Goal: Task Accomplishment & Management: Complete application form

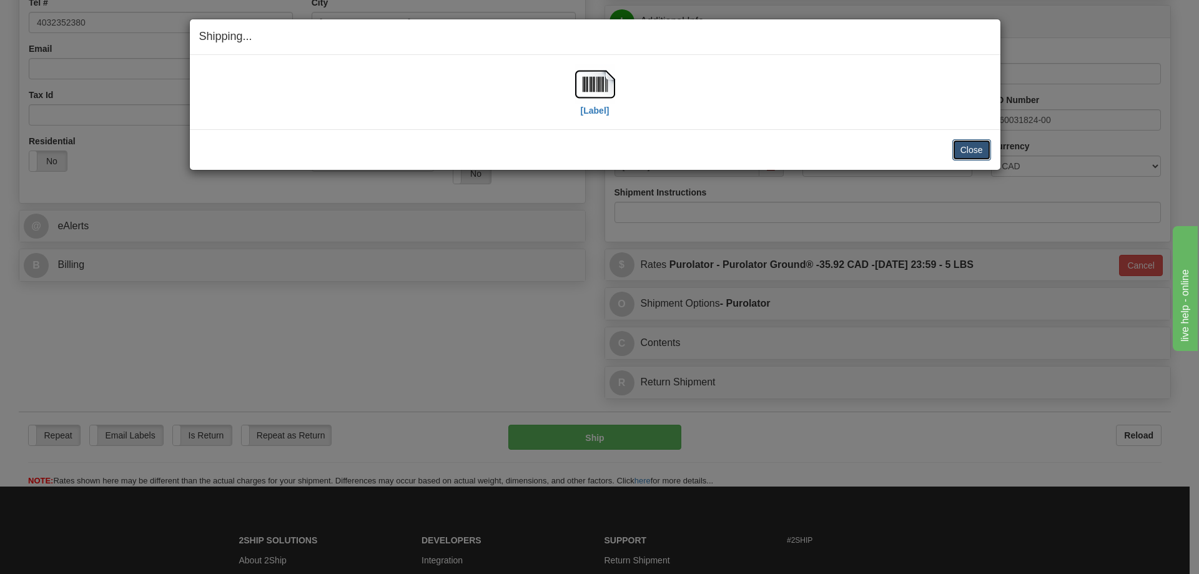
click at [968, 145] on button "Close" at bounding box center [971, 149] width 39 height 21
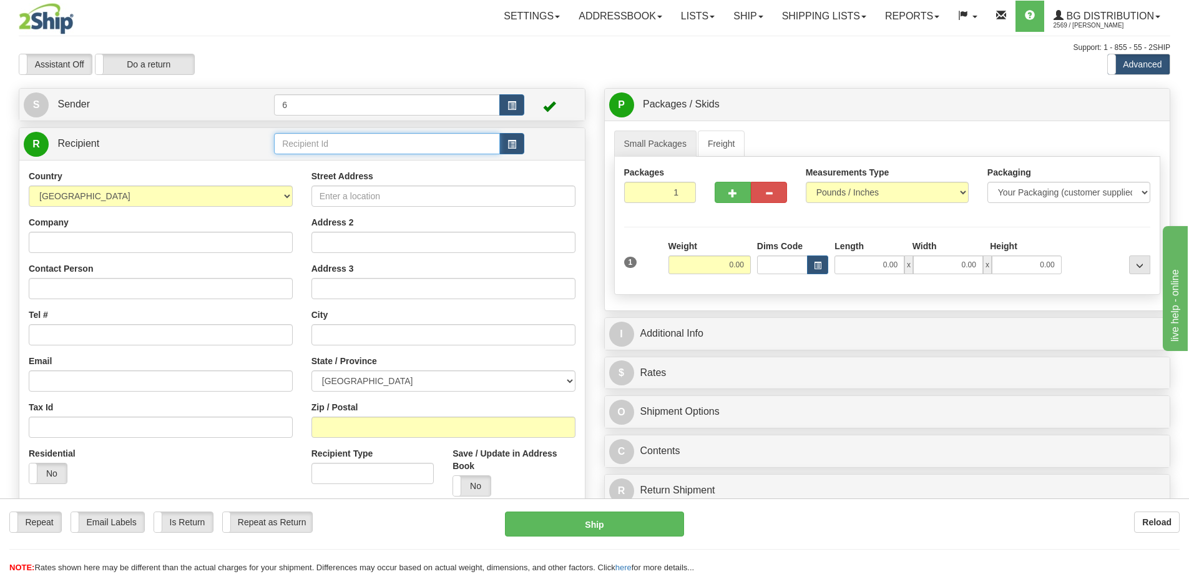
click at [315, 143] on input "text" at bounding box center [387, 143] width 226 height 21
type input "46023"
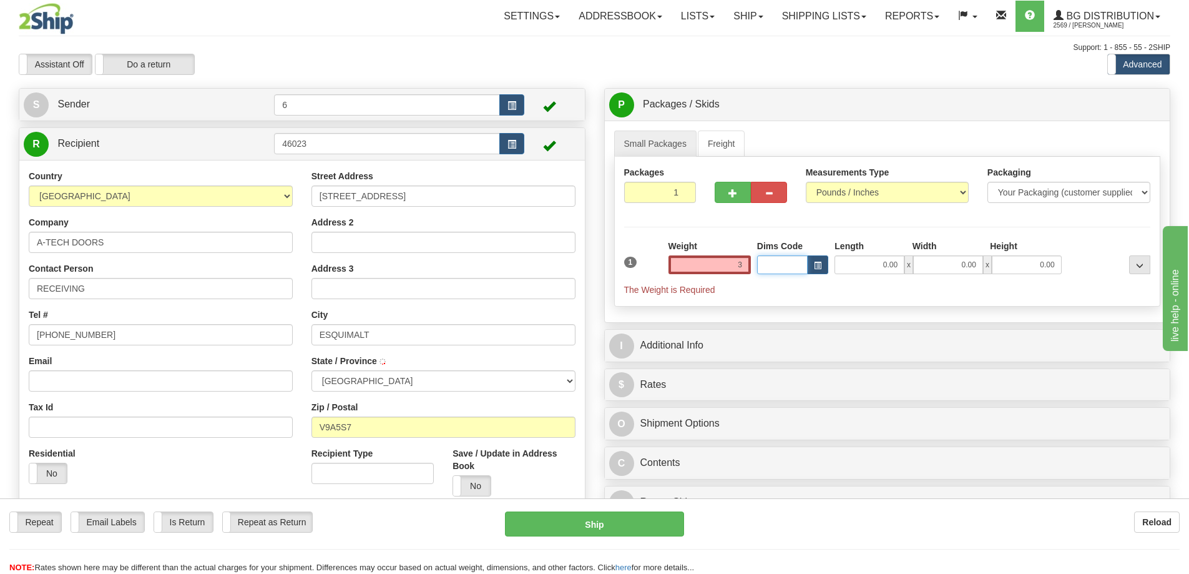
type input "3.00"
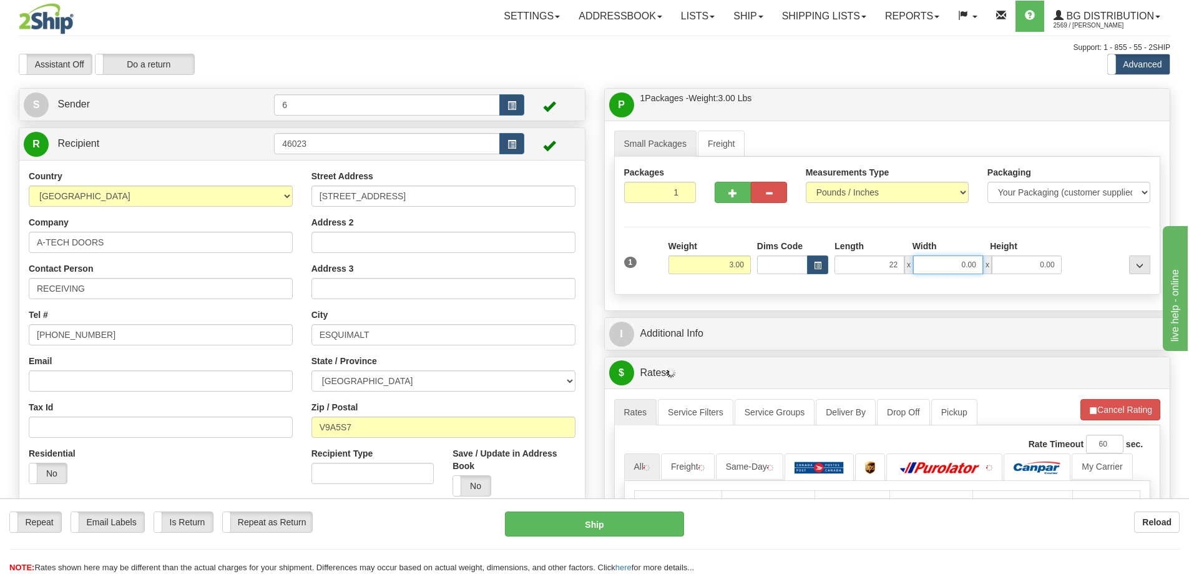
type input "22.00"
type input "5.00"
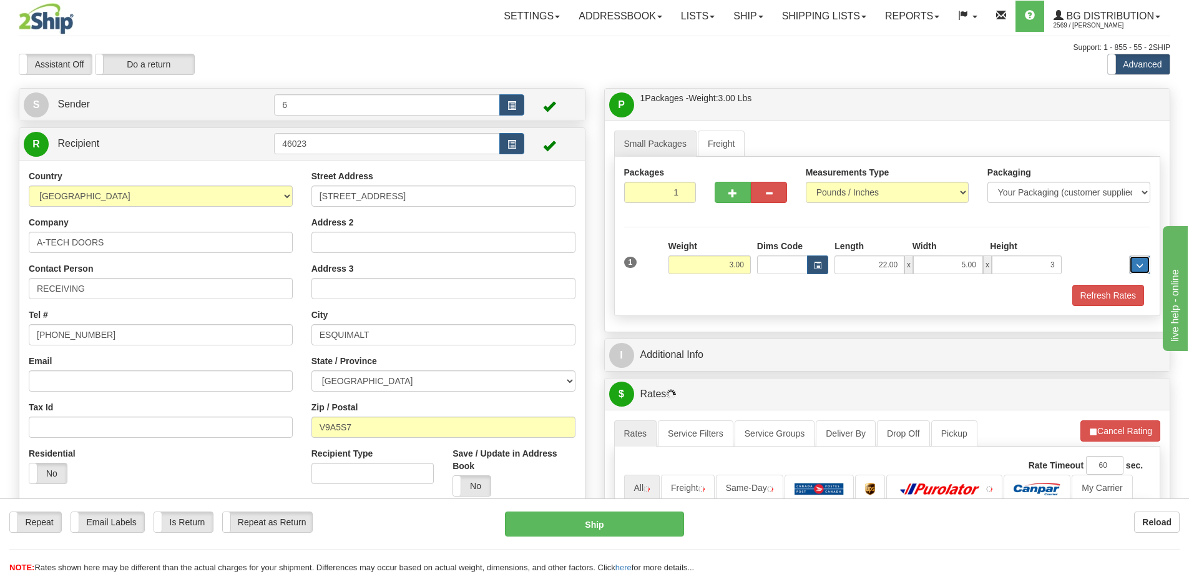
type input "3.00"
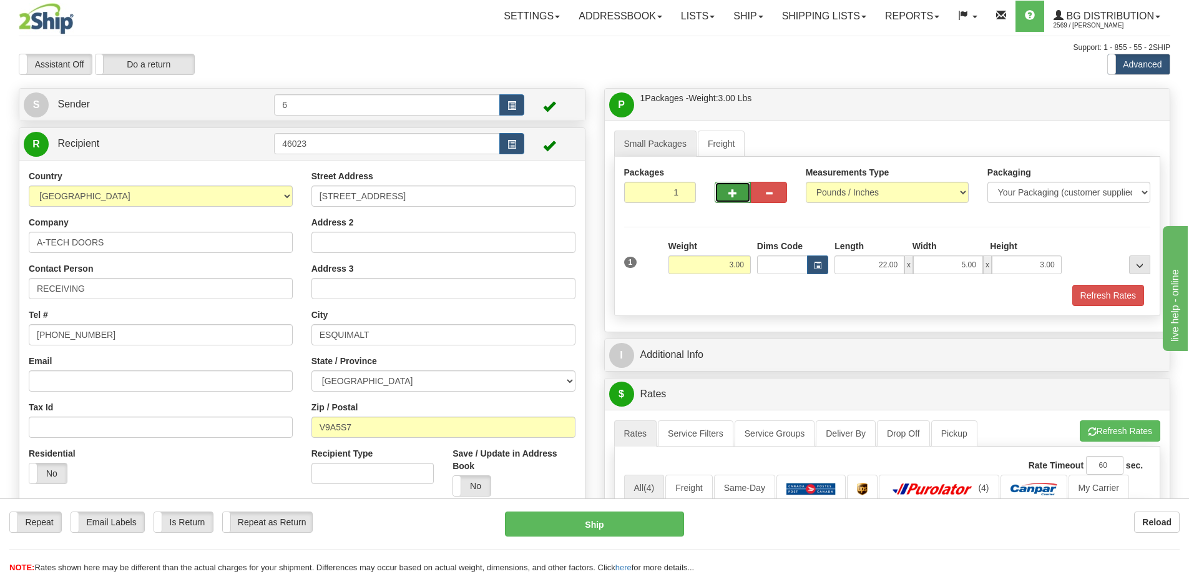
click at [733, 194] on span "button" at bounding box center [733, 193] width 9 height 8
radio input "true"
type input "2"
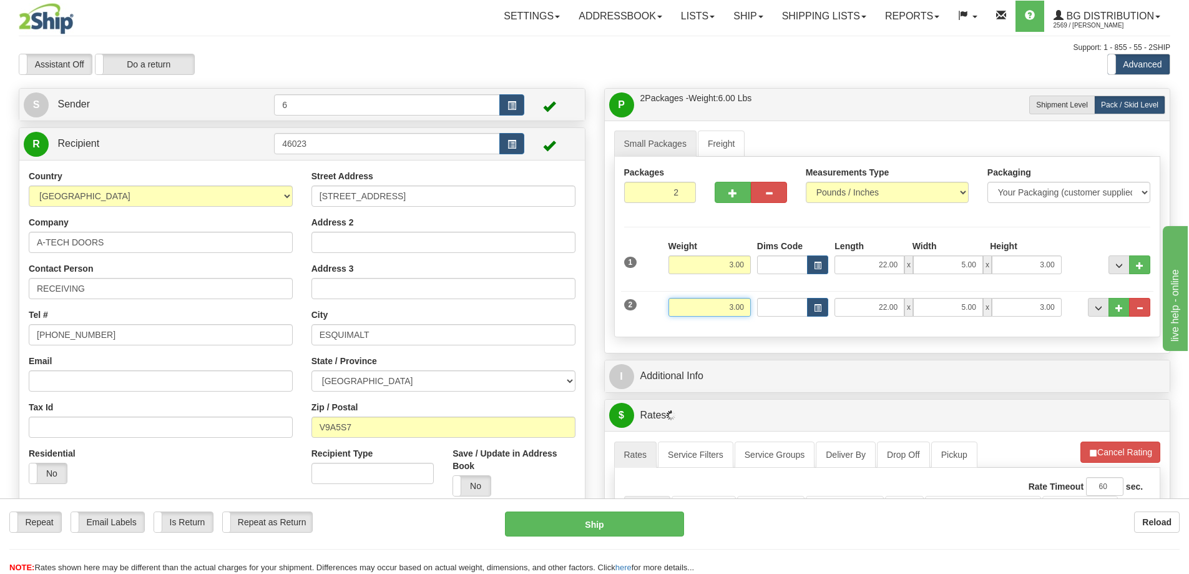
drag, startPoint x: 712, startPoint y: 307, endPoint x: 828, endPoint y: 290, distance: 118.0
click at [828, 290] on div "2 Weight 3.00 Dims Code Length Width Height" at bounding box center [887, 306] width 533 height 42
type input "15.00"
type input "19.00"
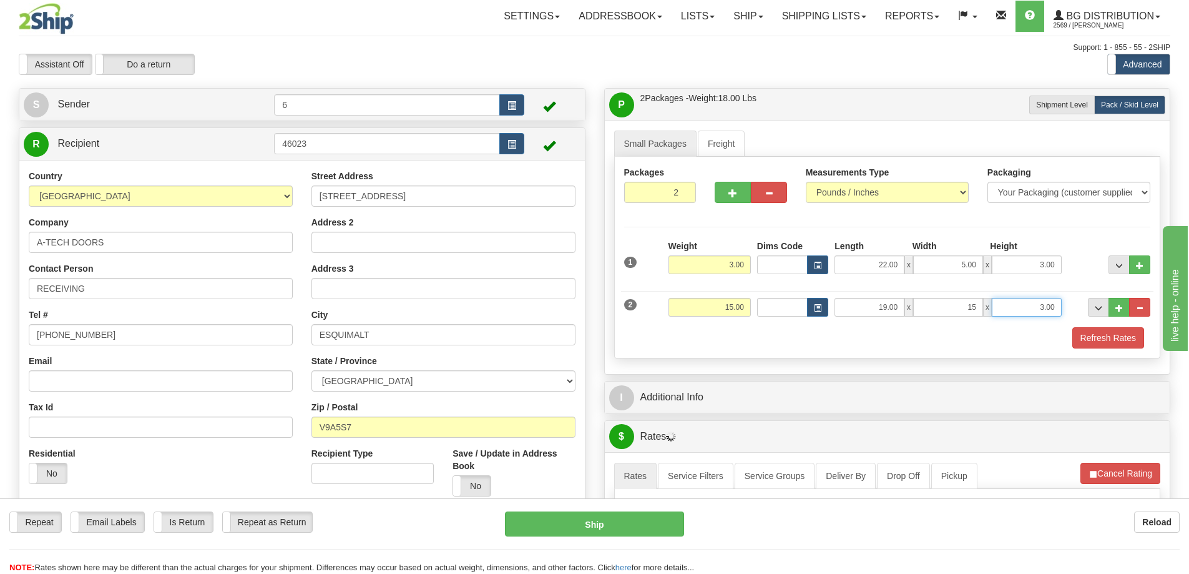
type input "15.00"
type input "13.00"
drag, startPoint x: 699, startPoint y: 190, endPoint x: 732, endPoint y: 194, distance: 33.4
click at [705, 190] on div "Packages 2 2" at bounding box center [660, 189] width 91 height 46
click at [732, 194] on span "button" at bounding box center [733, 193] width 9 height 8
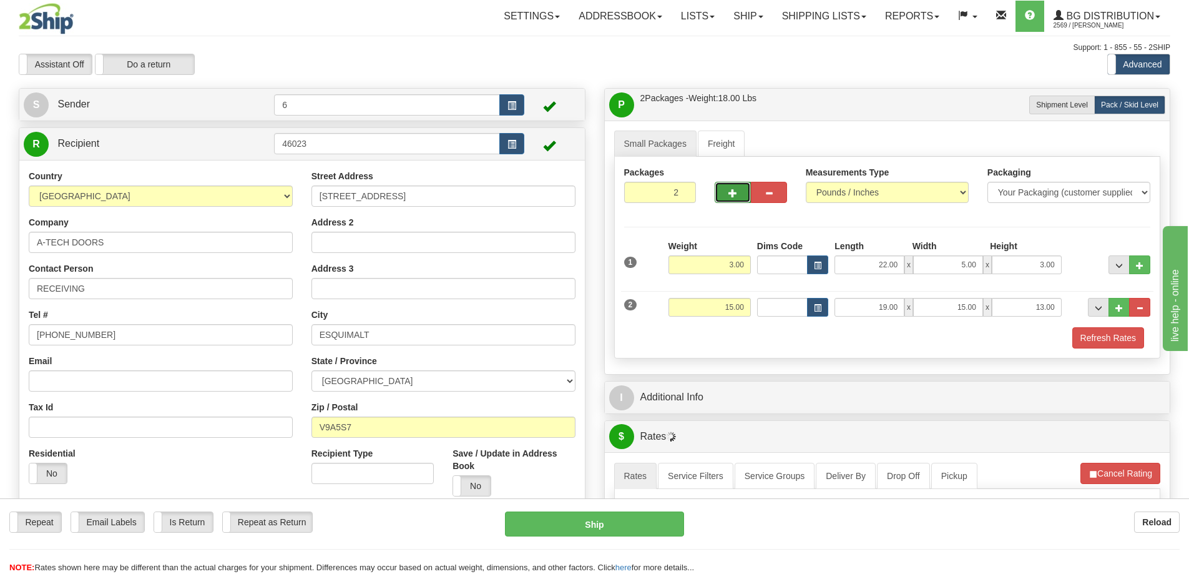
type input "3"
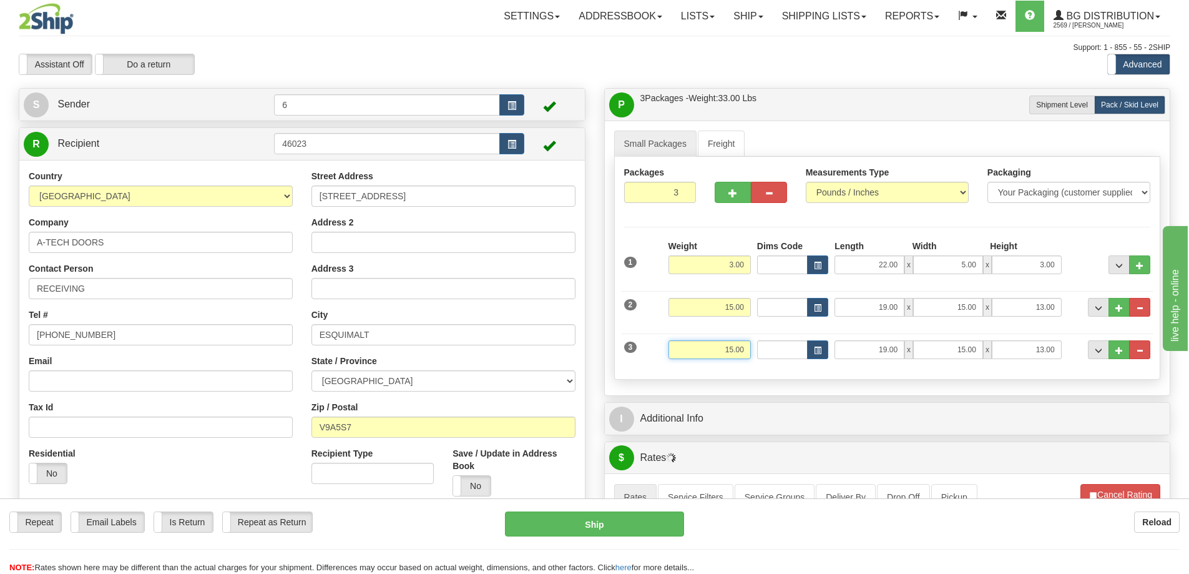
drag, startPoint x: 714, startPoint y: 355, endPoint x: 886, endPoint y: 348, distance: 172.4
click at [895, 348] on div "3 Weight 15.00 Dims Code Length Width Height" at bounding box center [887, 348] width 533 height 42
type input "3"
type input "27.00"
type input "16.00"
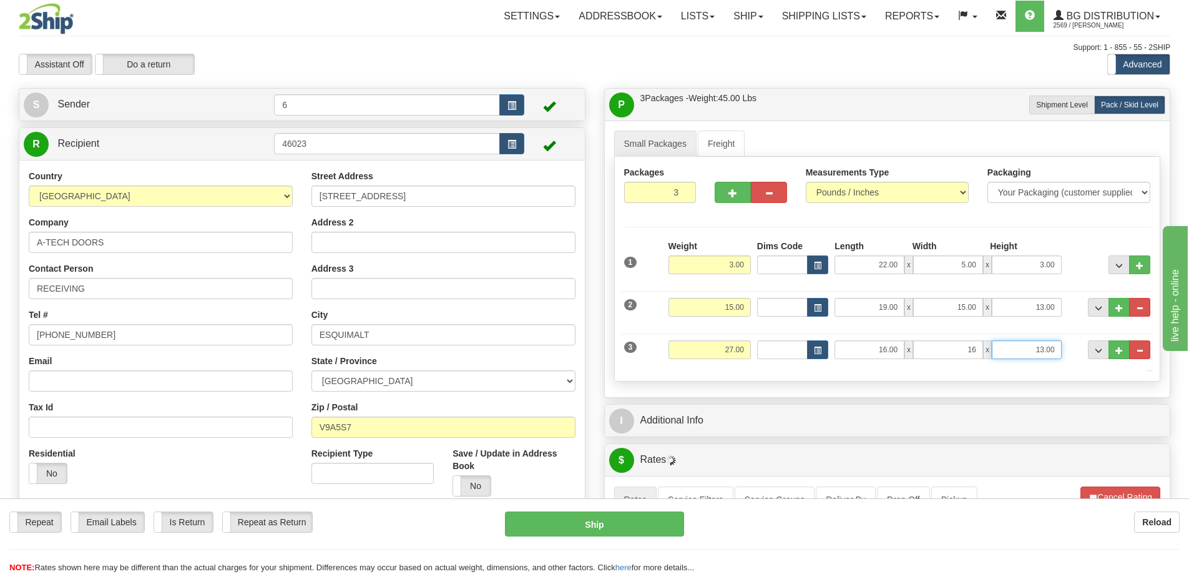
type input "16.00"
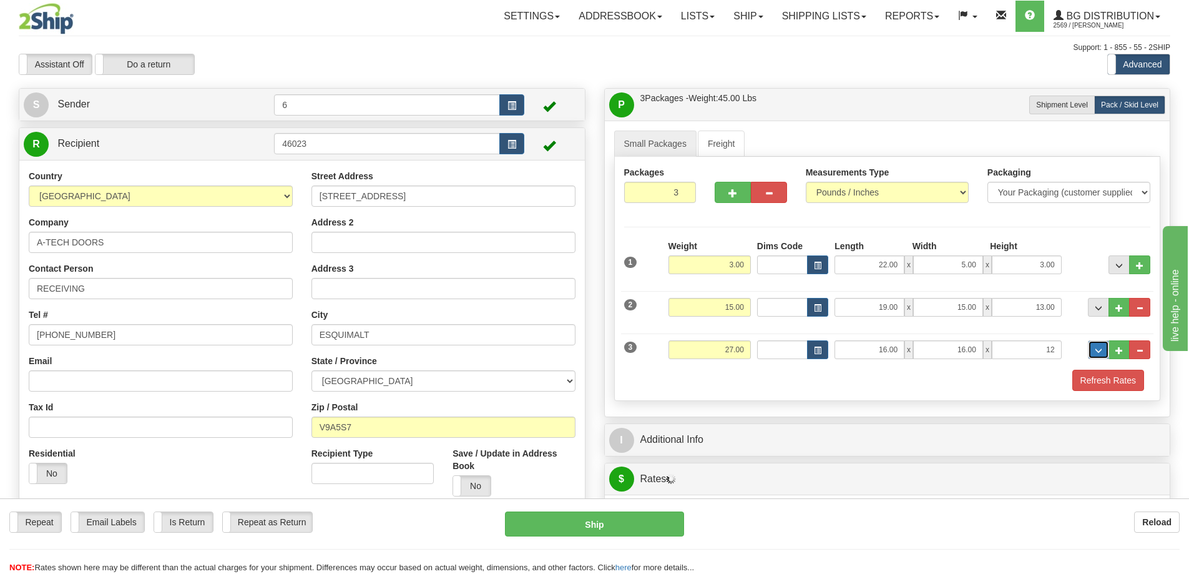
type input "12.00"
click at [726, 197] on button "button" at bounding box center [733, 192] width 36 height 21
type input "4"
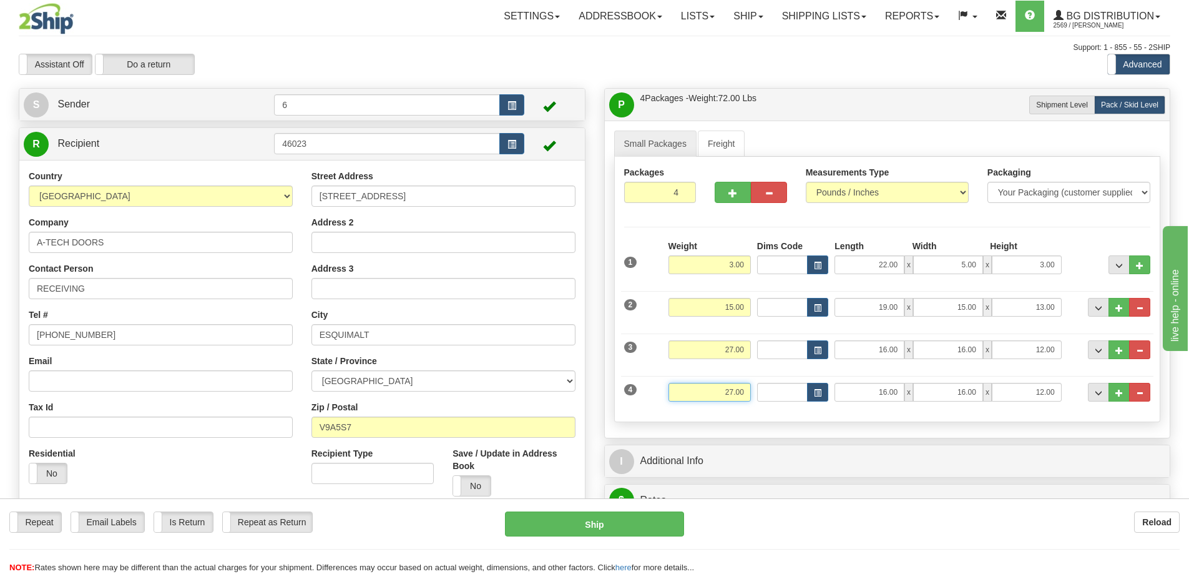
drag, startPoint x: 700, startPoint y: 385, endPoint x: 838, endPoint y: 393, distance: 138.8
click at [838, 393] on div "4 Weight 27.00 Dims Code Length Width Height" at bounding box center [887, 391] width 533 height 42
type input "42.00"
type input "40.00"
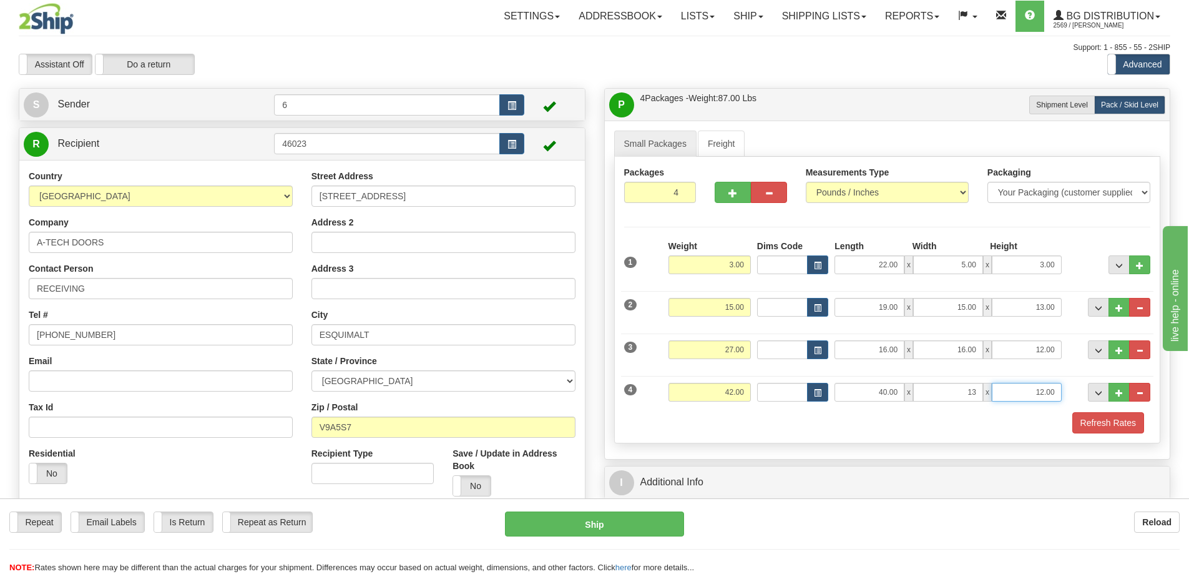
type input "13.00"
type input "8.00"
click at [1116, 395] on span "..." at bounding box center [1119, 393] width 7 height 7
type input "5"
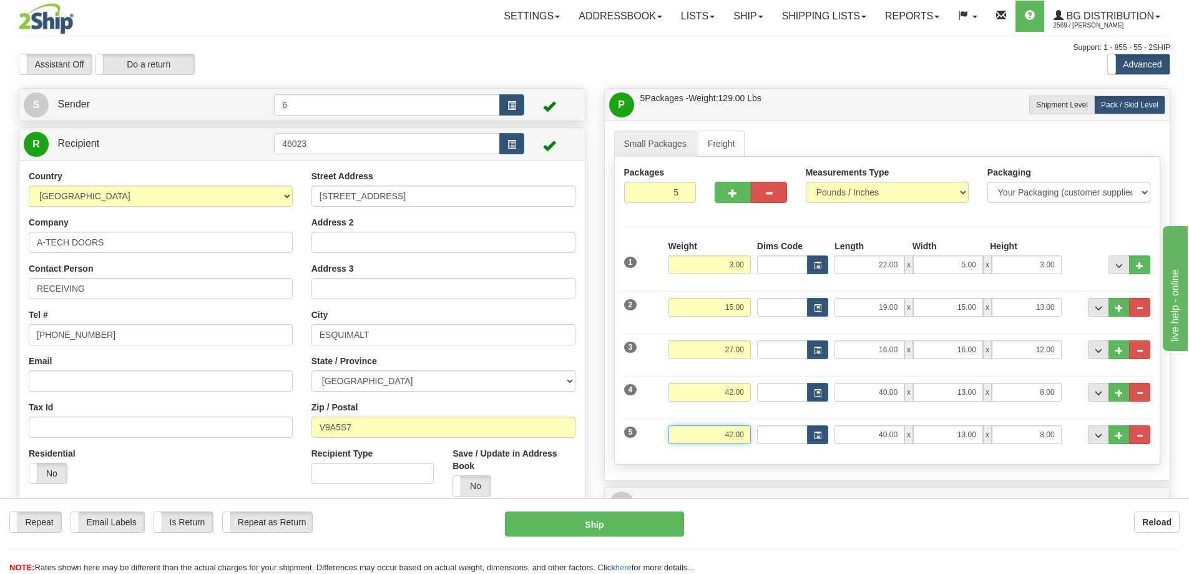
drag, startPoint x: 712, startPoint y: 433, endPoint x: 830, endPoint y: 436, distance: 117.4
click at [830, 436] on div "5 Weight 42.00 Dims Code Length Width Height" at bounding box center [887, 433] width 533 height 42
type input "37.00"
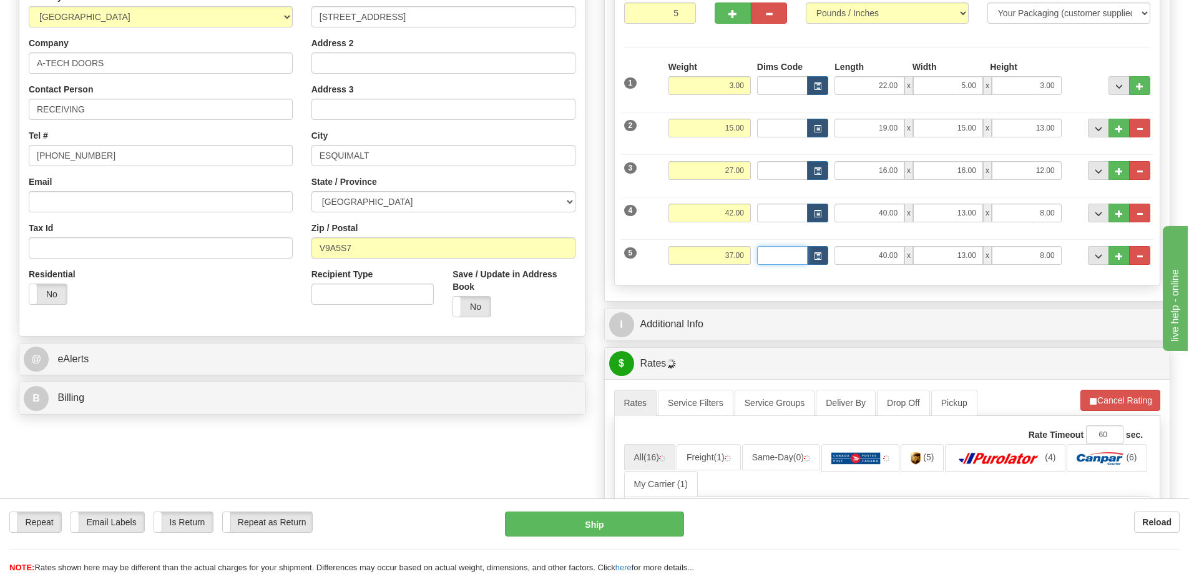
scroll to position [312, 0]
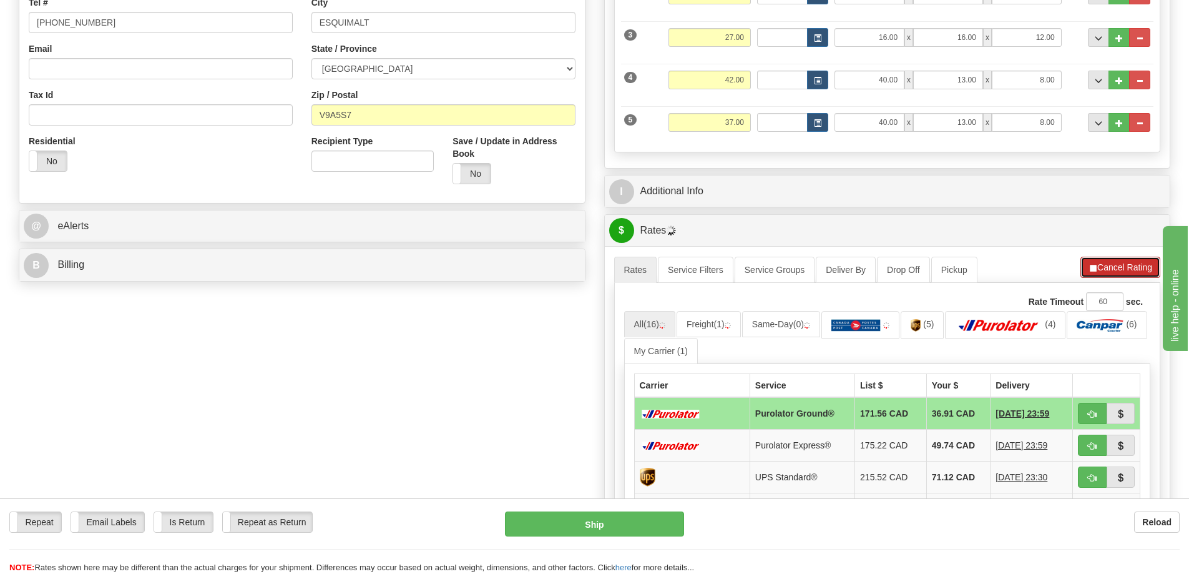
click at [1123, 275] on button "Cancel Rating" at bounding box center [1121, 267] width 80 height 21
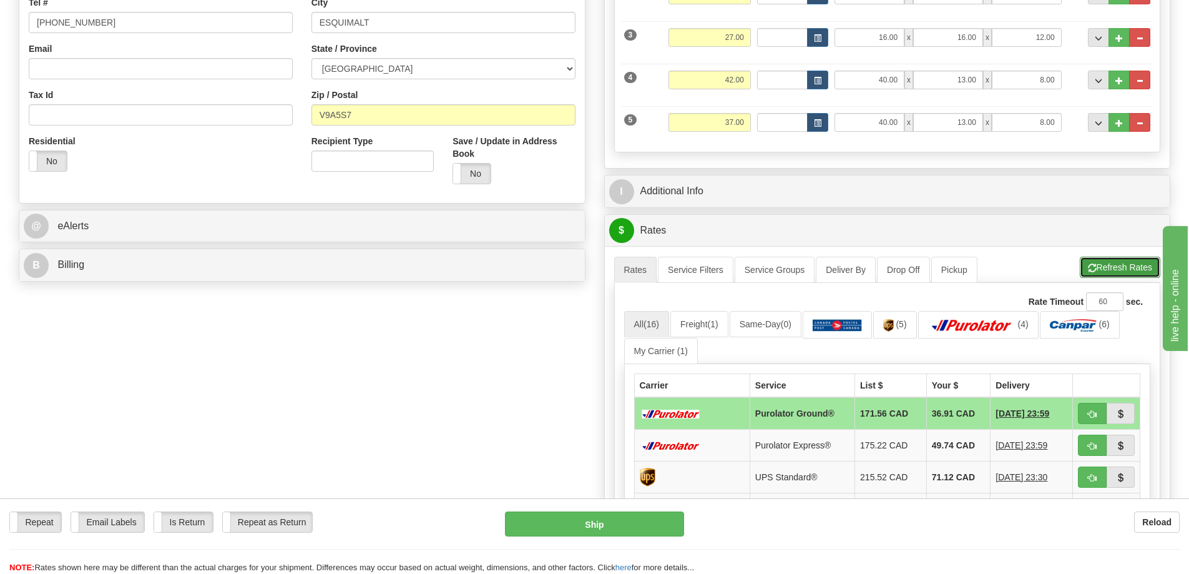
click at [1123, 270] on button "Refresh Rates" at bounding box center [1120, 267] width 81 height 21
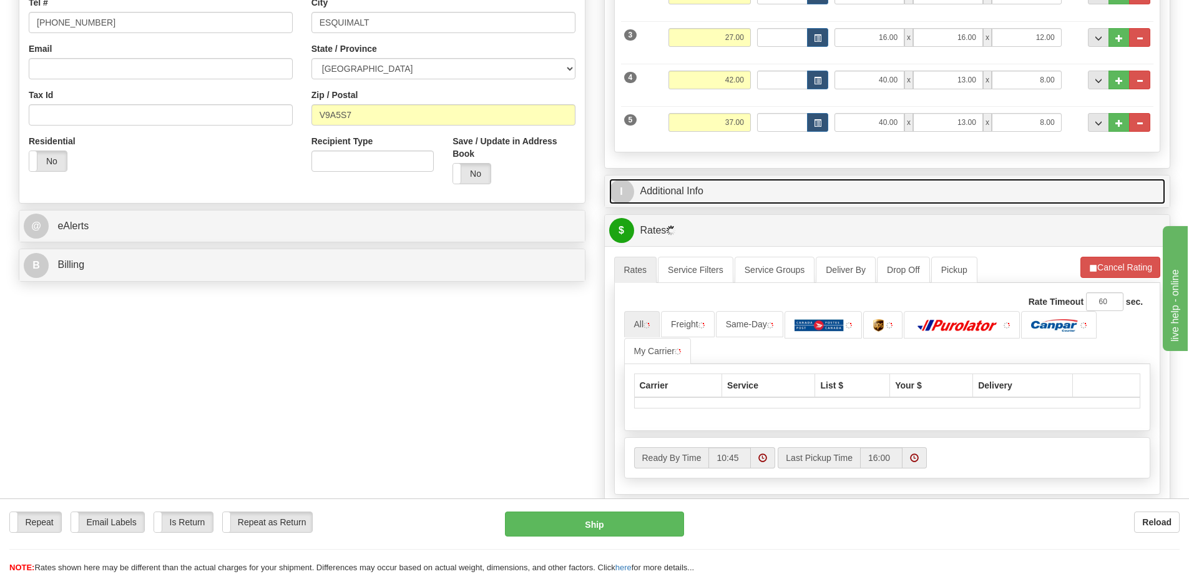
click at [961, 191] on link "I Additional Info" at bounding box center [887, 192] width 557 height 26
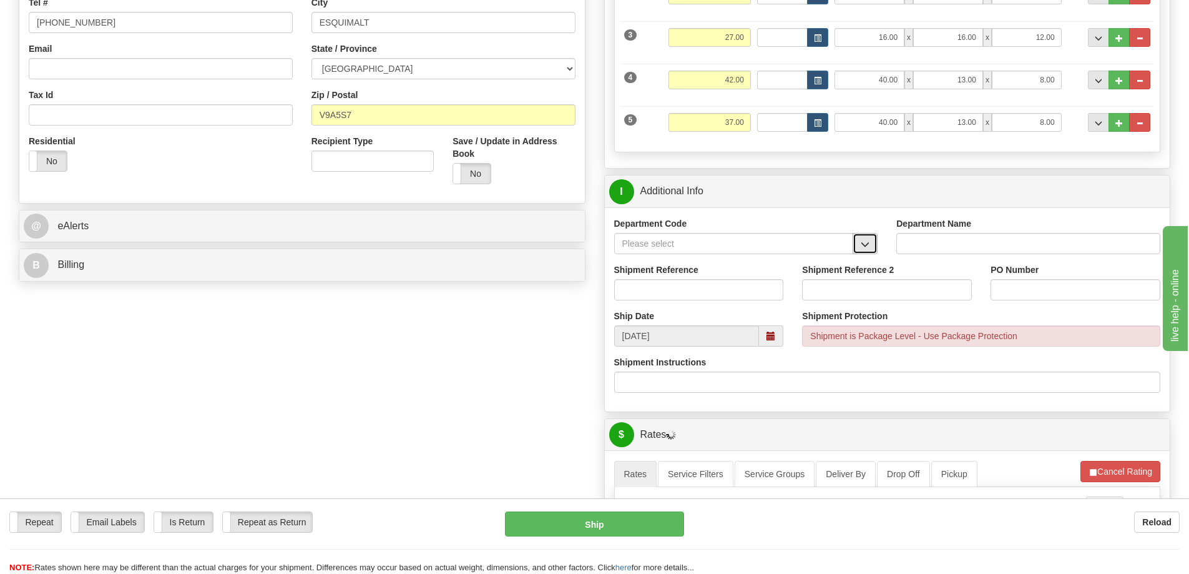
click at [865, 247] on span "button" at bounding box center [865, 244] width 9 height 8
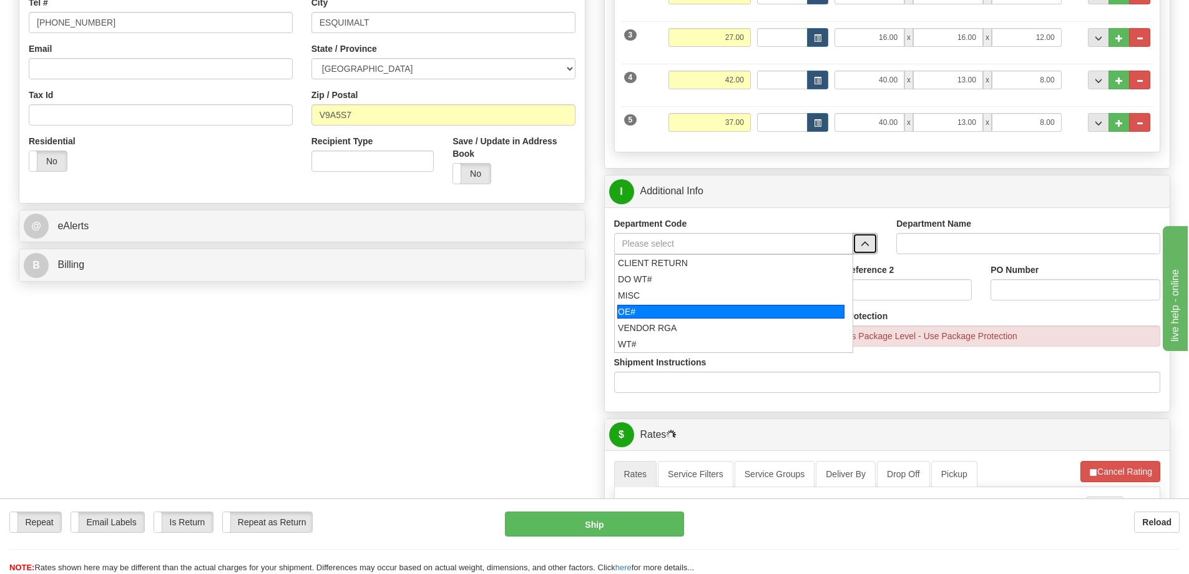
click at [669, 313] on div "OE#" at bounding box center [730, 312] width 227 height 14
type input "OE#"
type input "ORDERS"
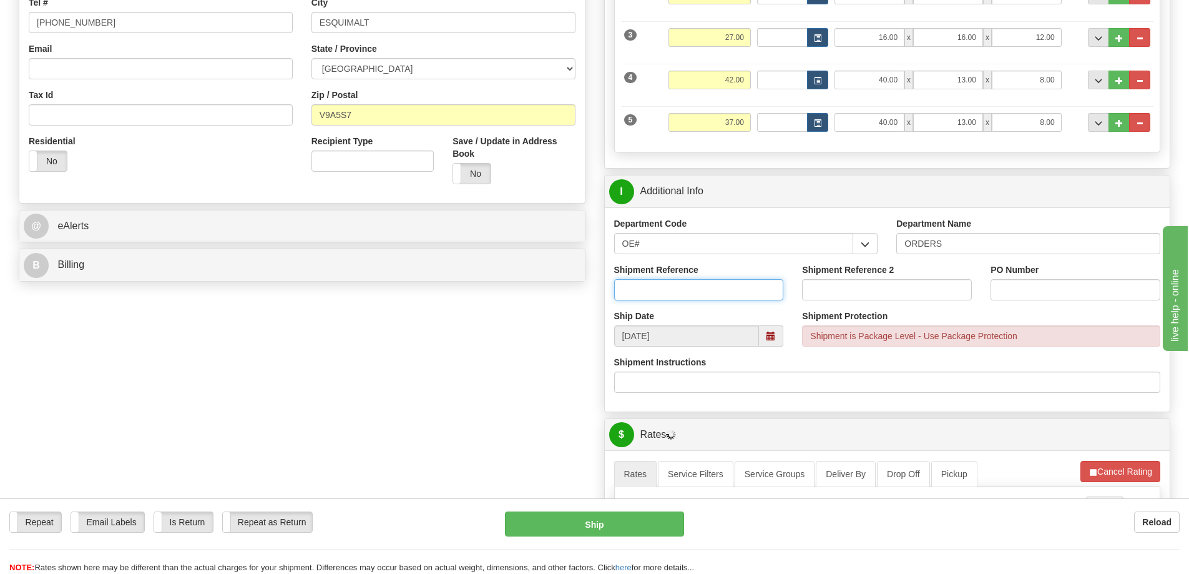
click at [670, 293] on input "Shipment Reference" at bounding box center [699, 289] width 170 height 21
type input "60031832-00 60031939-00"
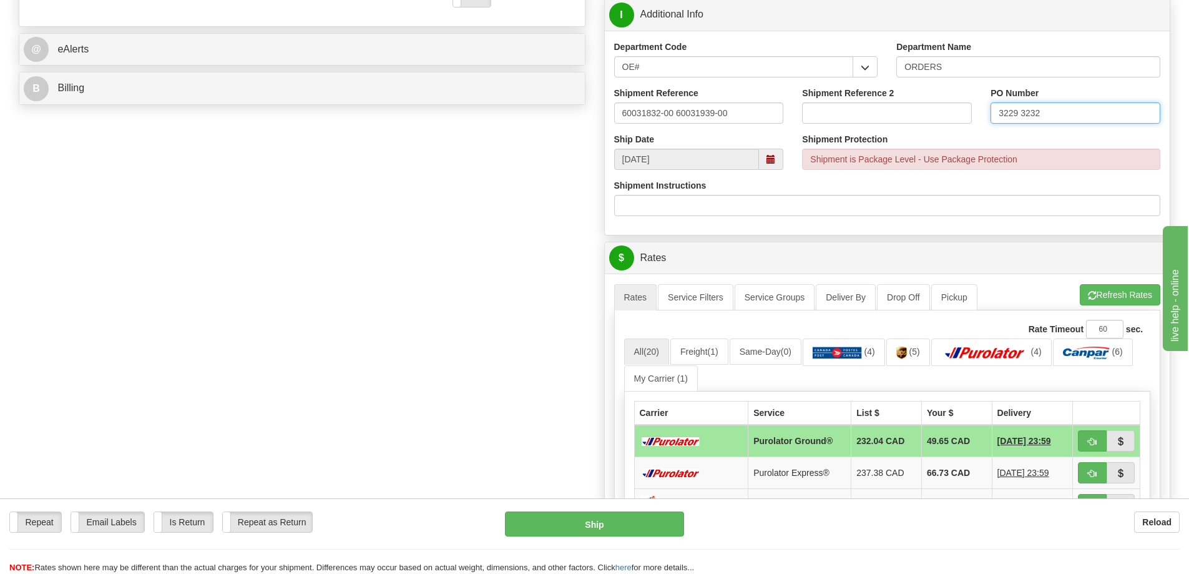
scroll to position [687, 0]
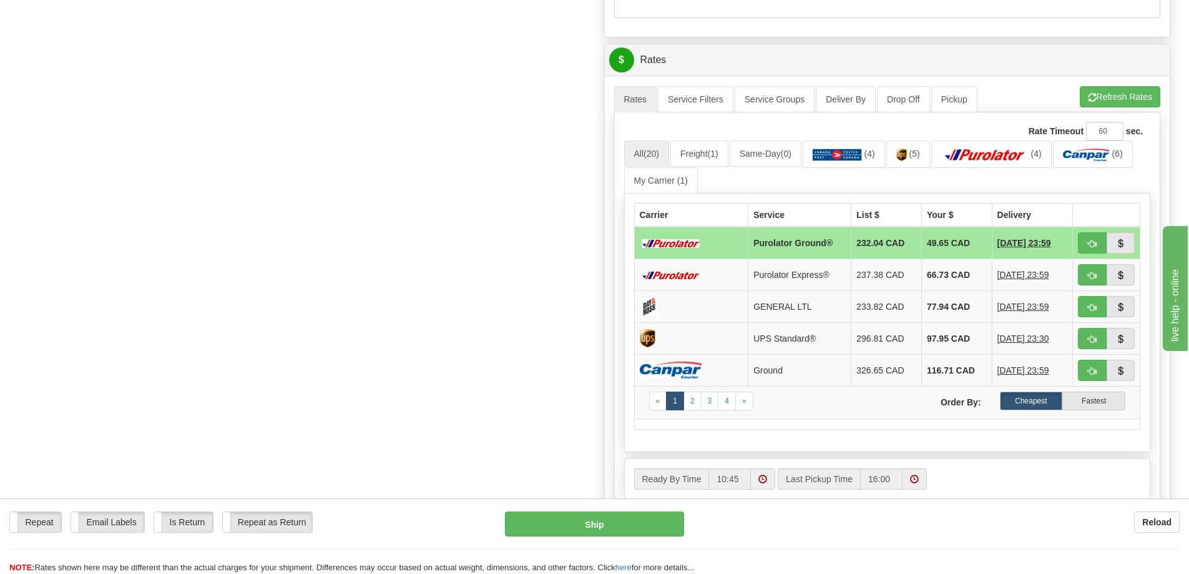
type input "3229 3232"
click at [1101, 102] on button "Refresh Rates" at bounding box center [1120, 96] width 81 height 21
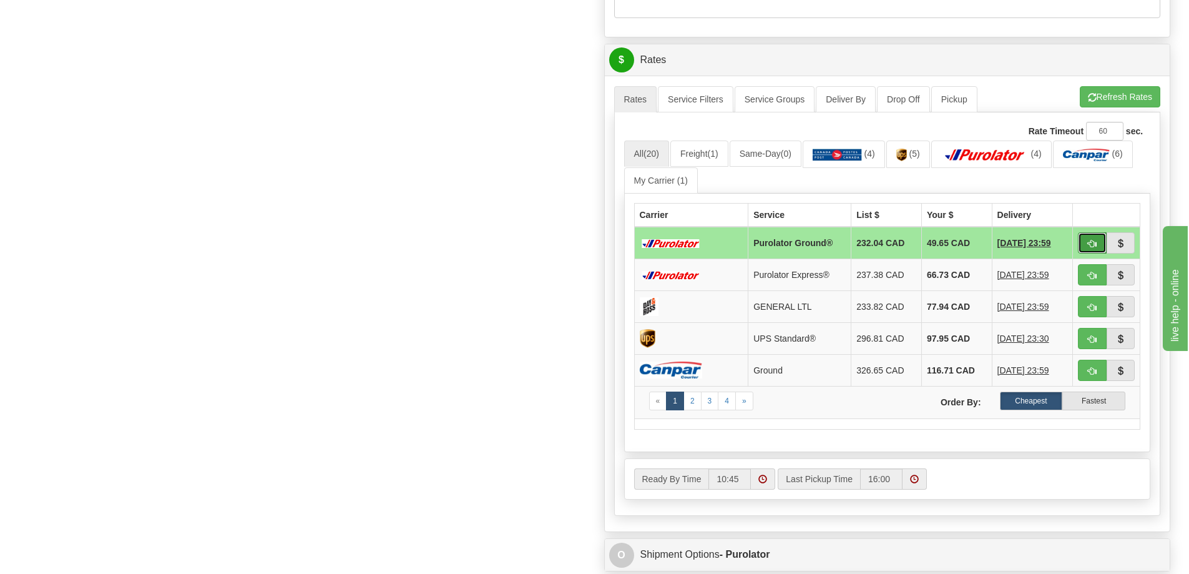
click at [1095, 245] on span "button" at bounding box center [1092, 244] width 9 height 8
type input "260"
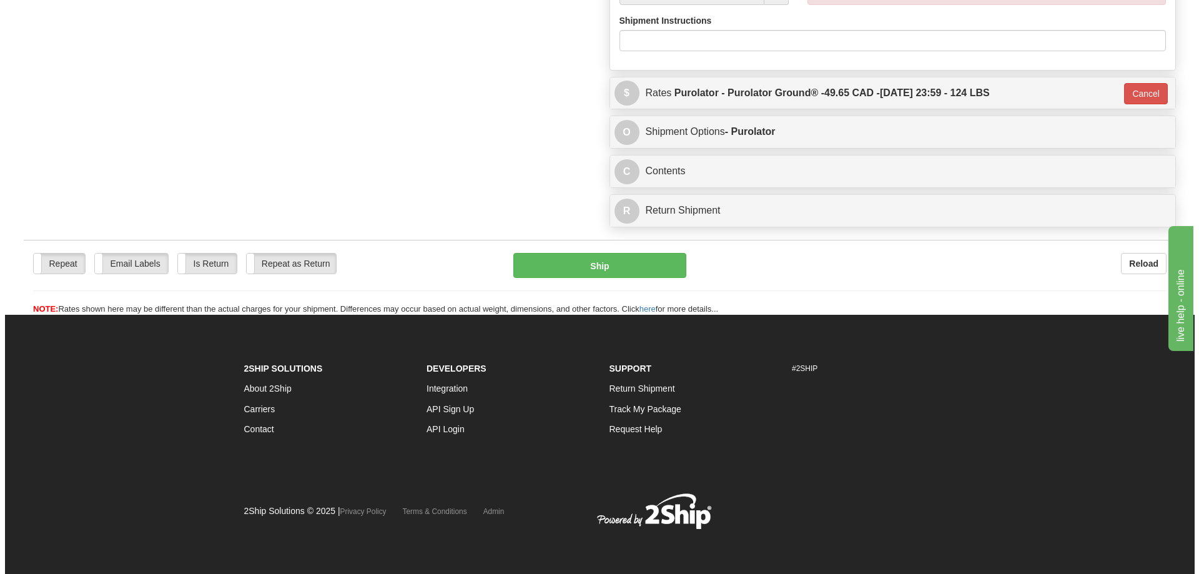
scroll to position [684, 0]
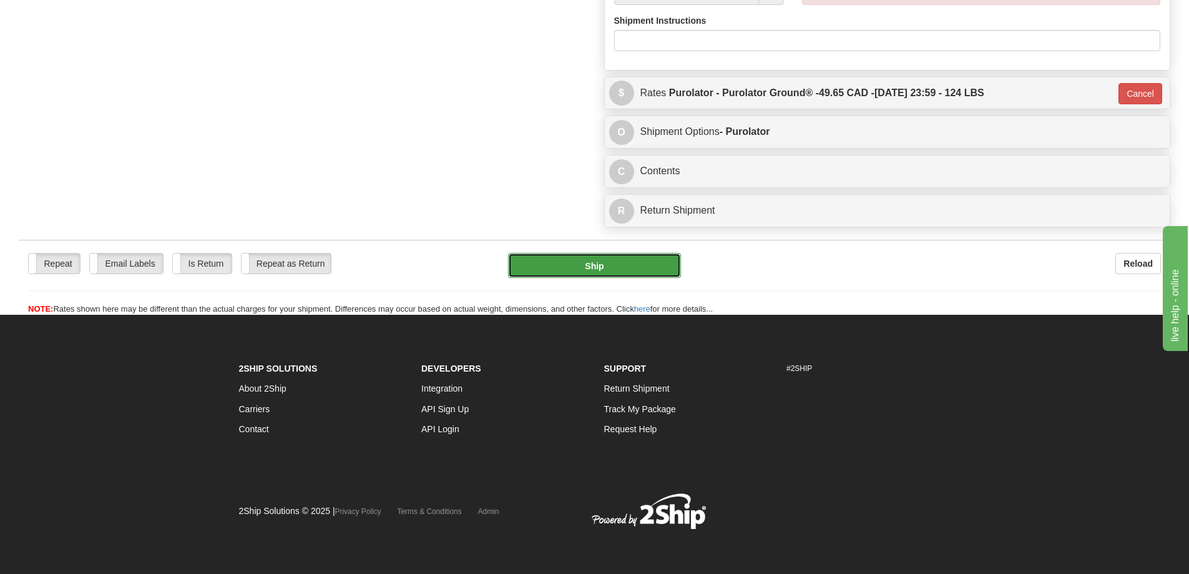
click at [572, 253] on button "Ship" at bounding box center [594, 265] width 173 height 25
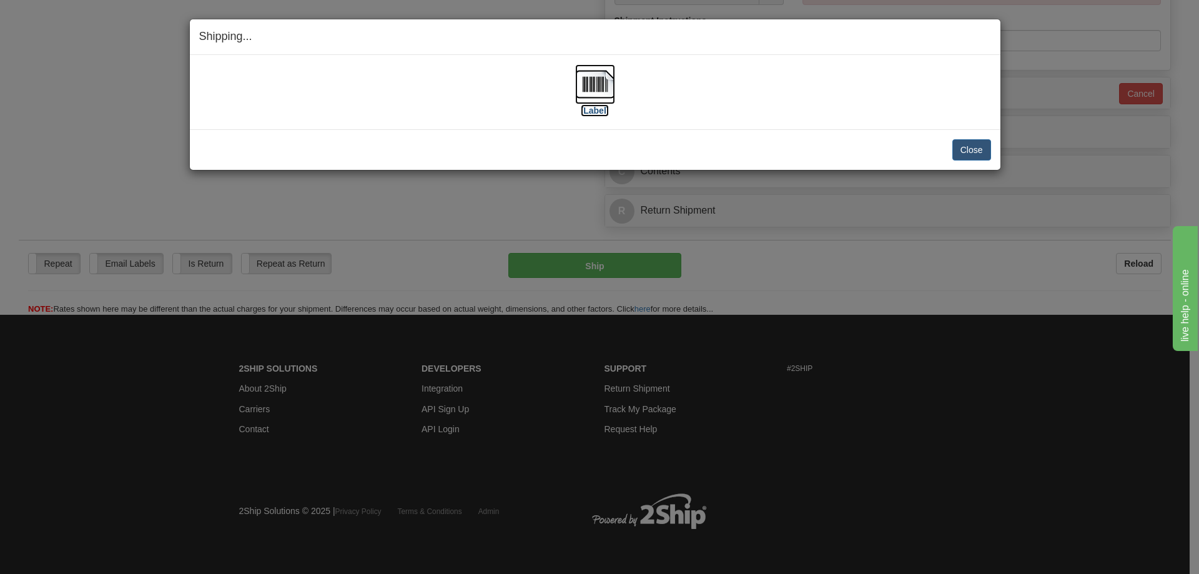
click at [592, 105] on label "[Label]" at bounding box center [595, 110] width 29 height 12
click at [964, 147] on button "Close" at bounding box center [971, 149] width 39 height 21
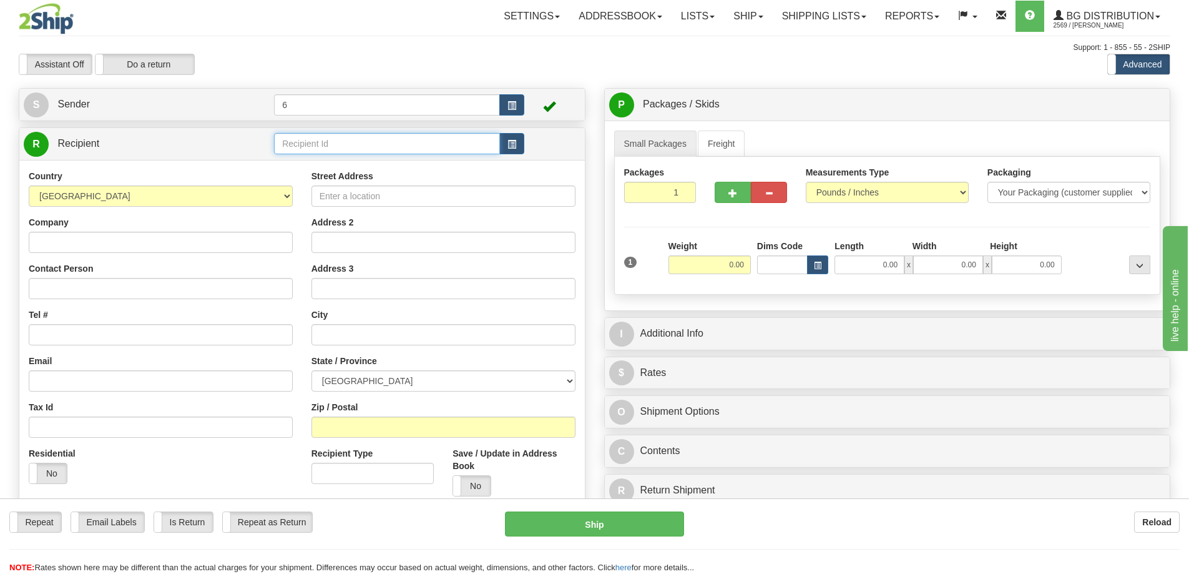
click at [319, 154] on input "text" at bounding box center [387, 143] width 226 height 21
drag, startPoint x: 351, startPoint y: 172, endPoint x: 356, endPoint y: 177, distance: 7.1
click at [356, 177] on ul "41015 41015 - GANDERSON" at bounding box center [387, 173] width 226 height 34
click at [354, 177] on div "41015 - GANDERSON" at bounding box center [385, 181] width 214 height 14
type input "41015 - GANDERSON"
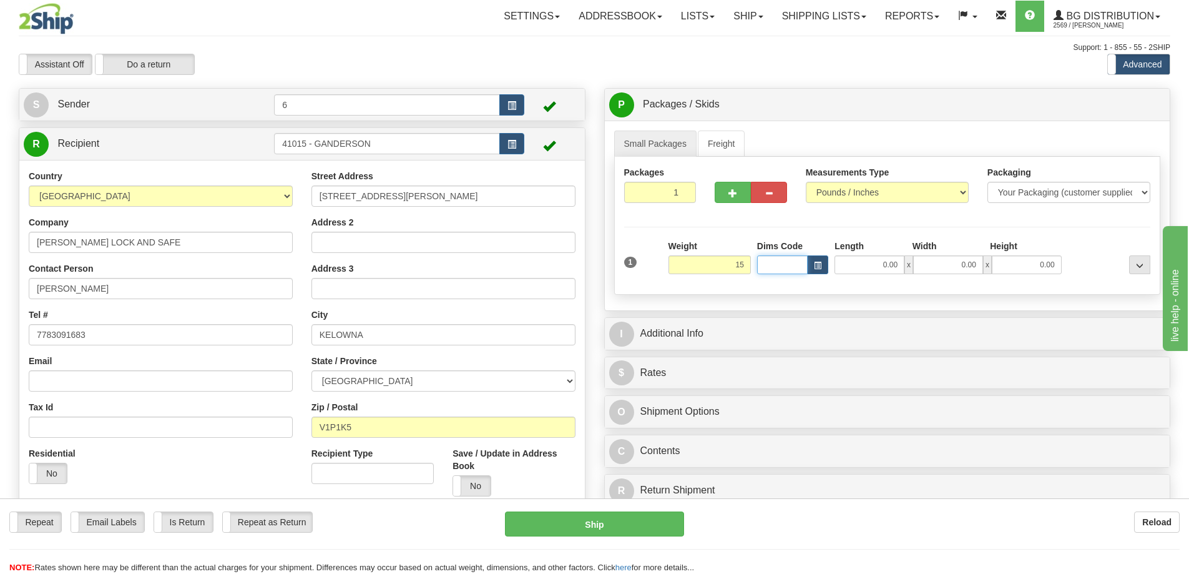
type input "15.00"
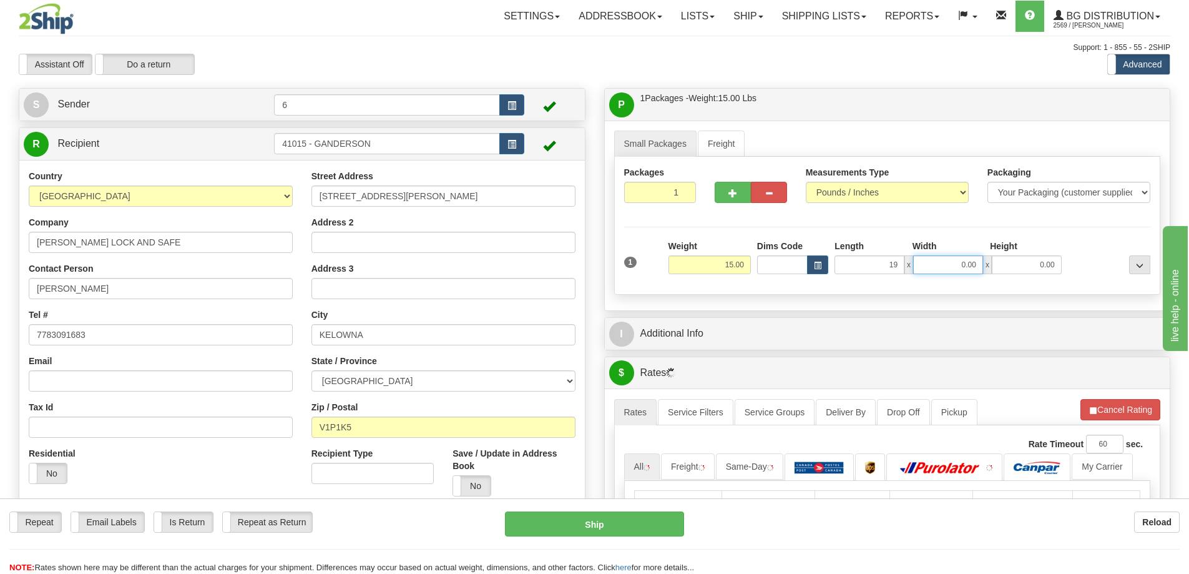
type input "19.00"
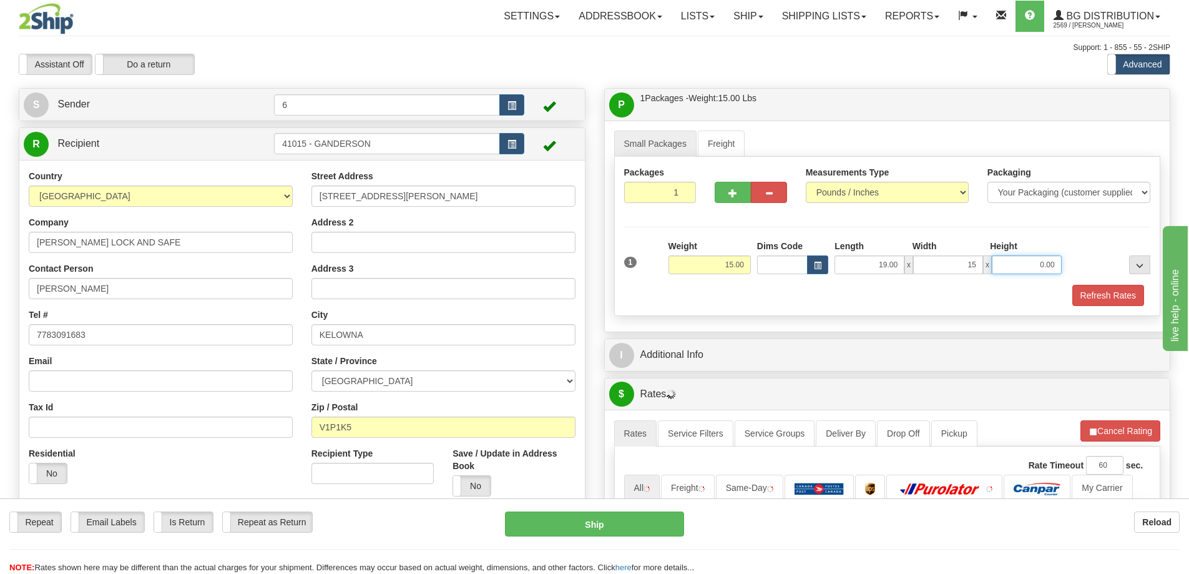
type input "15.00"
type input "13.00"
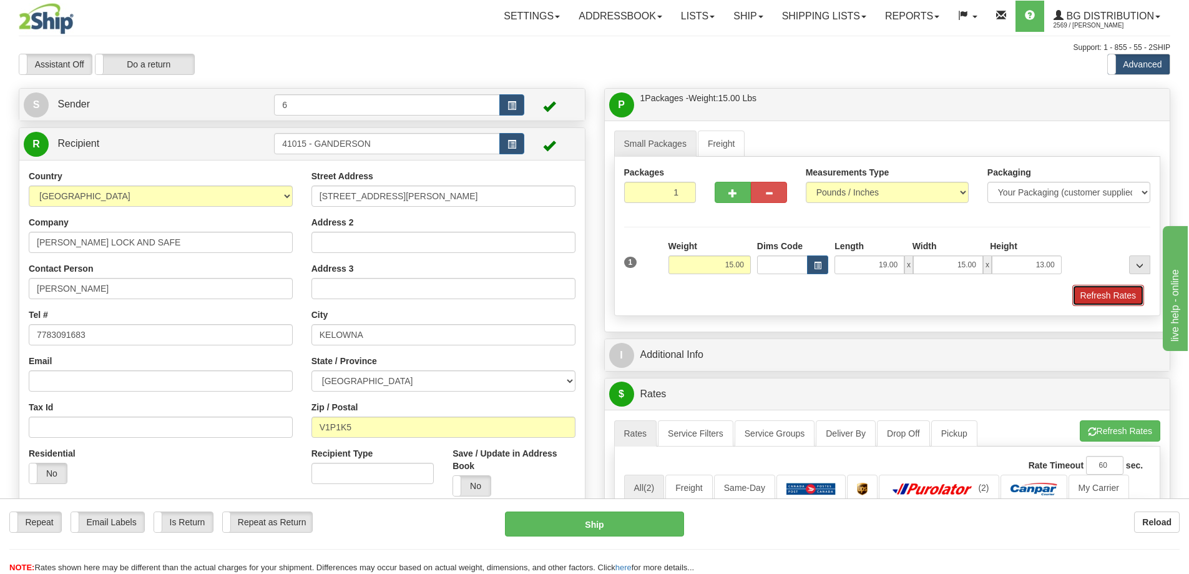
click at [1111, 296] on button "Refresh Rates" at bounding box center [1109, 295] width 72 height 21
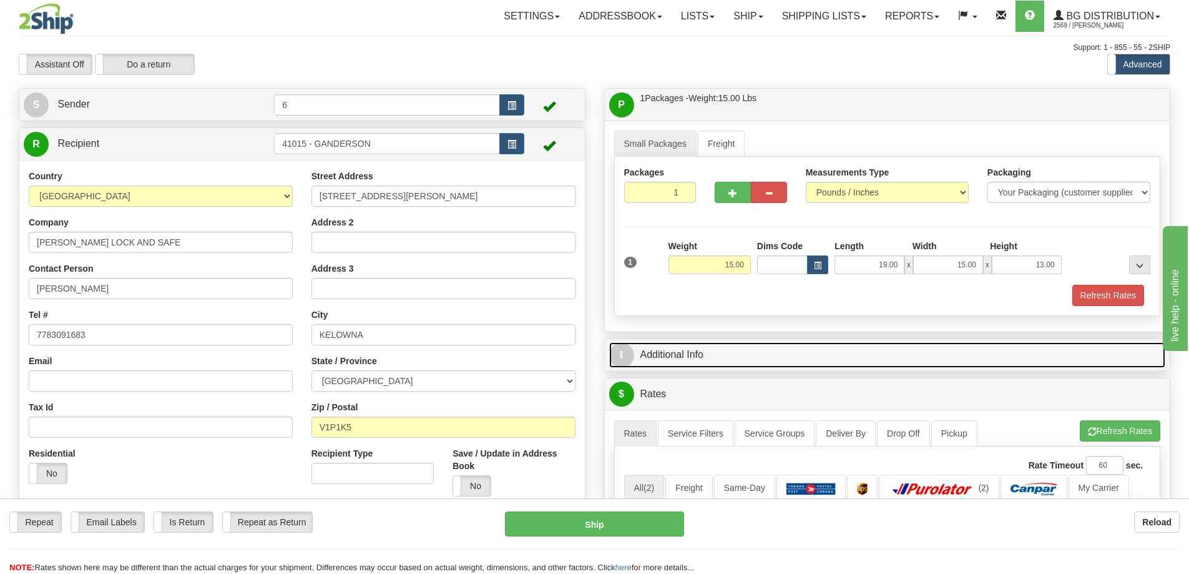
click at [1058, 346] on link "I Additional Info" at bounding box center [887, 355] width 557 height 26
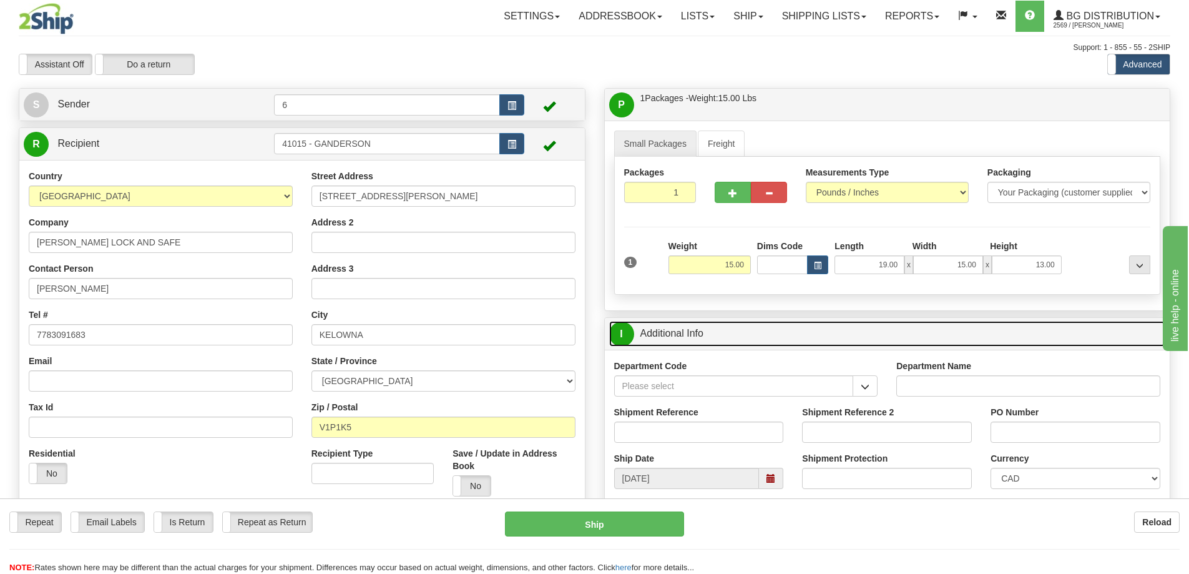
scroll to position [187, 0]
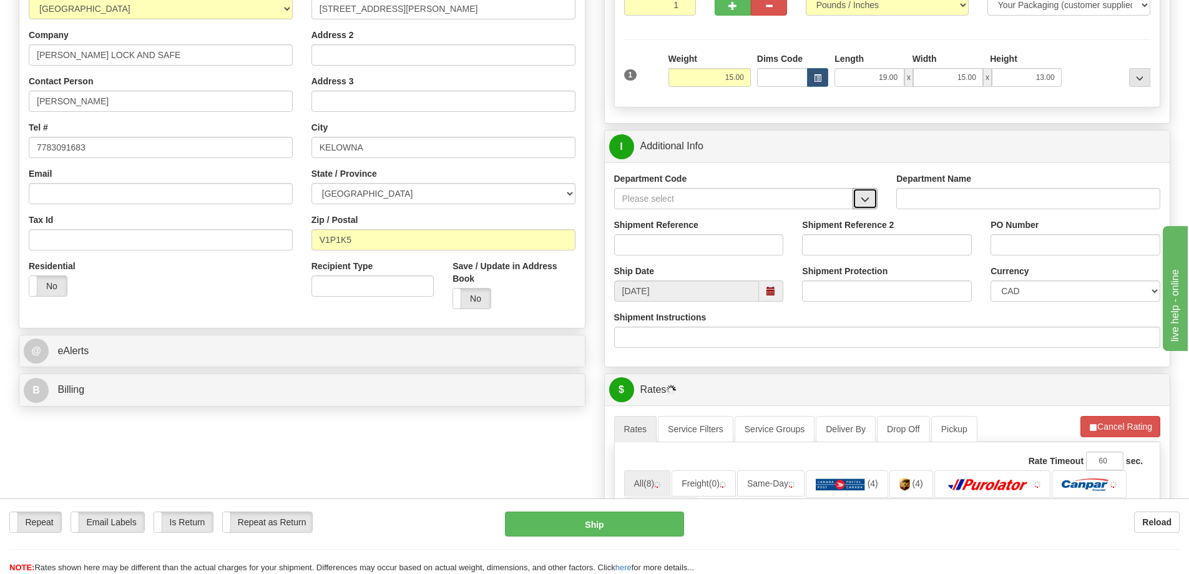
drag, startPoint x: 859, startPoint y: 199, endPoint x: 842, endPoint y: 200, distance: 17.5
click at [857, 199] on button "button" at bounding box center [865, 198] width 25 height 21
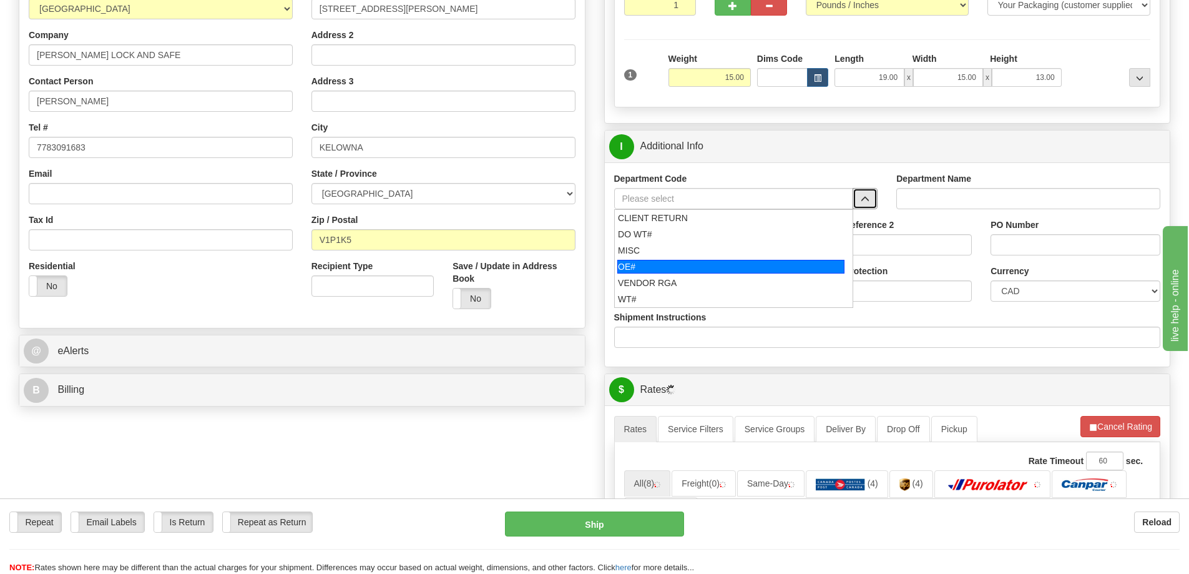
click at [680, 265] on div "OE#" at bounding box center [730, 267] width 227 height 14
type input "OE#"
type input "ORDERS"
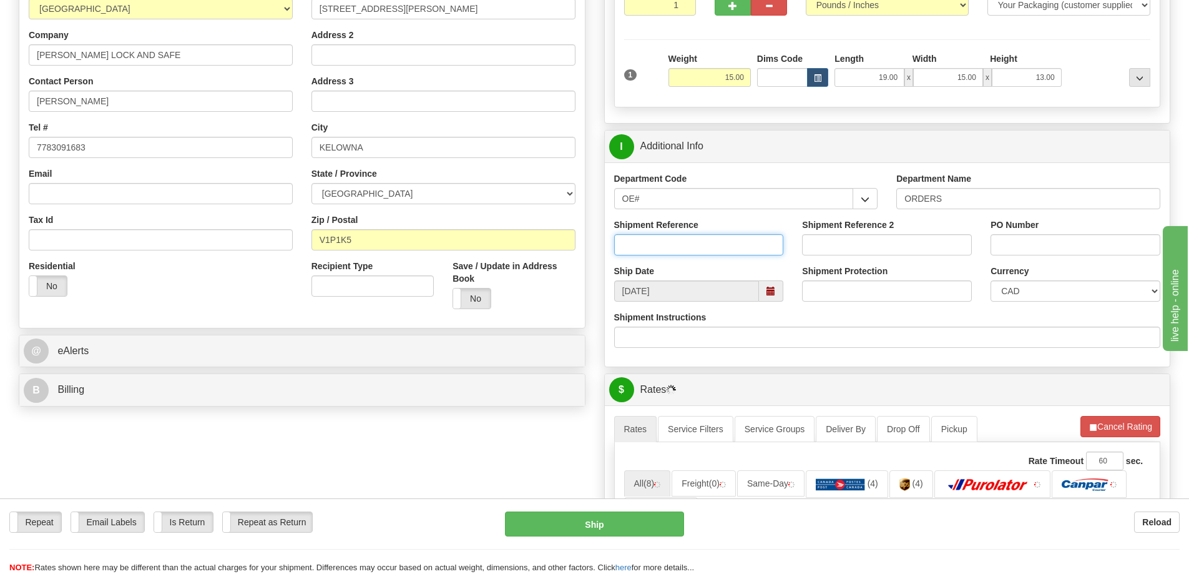
click at [674, 248] on input "Shipment Reference" at bounding box center [699, 244] width 170 height 21
type input "60029774-02"
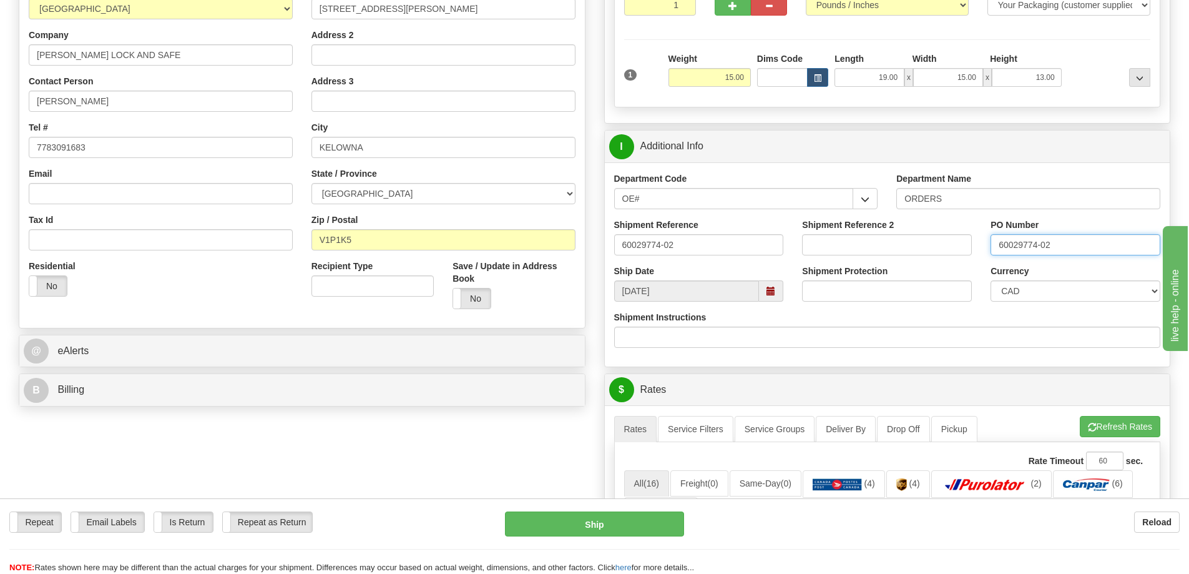
type input "60029774-02"
click at [1106, 433] on button "Refresh Rates" at bounding box center [1120, 426] width 81 height 21
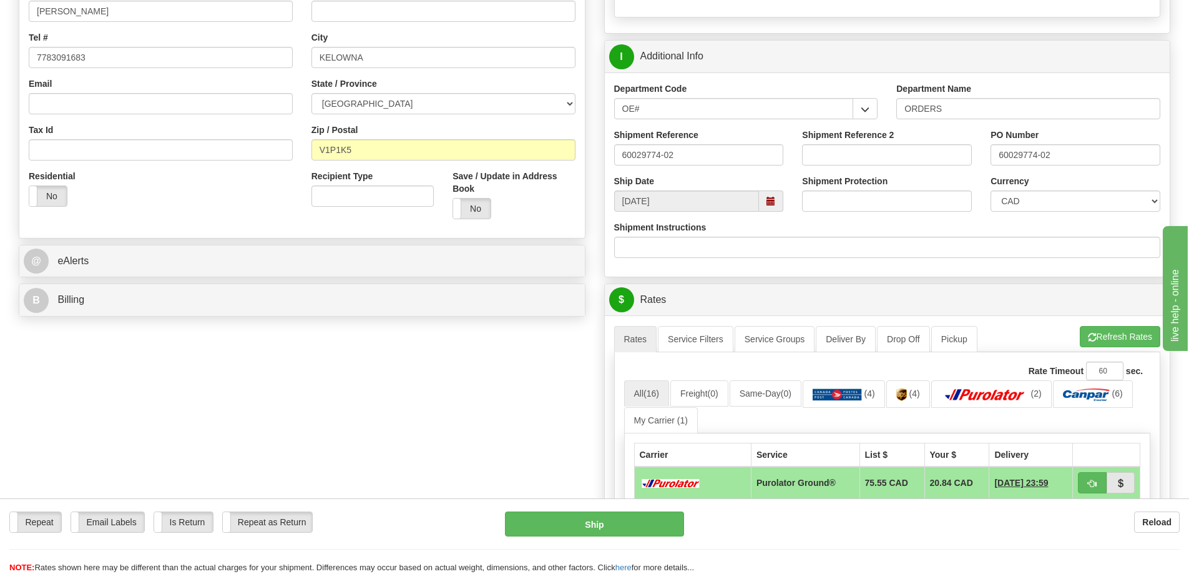
scroll to position [562, 0]
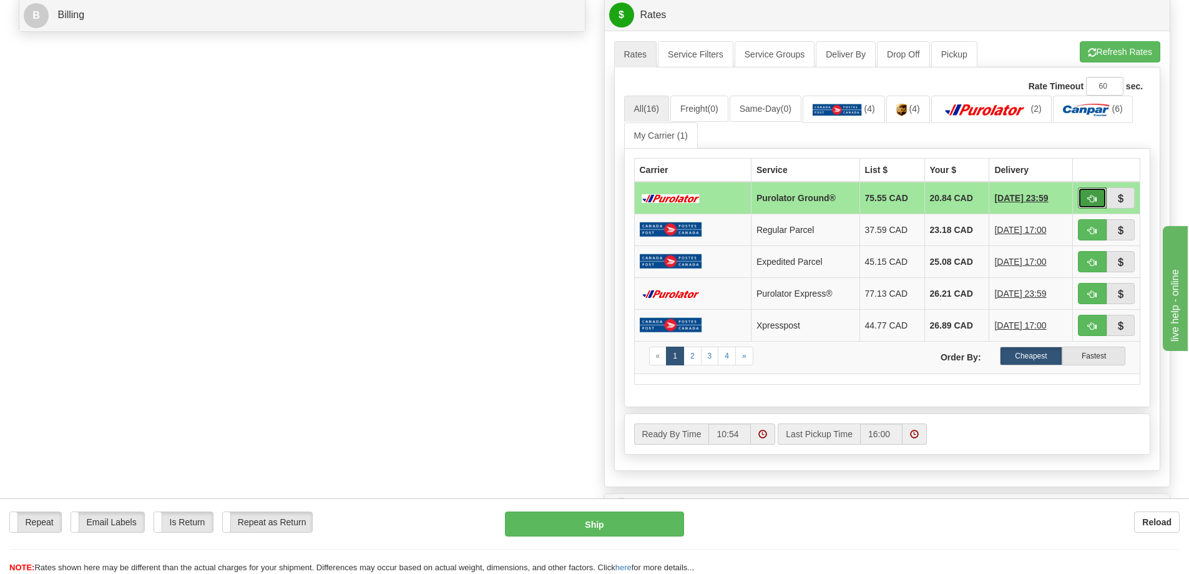
click at [1099, 192] on button "button" at bounding box center [1092, 197] width 29 height 21
type input "260"
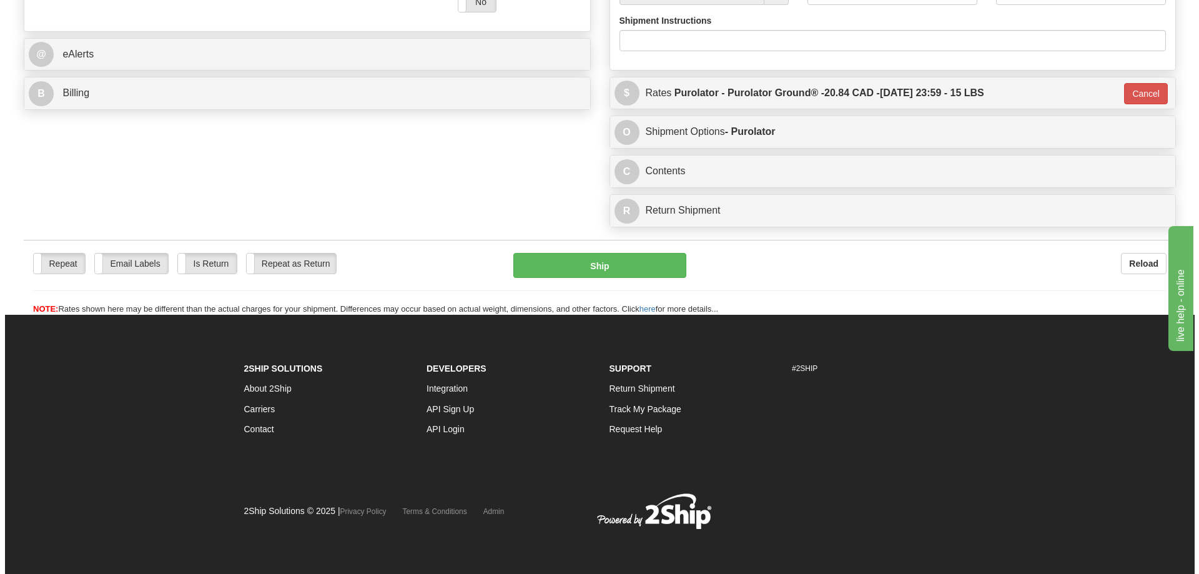
scroll to position [523, 0]
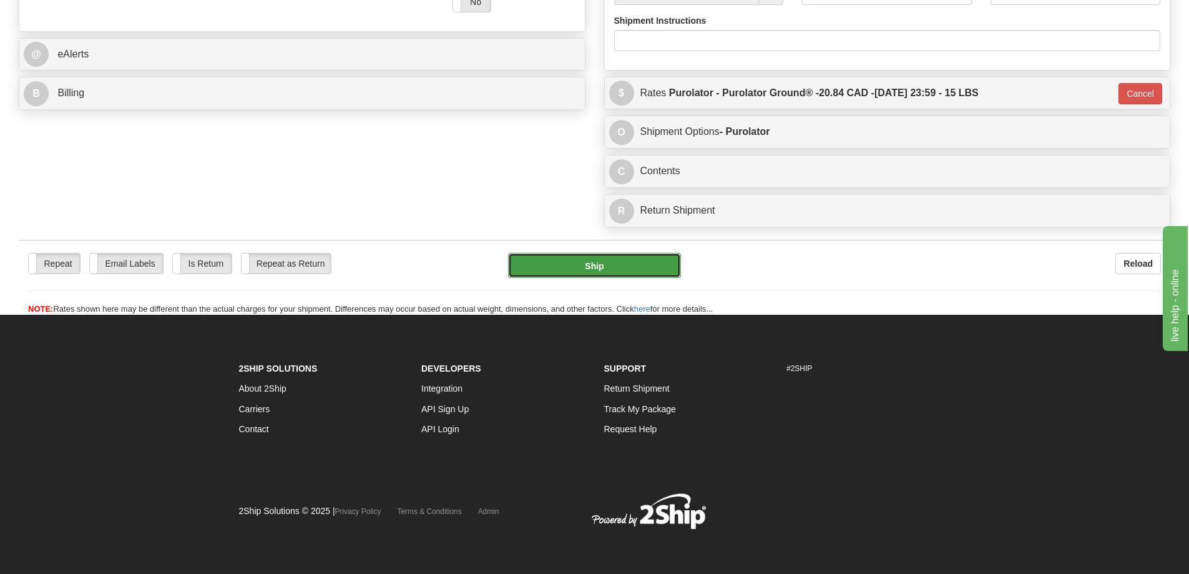
click at [605, 253] on button "Ship" at bounding box center [594, 265] width 173 height 25
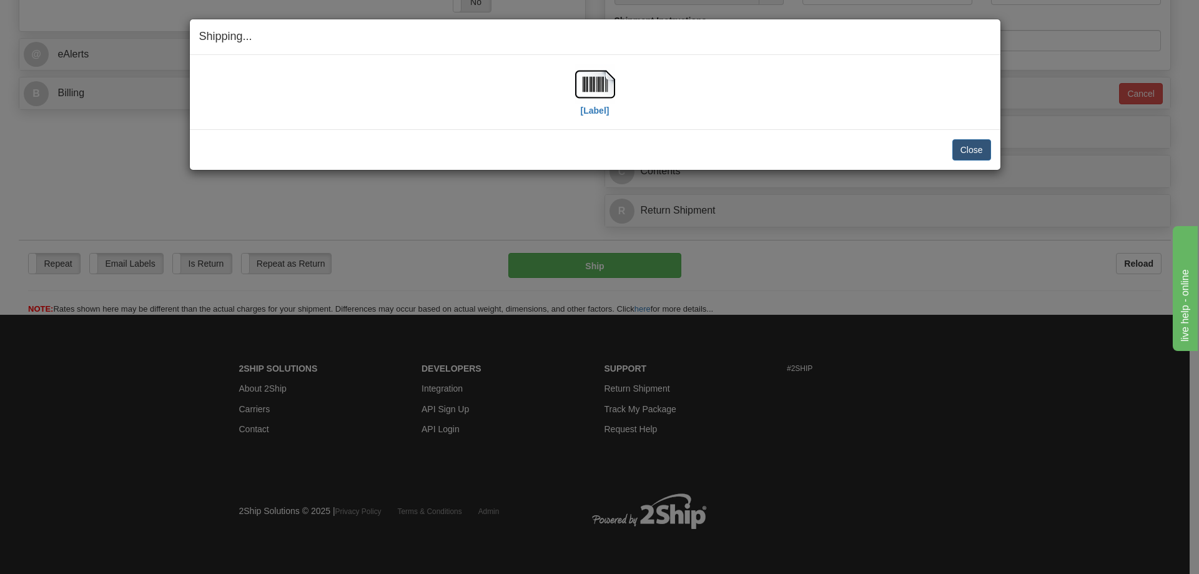
click at [589, 118] on div "[Label]" at bounding box center [595, 92] width 40 height 56
click at [594, 111] on label "[Label]" at bounding box center [595, 110] width 29 height 12
click at [980, 153] on button "Close" at bounding box center [971, 149] width 39 height 21
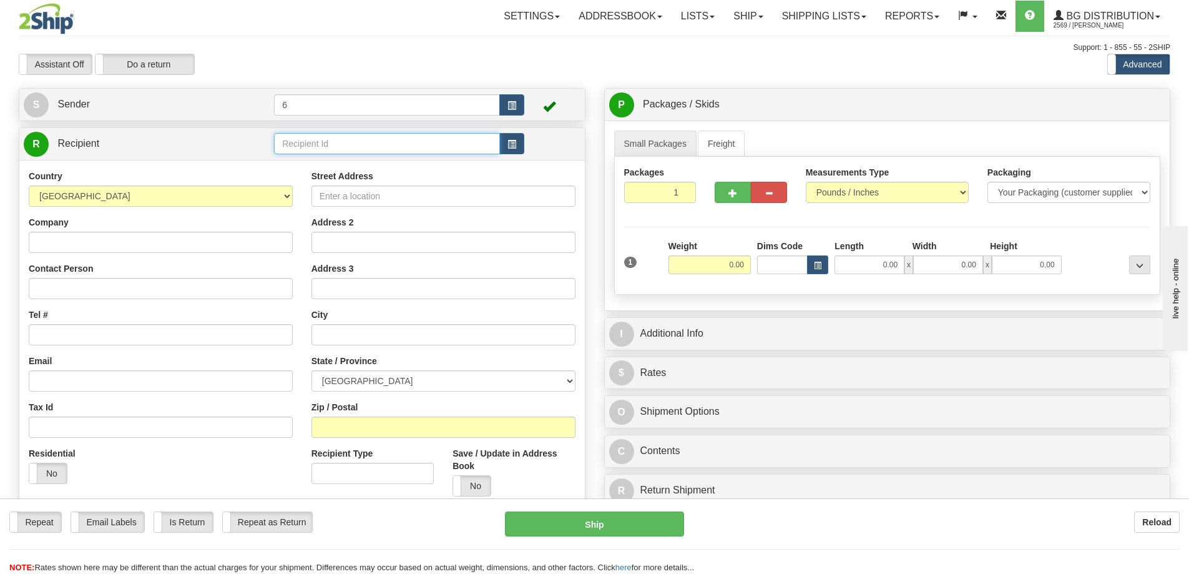
click at [310, 139] on input "text" at bounding box center [387, 143] width 226 height 21
type input "41070"
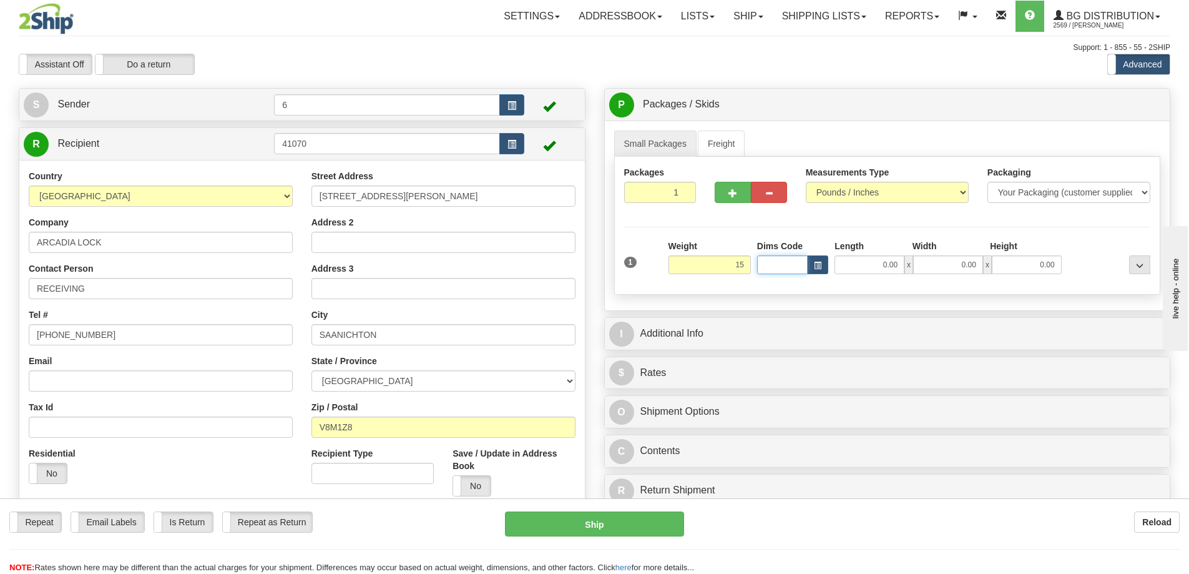
type input "15.00"
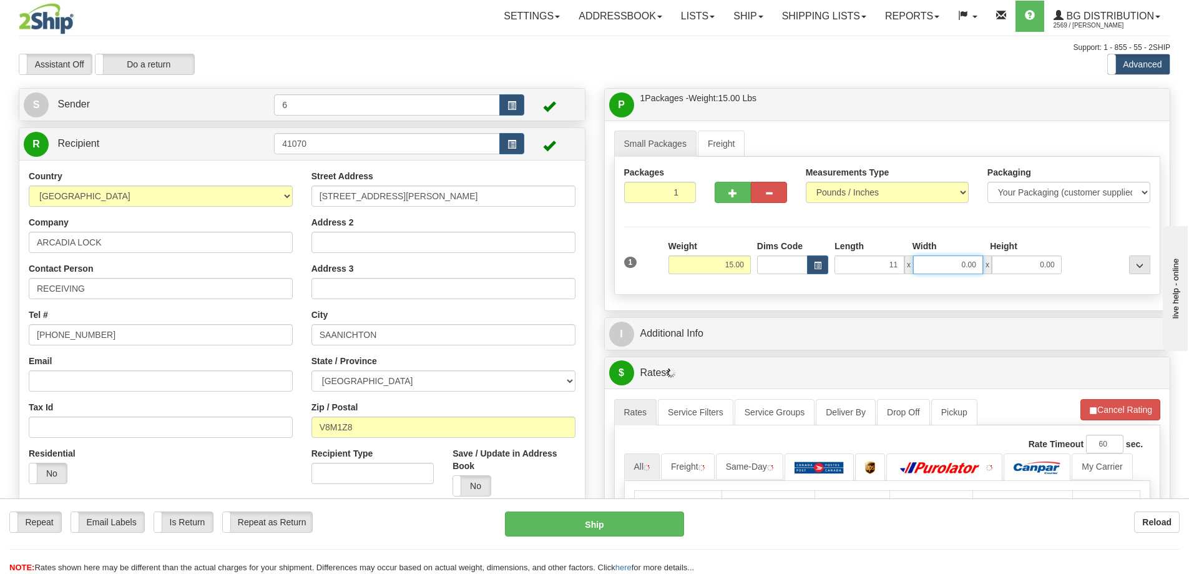
type input "11.00"
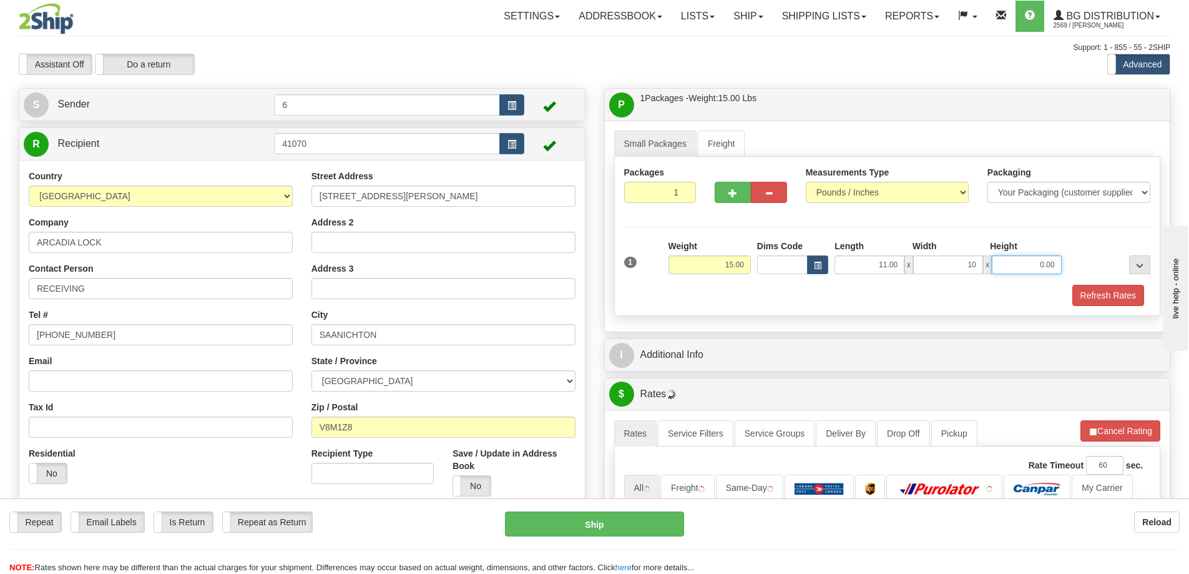
type input "10.00"
type input "7.00"
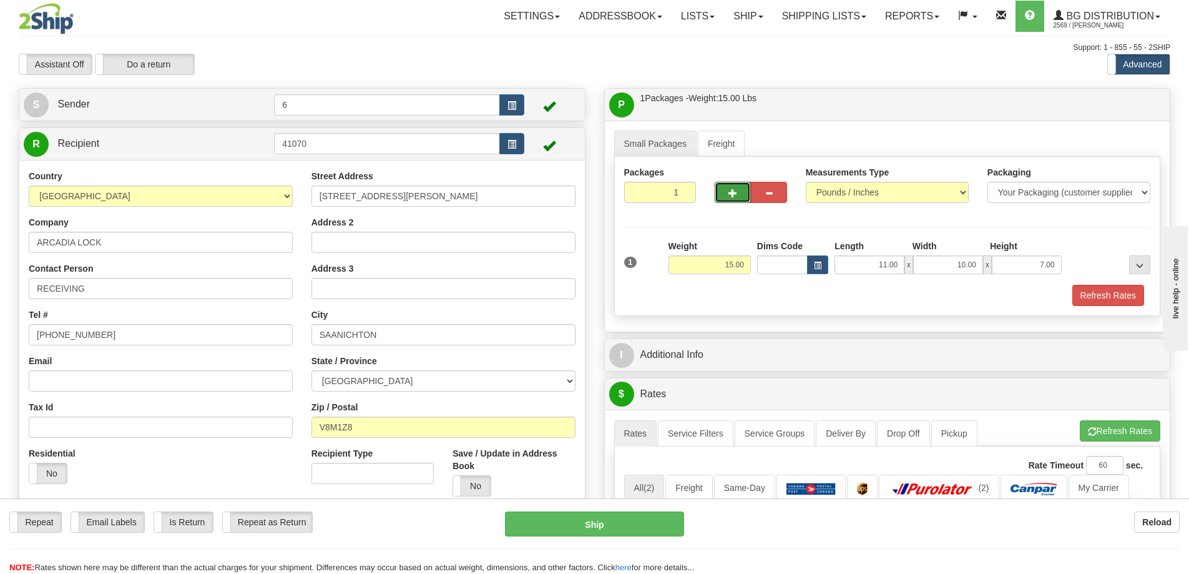
click at [732, 191] on span "button" at bounding box center [733, 193] width 9 height 8
radio input "true"
type input "2"
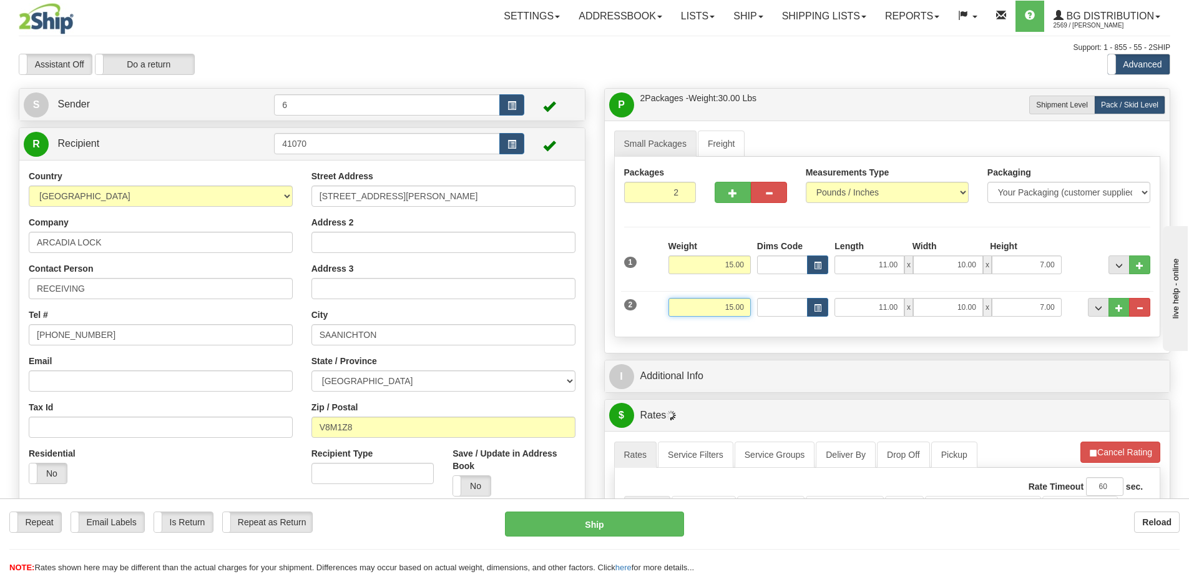
drag, startPoint x: 712, startPoint y: 310, endPoint x: 841, endPoint y: 293, distance: 129.7
click at [840, 295] on div "2 Weight 15.00 Dims Code Length Width Height" at bounding box center [887, 306] width 533 height 42
type input "33.00"
type input "22.00"
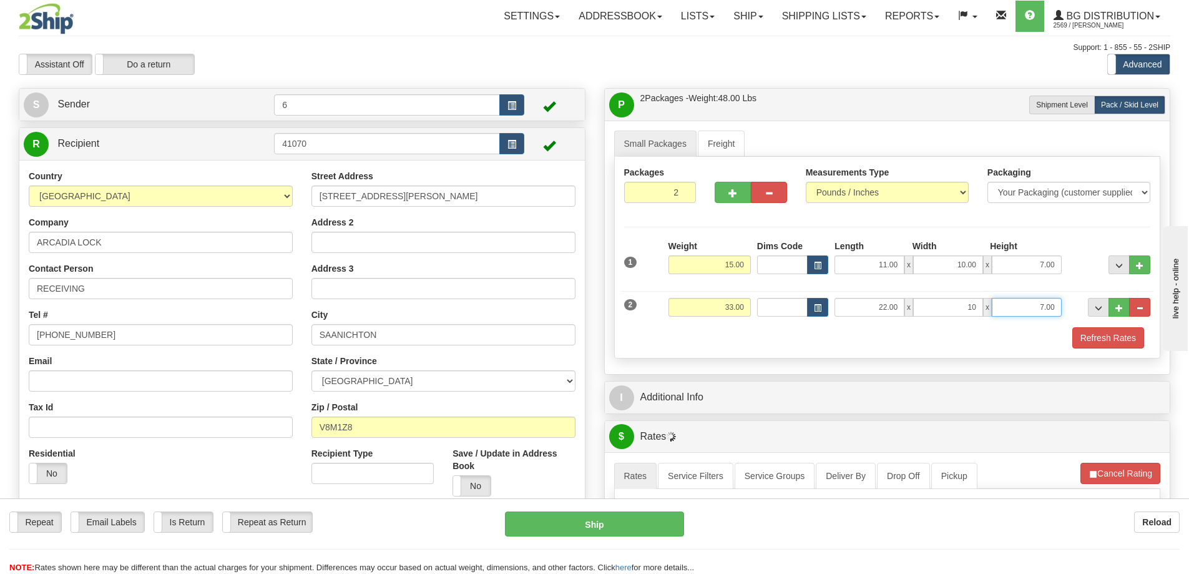
type input "10.00"
type input "8.00"
click at [736, 187] on button "button" at bounding box center [733, 192] width 36 height 21
type input "3"
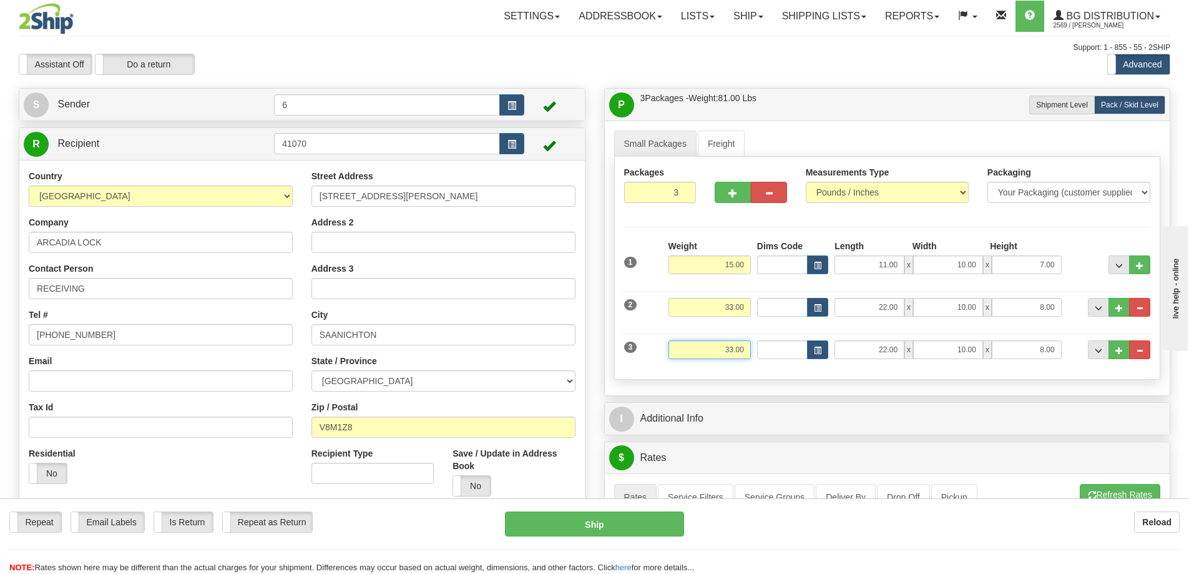
drag, startPoint x: 712, startPoint y: 358, endPoint x: 865, endPoint y: 340, distance: 154.0
click at [865, 351] on div "3 Weight 33.00 Dims Code Length Width Height" at bounding box center [887, 348] width 533 height 42
type input "39.00"
type input "13.00"
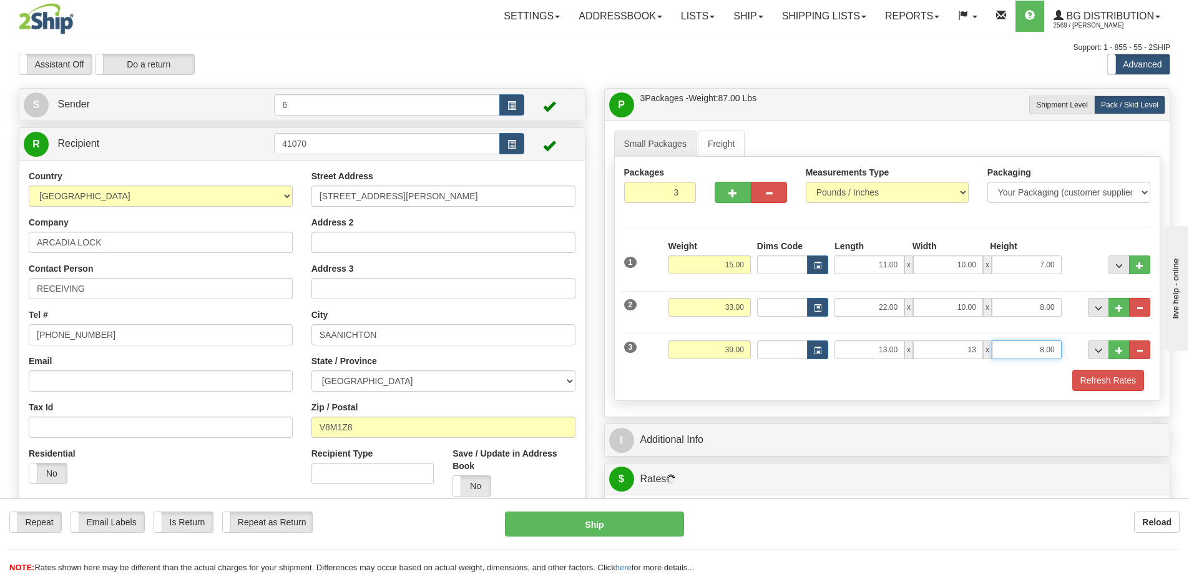
type input "13.00"
type input "13"
type input "13.00"
click at [1116, 388] on button "Refresh Rates" at bounding box center [1109, 380] width 72 height 21
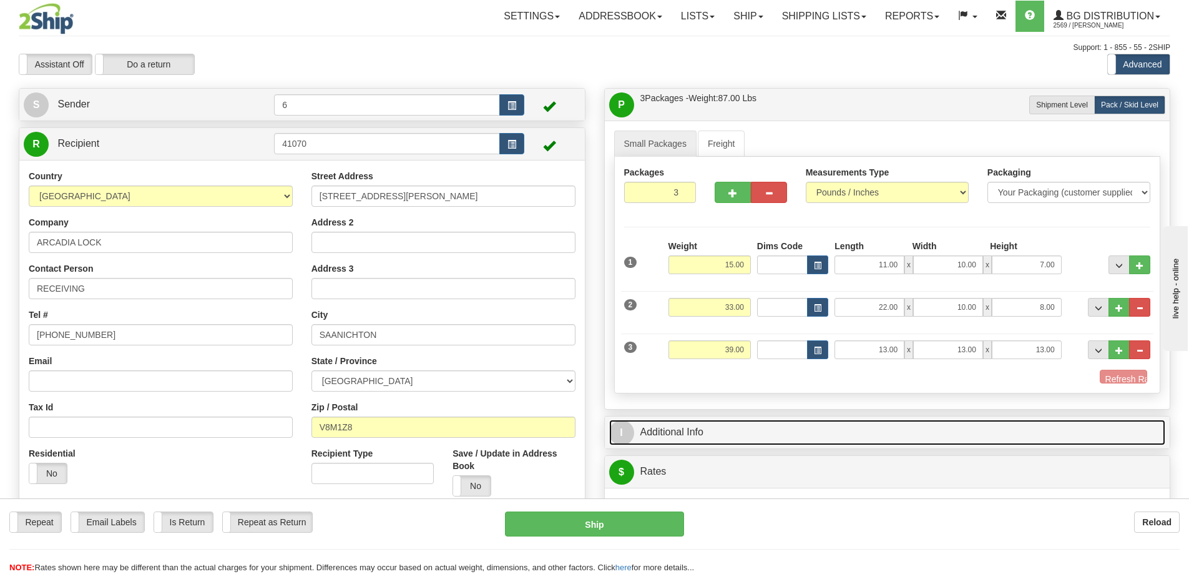
click at [1083, 421] on link "I Additional Info" at bounding box center [887, 433] width 557 height 26
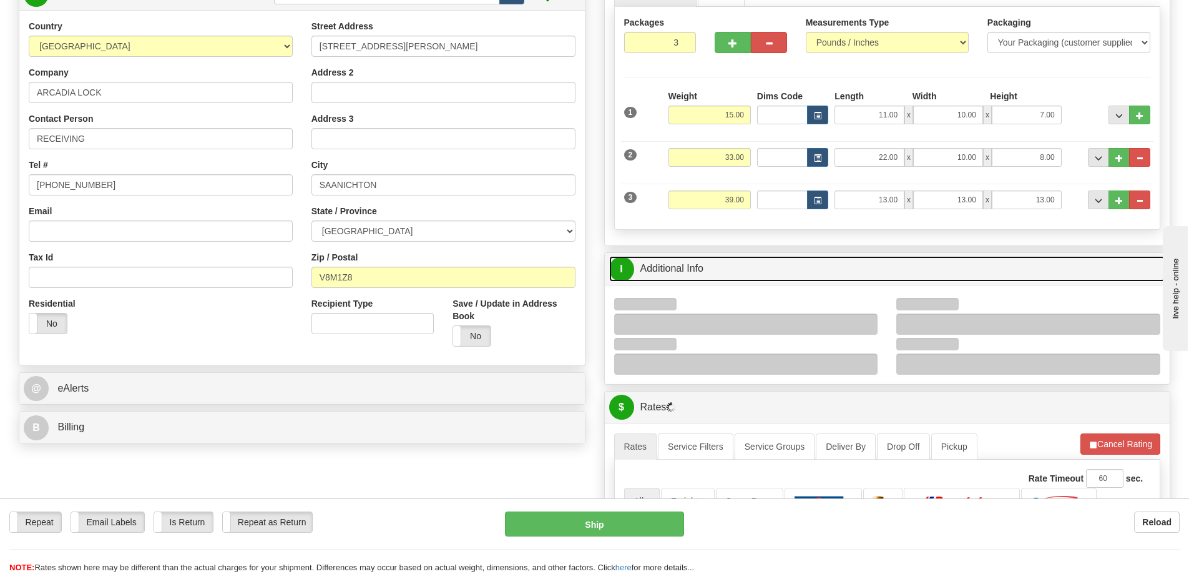
scroll to position [250, 0]
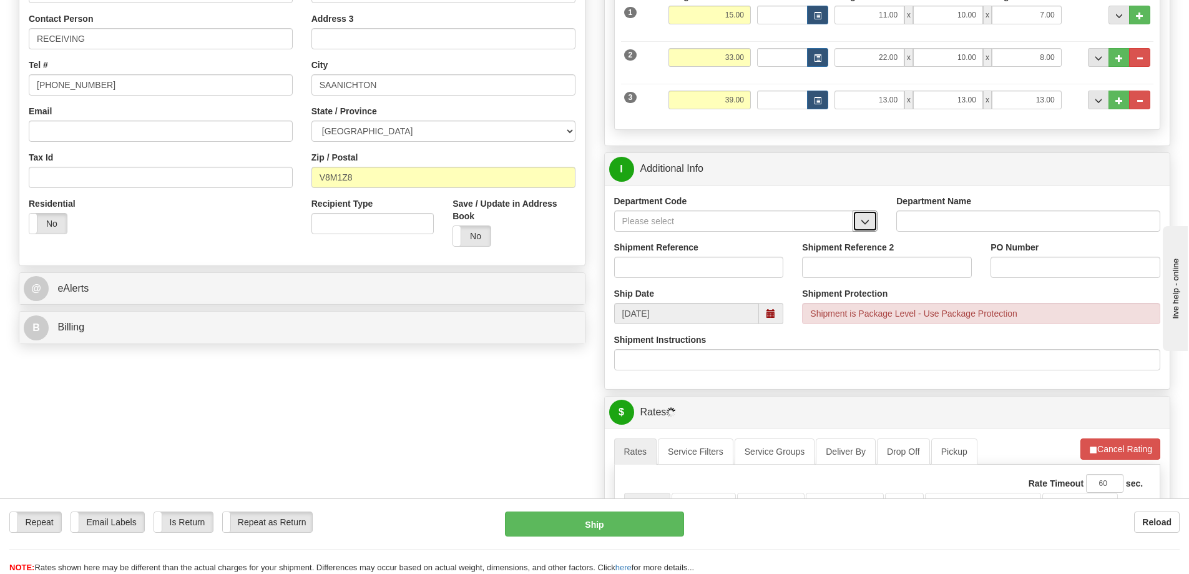
click at [866, 226] on span "button" at bounding box center [865, 222] width 9 height 8
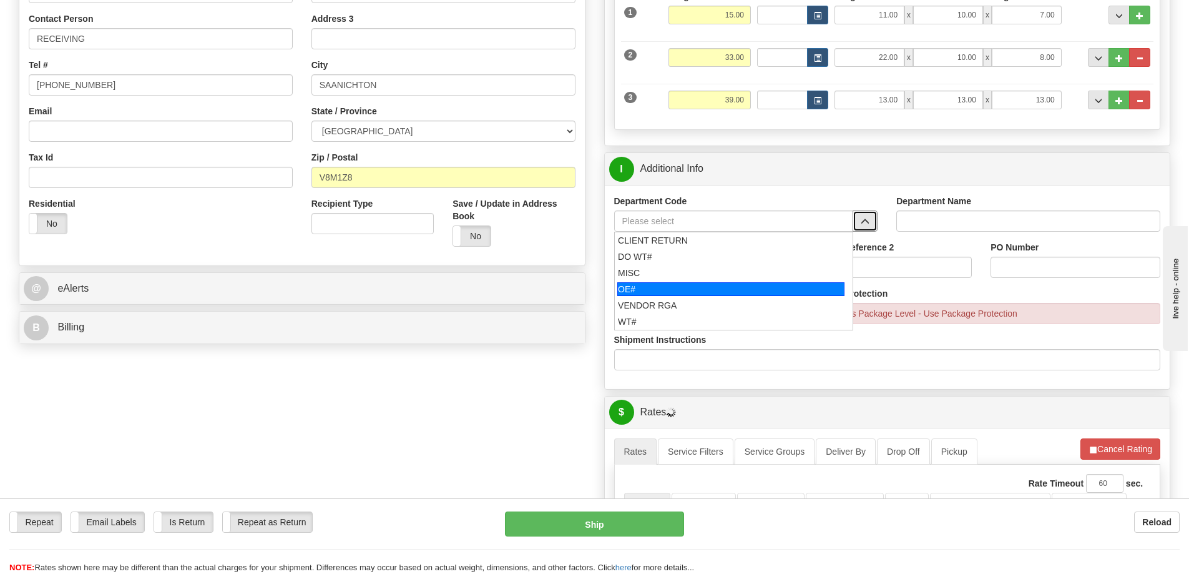
drag, startPoint x: 697, startPoint y: 288, endPoint x: 692, endPoint y: 282, distance: 8.0
click at [695, 287] on div "OE#" at bounding box center [730, 289] width 227 height 14
type input "OE#"
type input "ORDERS"
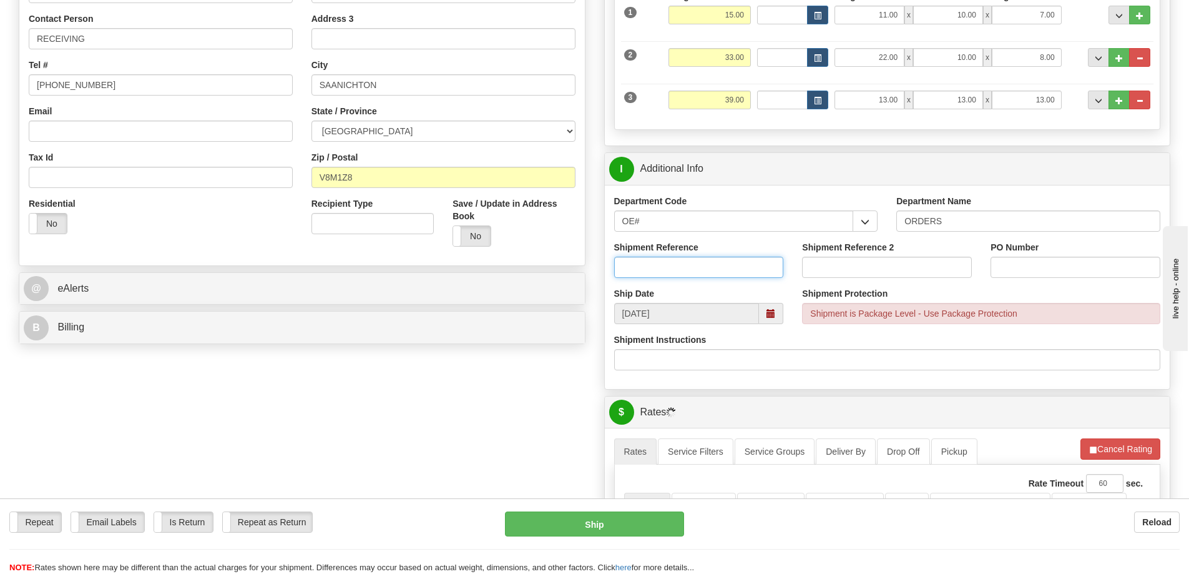
click at [688, 270] on input "Shipment Reference" at bounding box center [699, 267] width 170 height 21
type input "60030181-03 60031965-00"
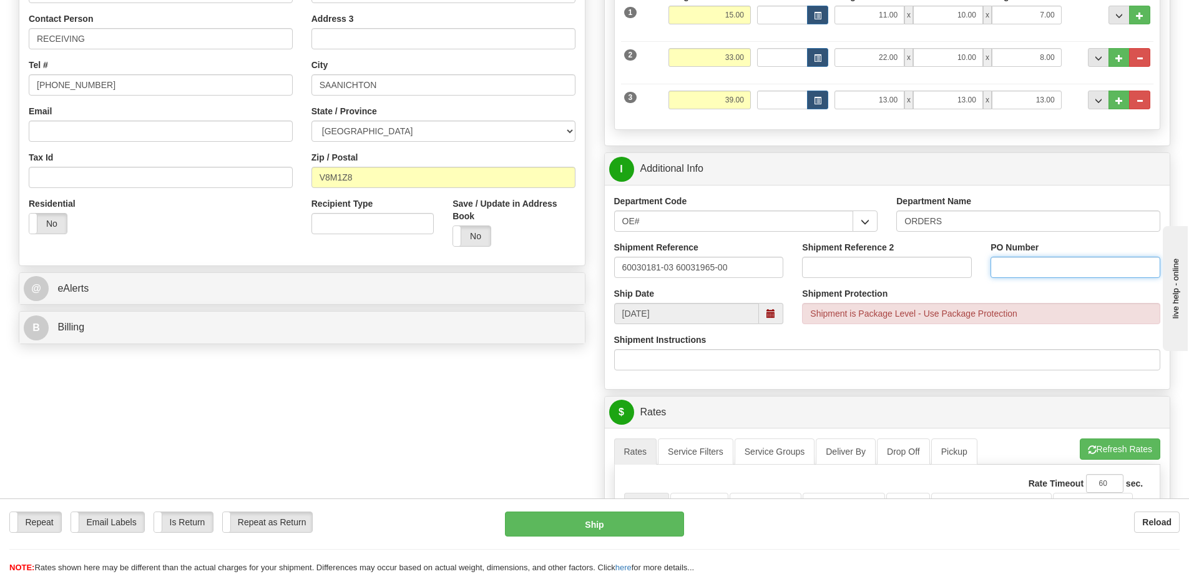
paste input "60030181-03 60031965-00"
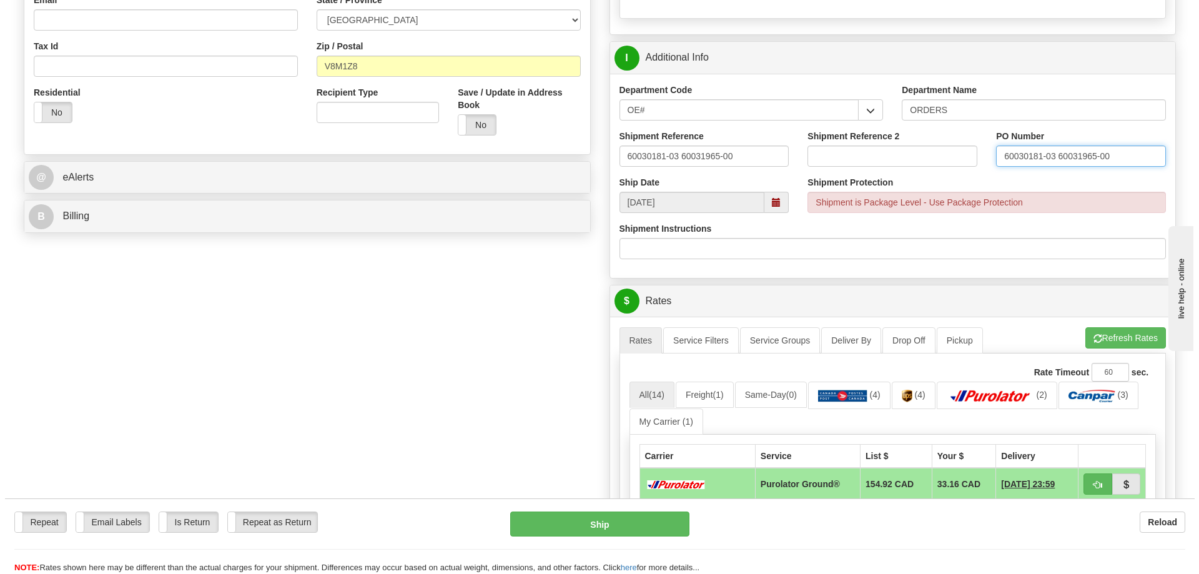
scroll to position [499, 0]
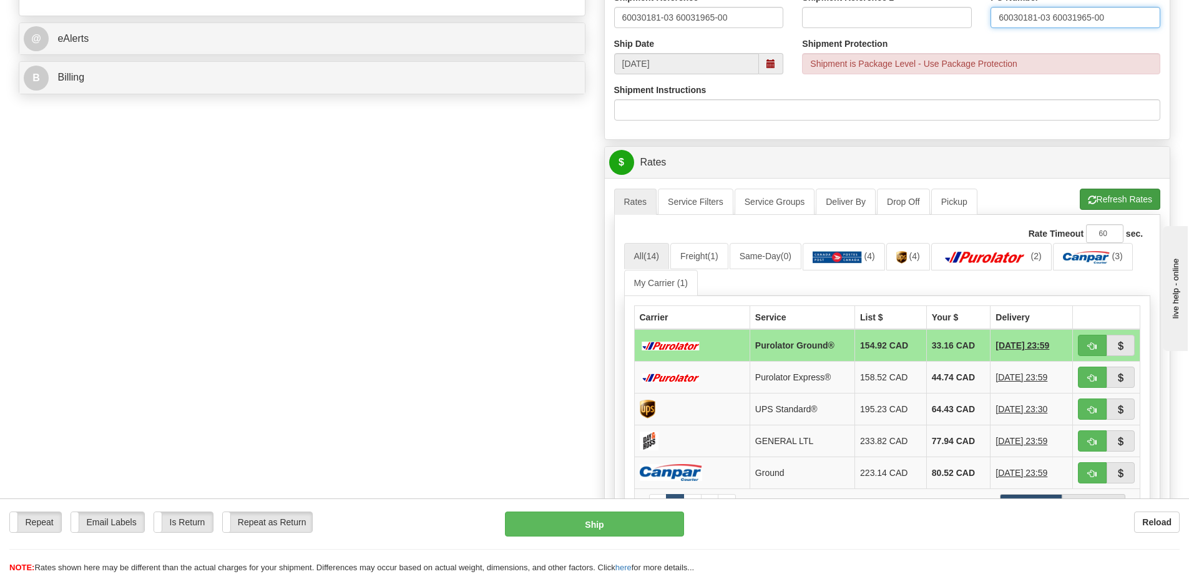
type input "60030181-03 60031965-00"
click at [1116, 205] on button "Refresh Rates" at bounding box center [1120, 199] width 81 height 21
click at [1087, 341] on button "button" at bounding box center [1092, 345] width 29 height 21
type input "260"
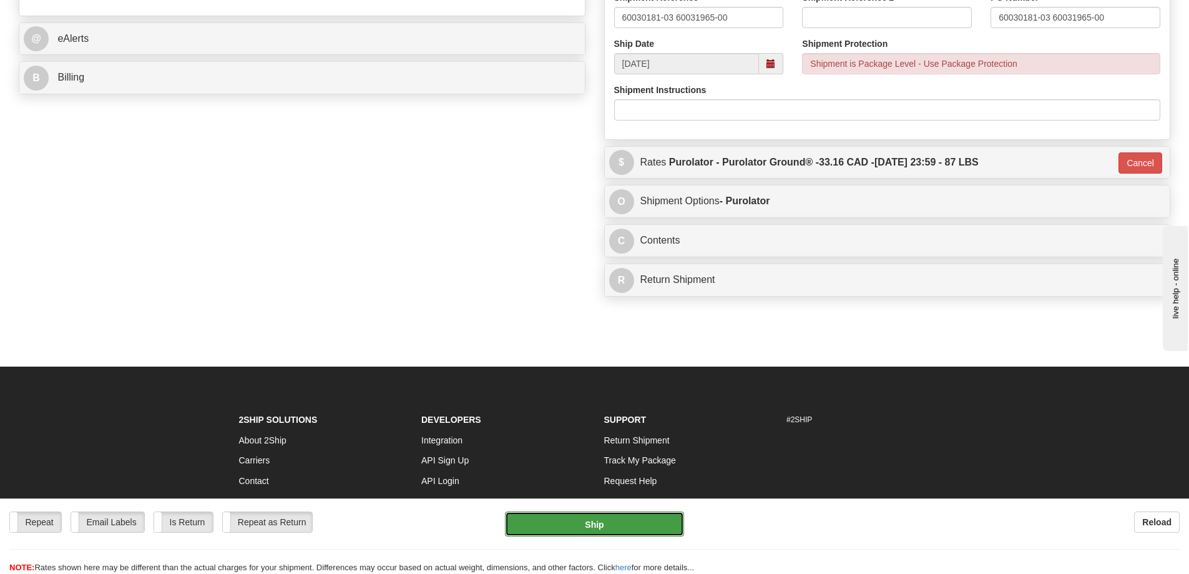
click at [624, 528] on button "Ship" at bounding box center [594, 523] width 179 height 25
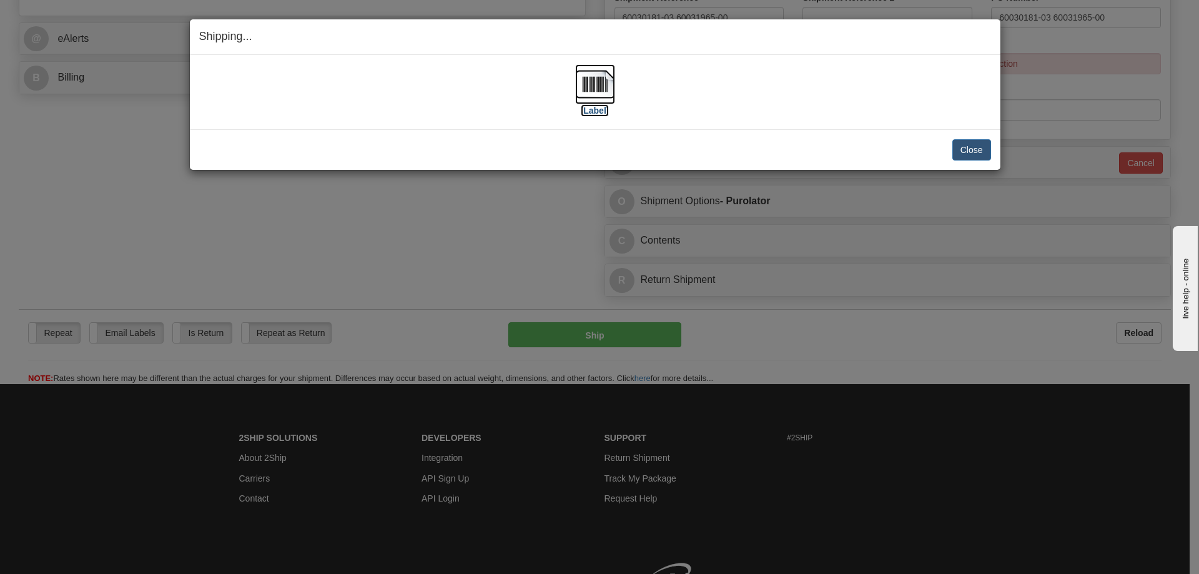
click at [597, 115] on label "[Label]" at bounding box center [595, 110] width 29 height 12
click at [973, 156] on button "Close" at bounding box center [971, 149] width 39 height 21
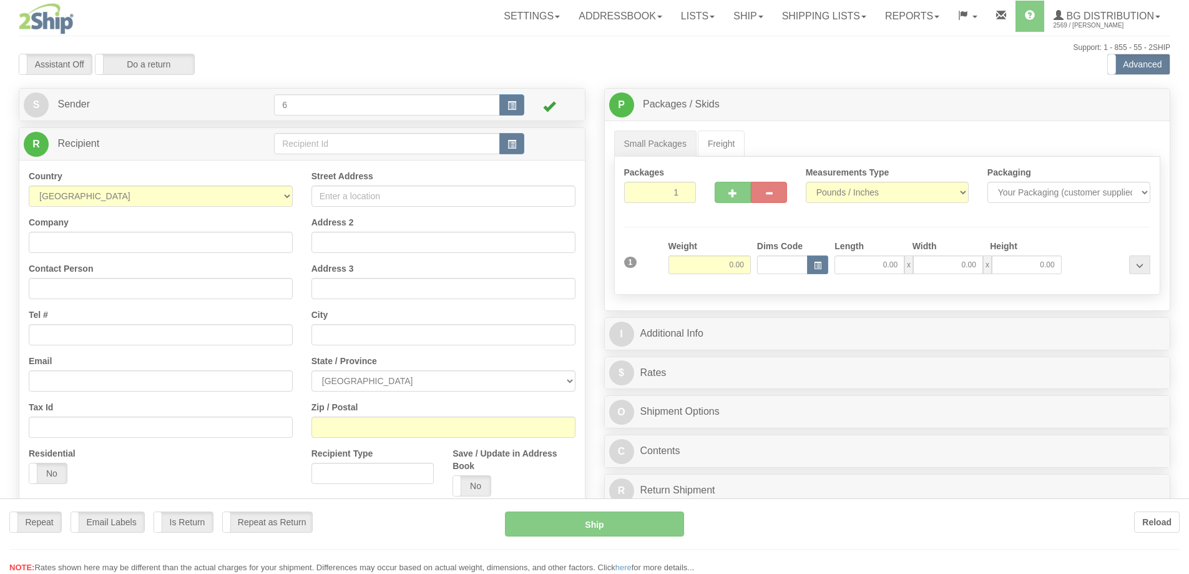
click at [351, 140] on div at bounding box center [594, 287] width 1189 height 574
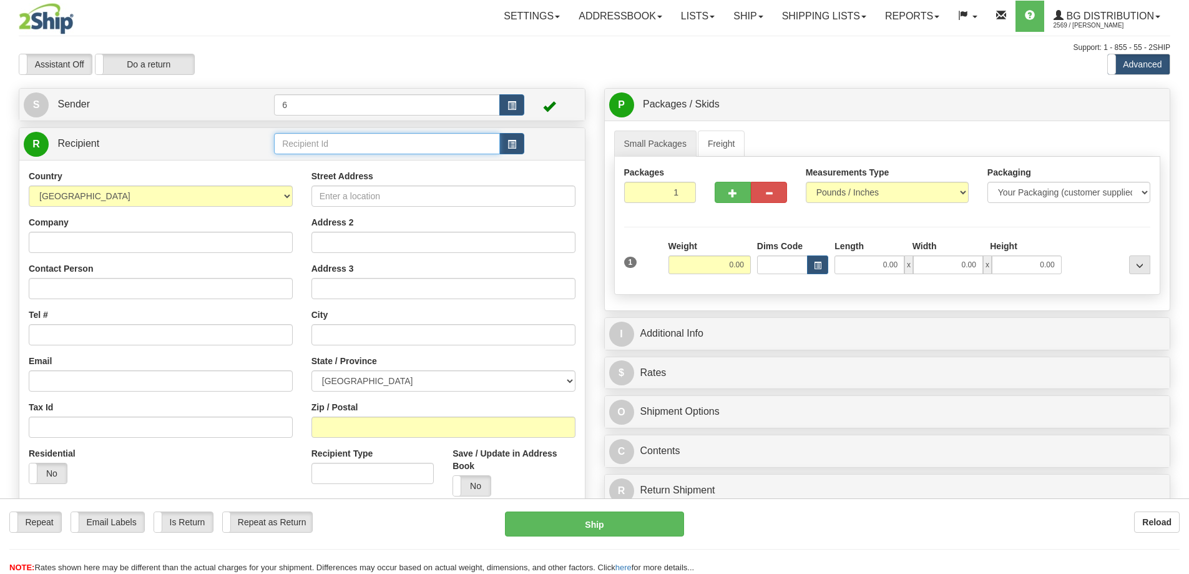
click at [354, 149] on input "text" at bounding box center [387, 143] width 226 height 21
type input "45017"
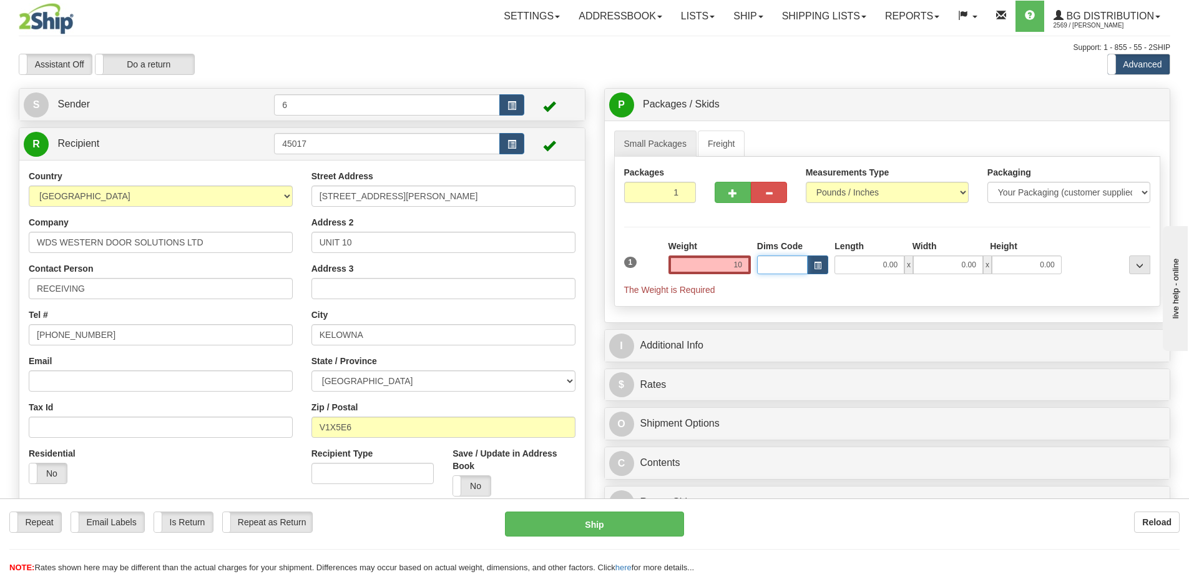
type input "10.00"
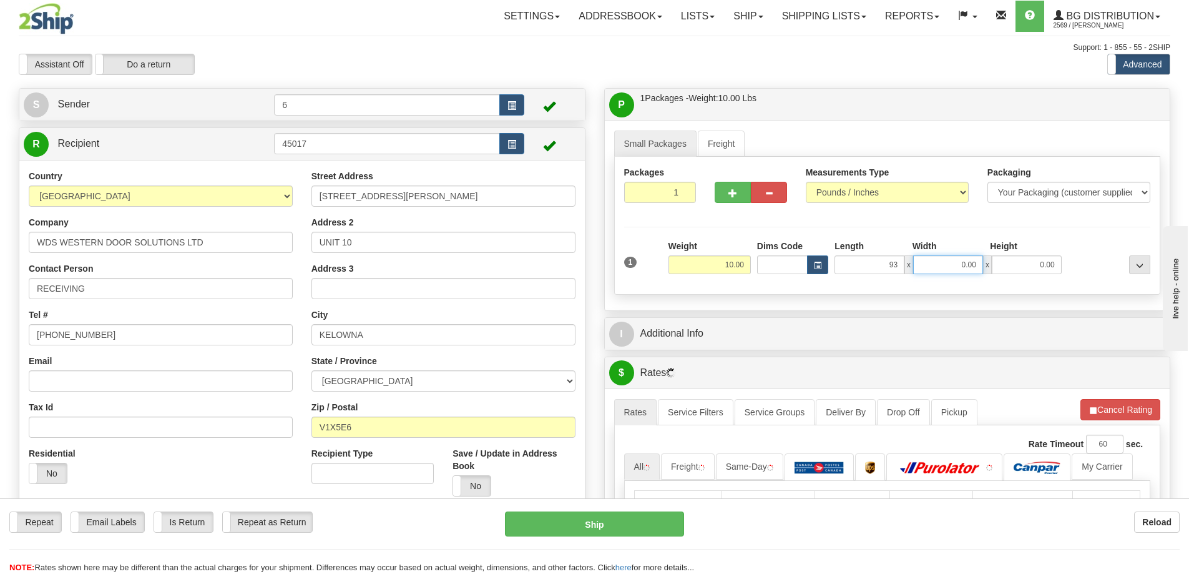
type input "93.00"
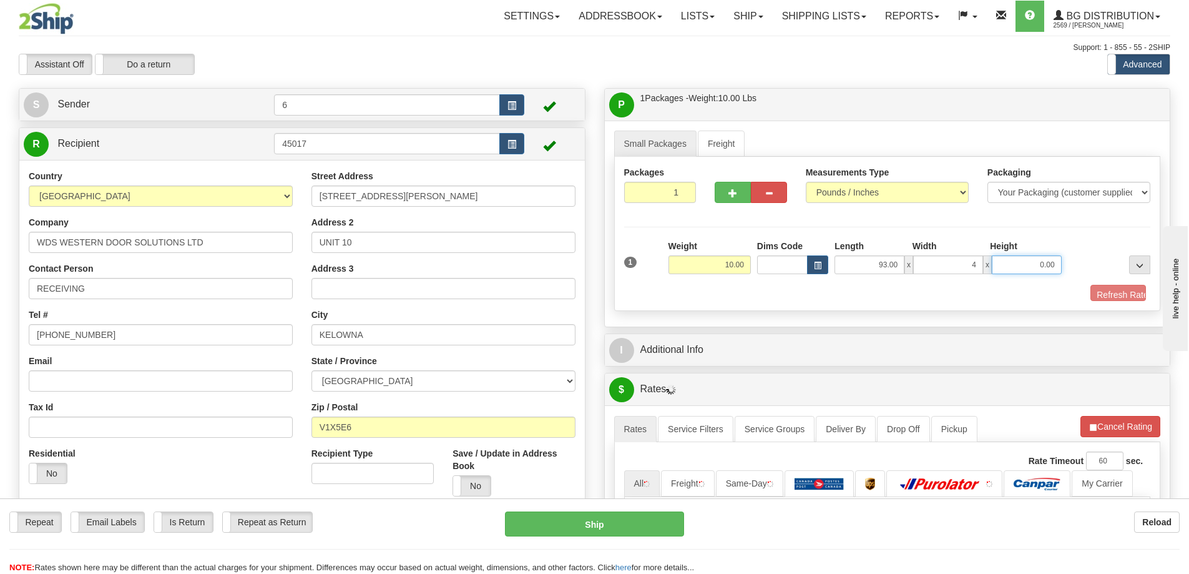
type input "4.00"
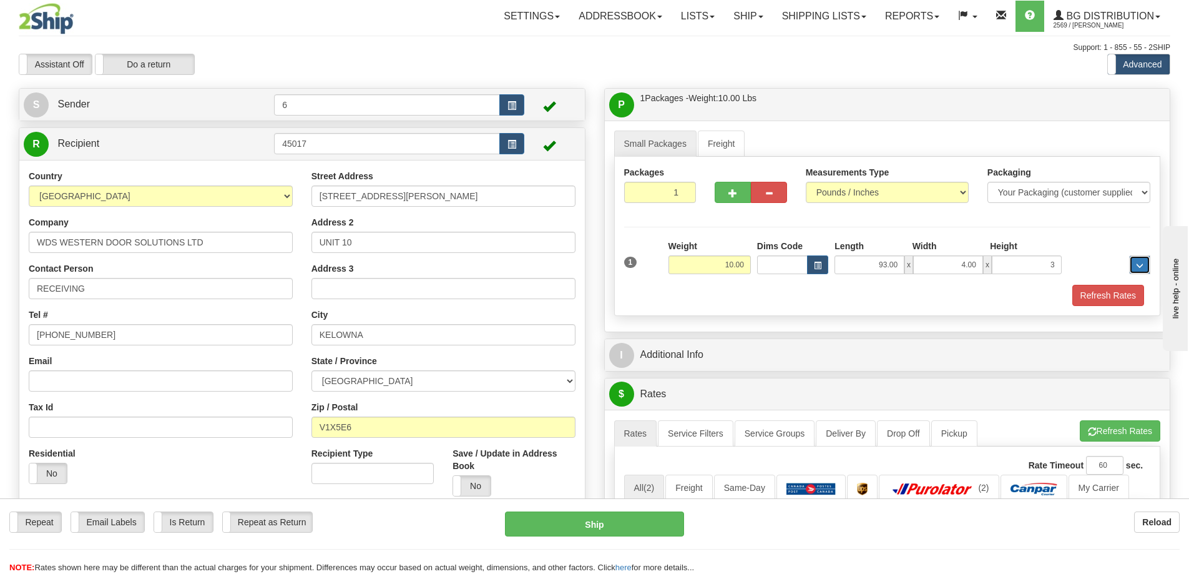
type input "3.00"
click at [1108, 298] on button "Refresh Rates" at bounding box center [1109, 295] width 72 height 21
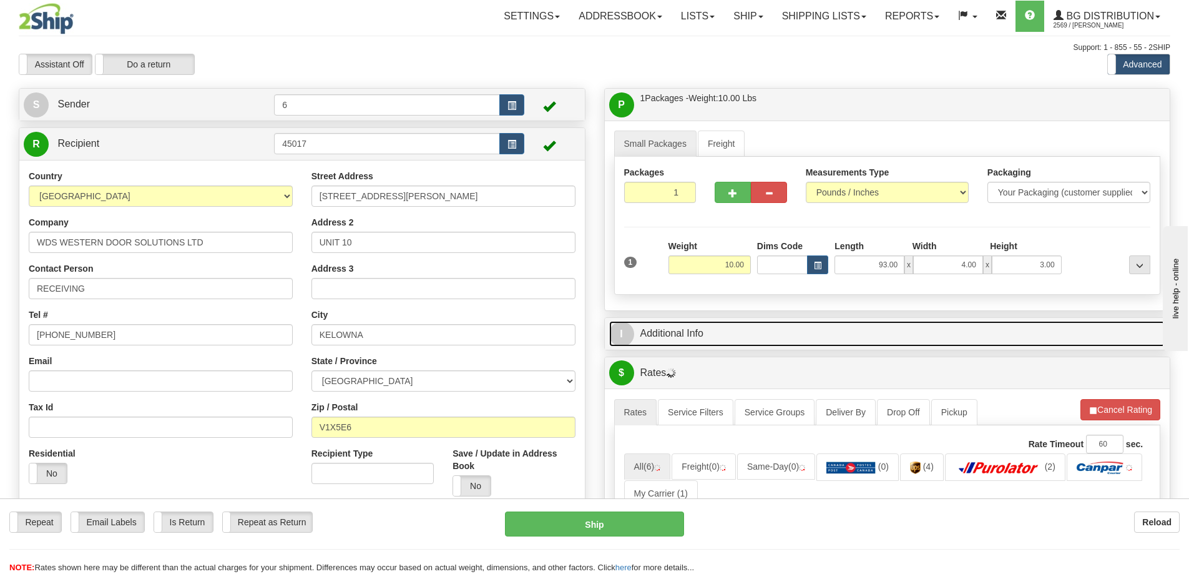
click at [942, 341] on link "I Additional Info" at bounding box center [887, 334] width 557 height 26
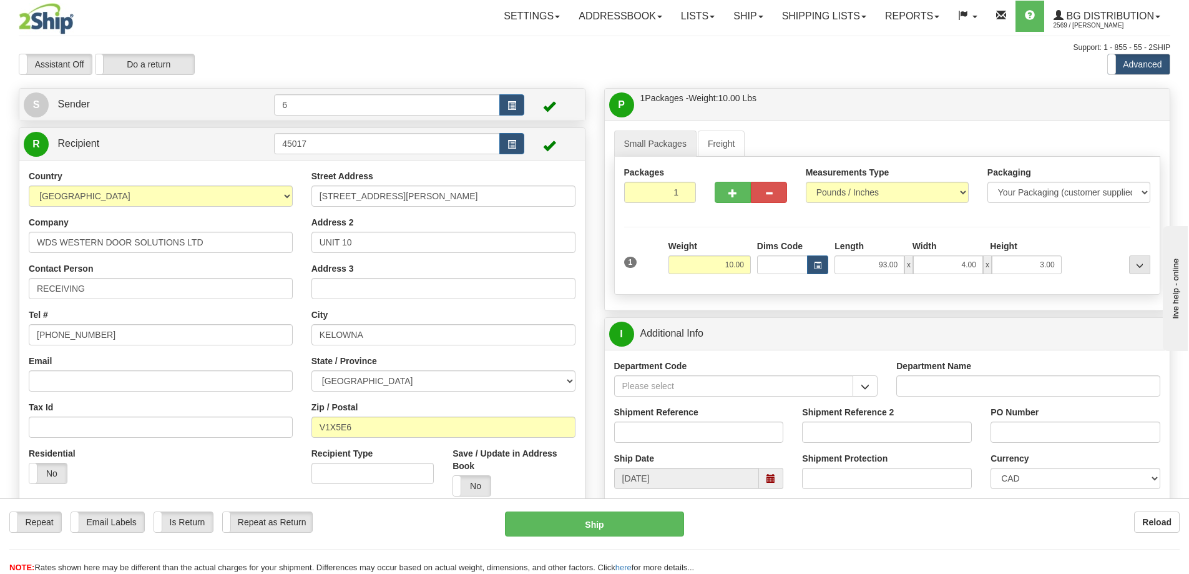
click at [869, 388] on span "button" at bounding box center [865, 387] width 9 height 8
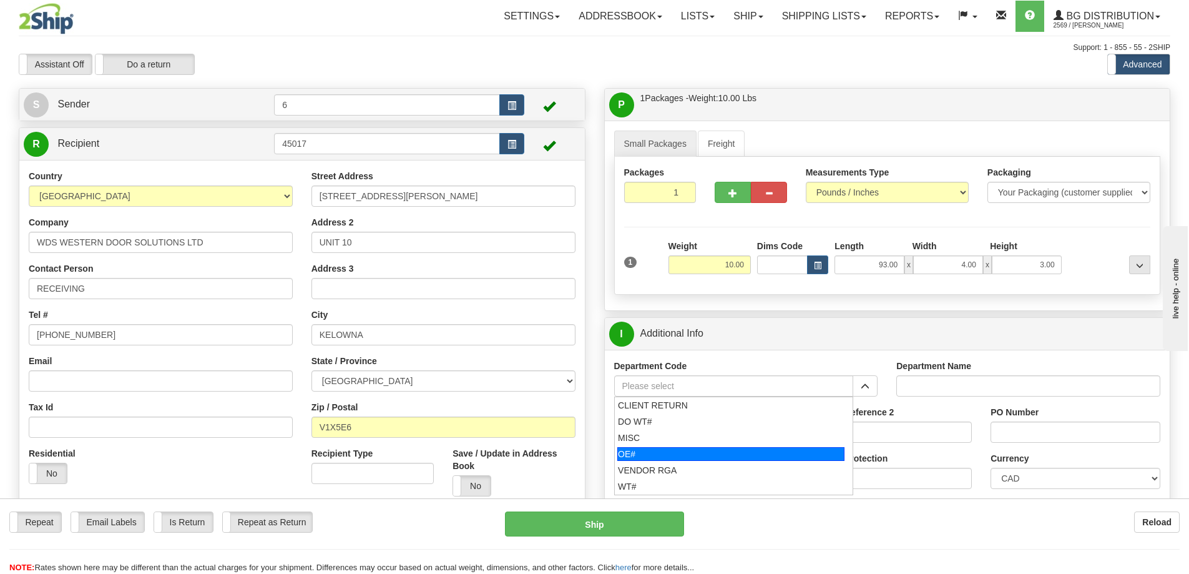
drag, startPoint x: 686, startPoint y: 462, endPoint x: 682, endPoint y: 432, distance: 30.2
click at [685, 459] on div "OE#" at bounding box center [730, 454] width 227 height 14
type input "OE#"
type input "ORDERS"
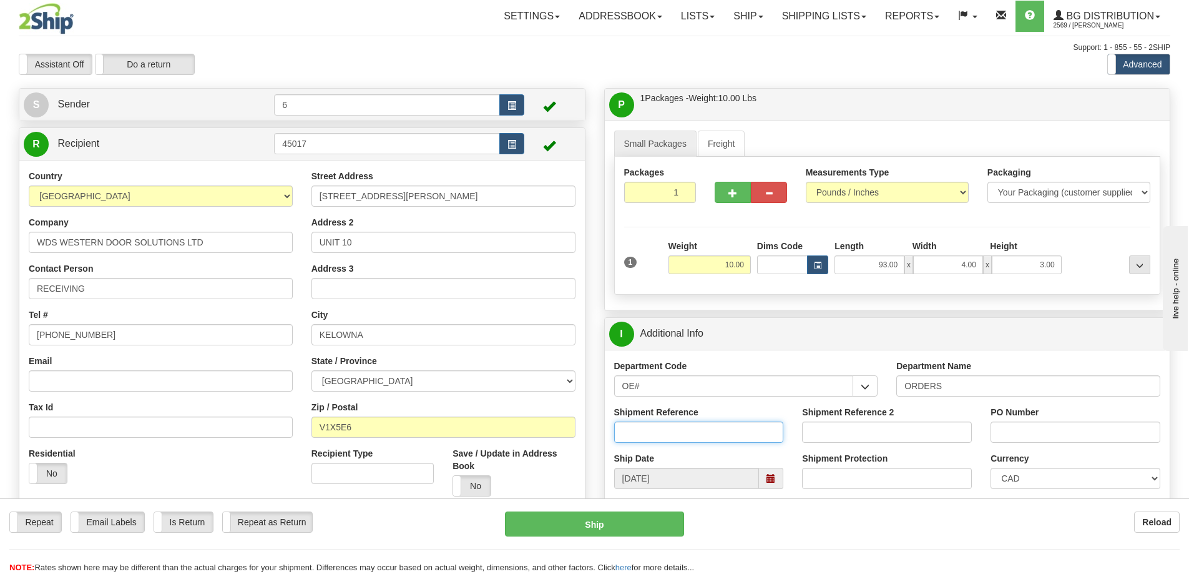
click at [682, 429] on input "Shipment Reference" at bounding box center [699, 431] width 170 height 21
type input "60031868-00"
type input "2669"
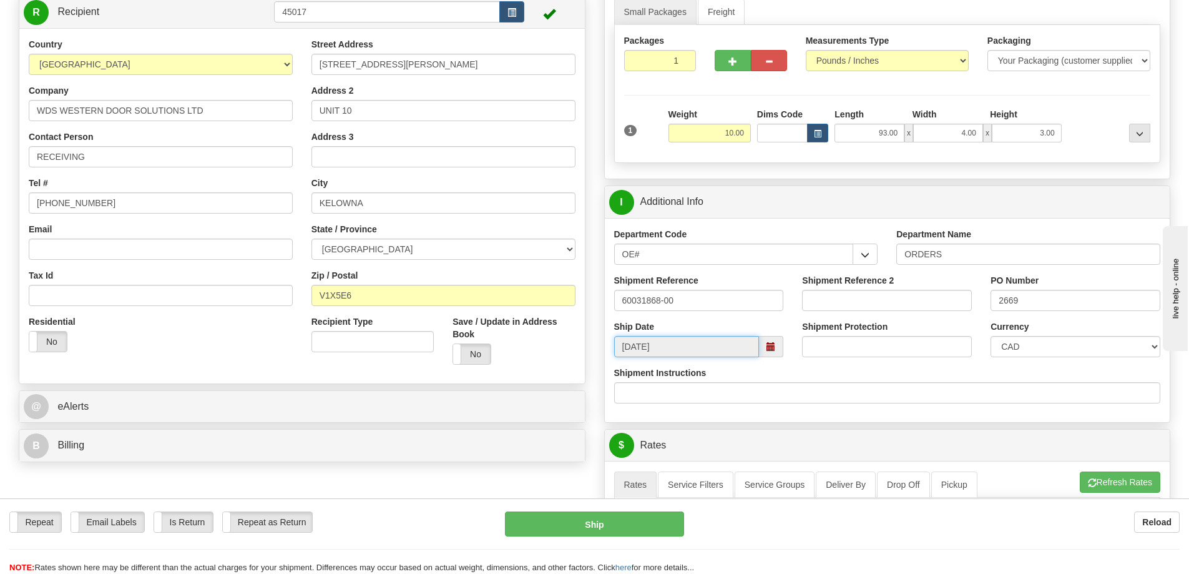
scroll to position [250, 0]
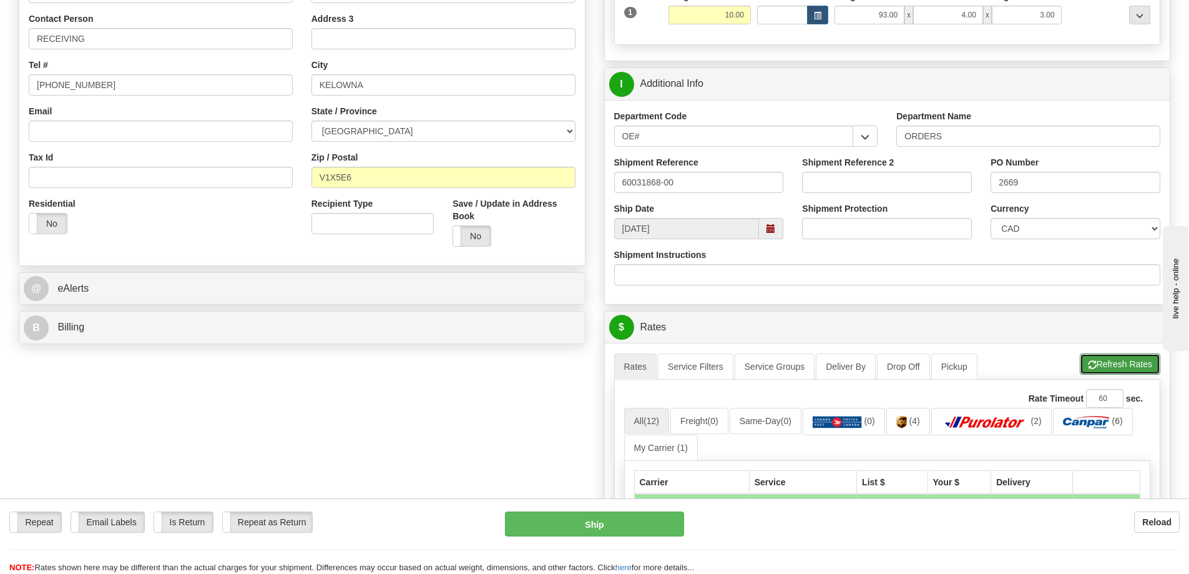
click at [1104, 373] on button "Refresh Rates" at bounding box center [1120, 363] width 81 height 21
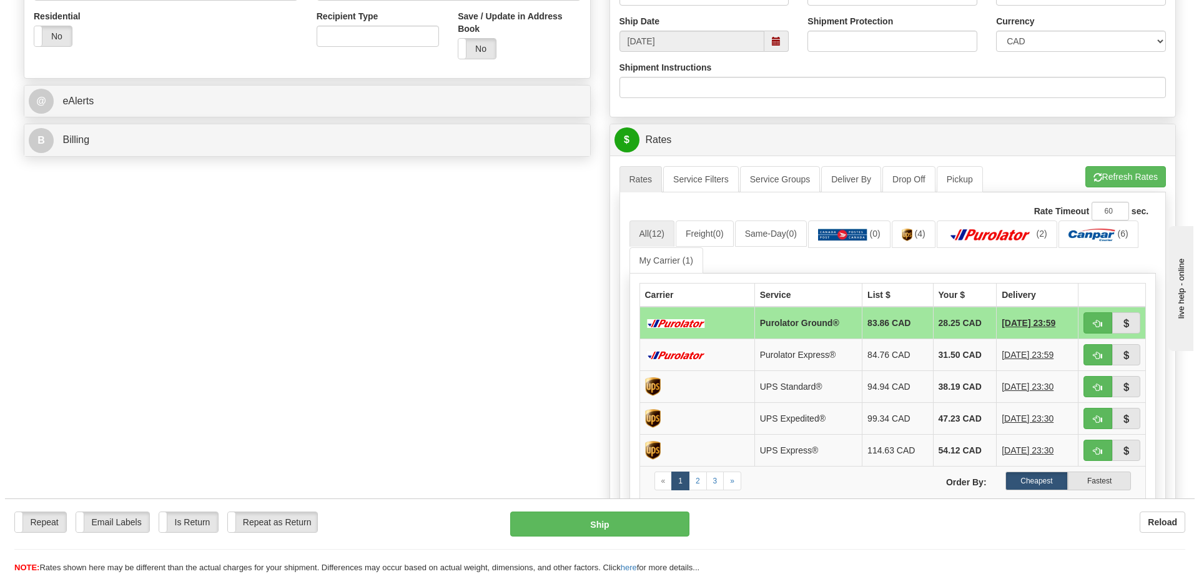
scroll to position [939, 0]
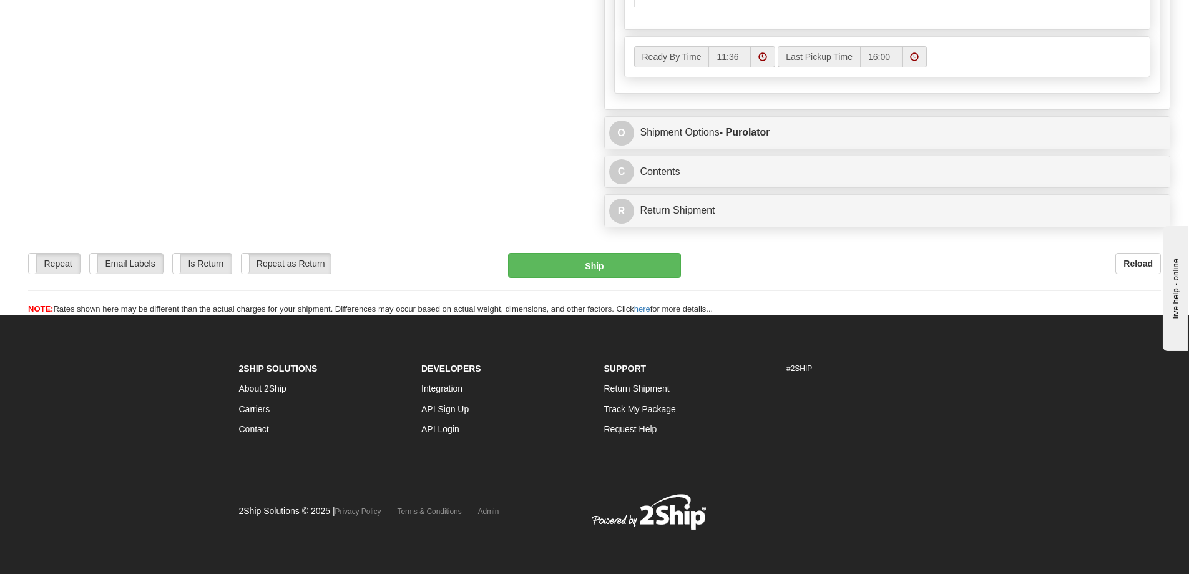
click at [593, 254] on div "Repeat Repeat Email Labels Email Labels Edit Is Return Is Return Repeat as Retu…" at bounding box center [595, 278] width 1152 height 76
click at [601, 263] on button "Ship" at bounding box center [594, 265] width 173 height 25
type input "260"
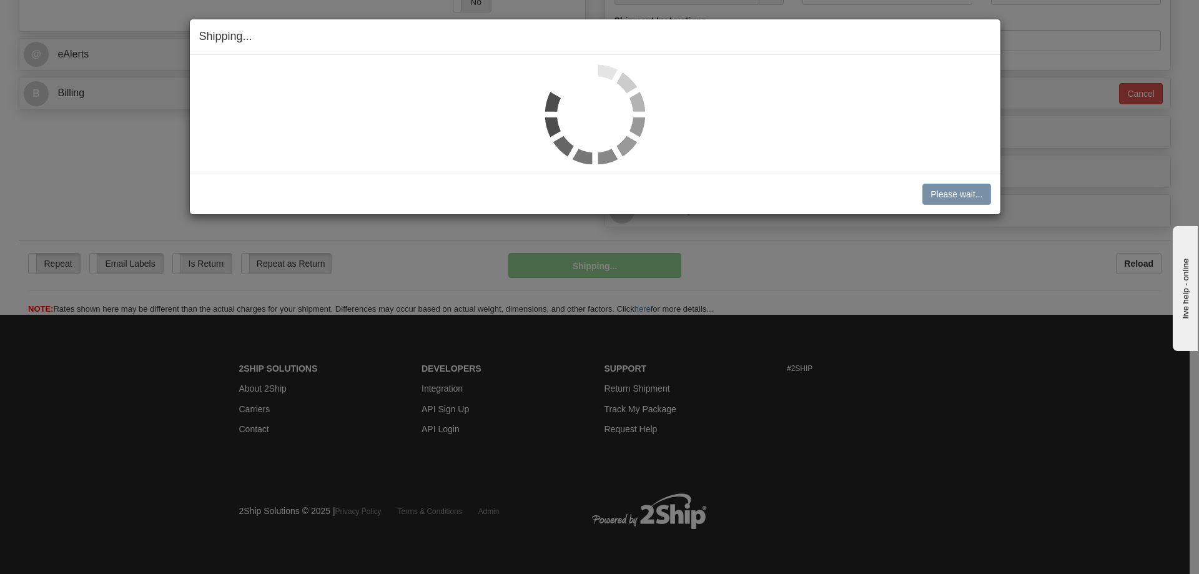
scroll to position [523, 0]
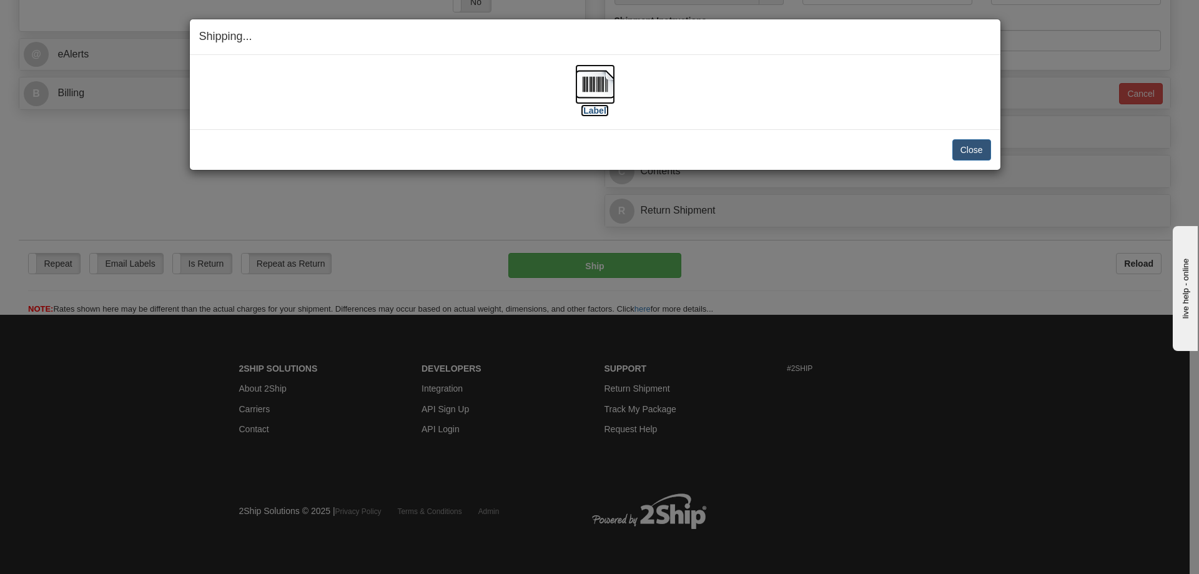
click at [591, 114] on label "[Label]" at bounding box center [595, 110] width 29 height 12
click at [973, 144] on button "Close" at bounding box center [971, 149] width 39 height 21
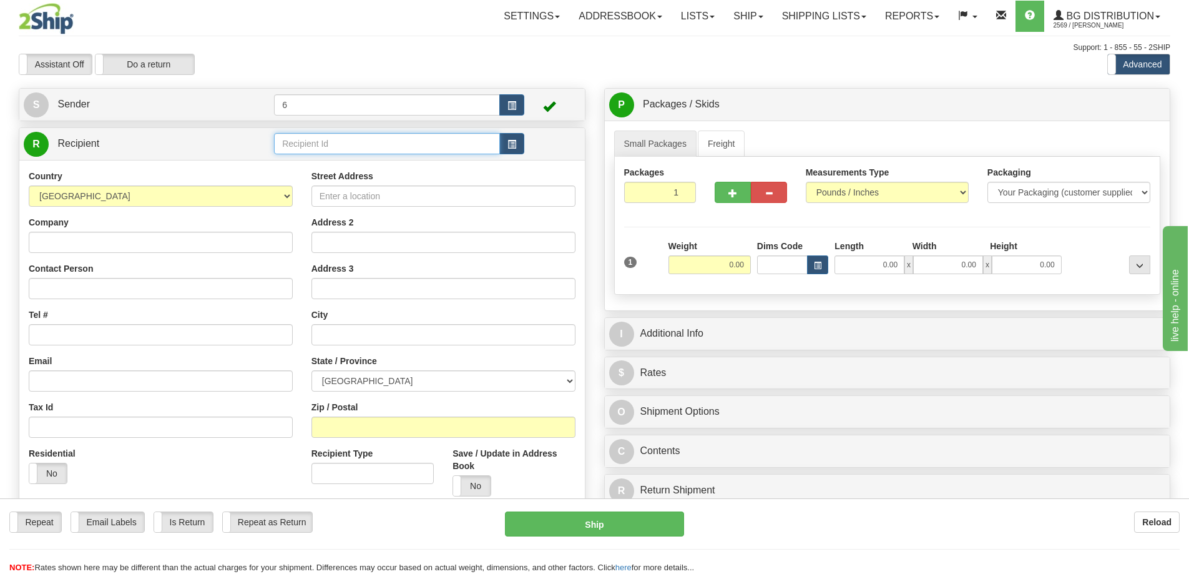
drag, startPoint x: 0, startPoint y: 0, endPoint x: 328, endPoint y: 142, distance: 357.3
click at [328, 142] on input "text" at bounding box center [387, 143] width 226 height 21
type input "1"
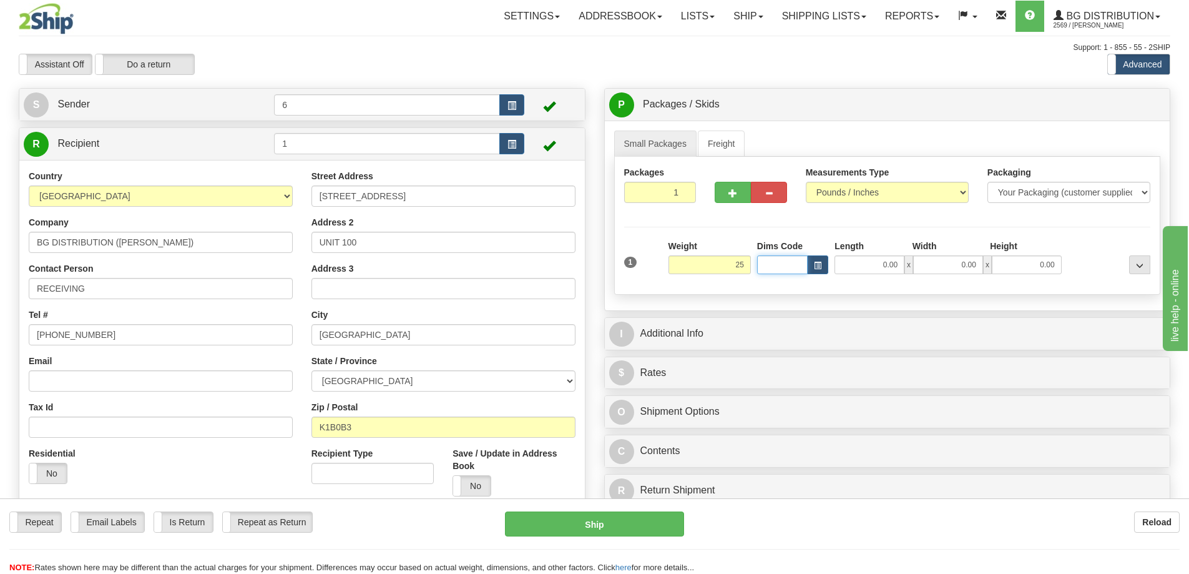
type input "25.00"
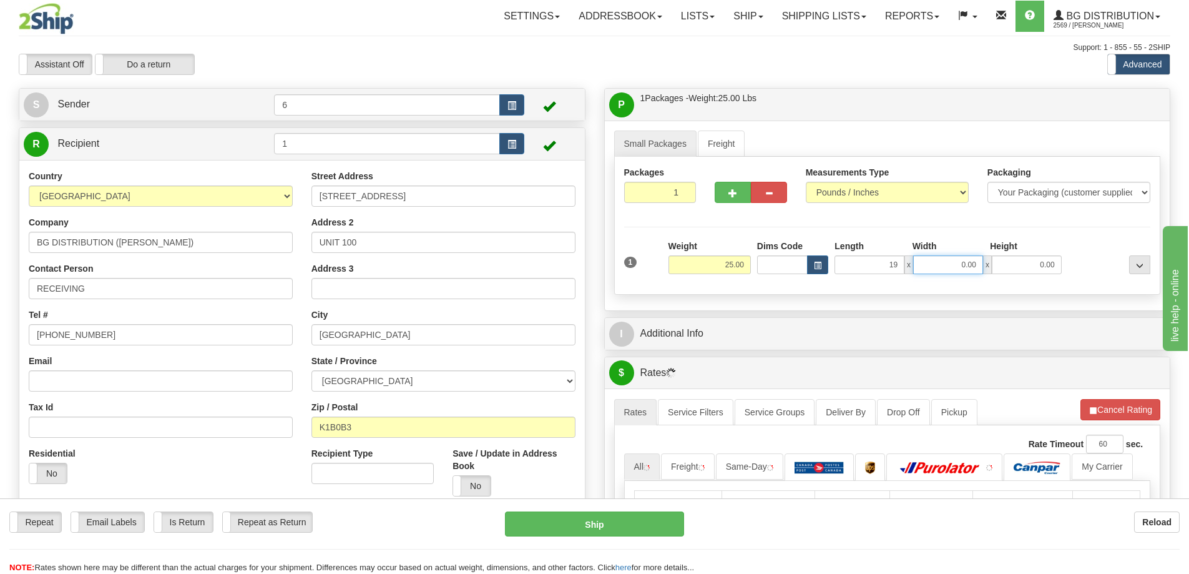
type input "19.00"
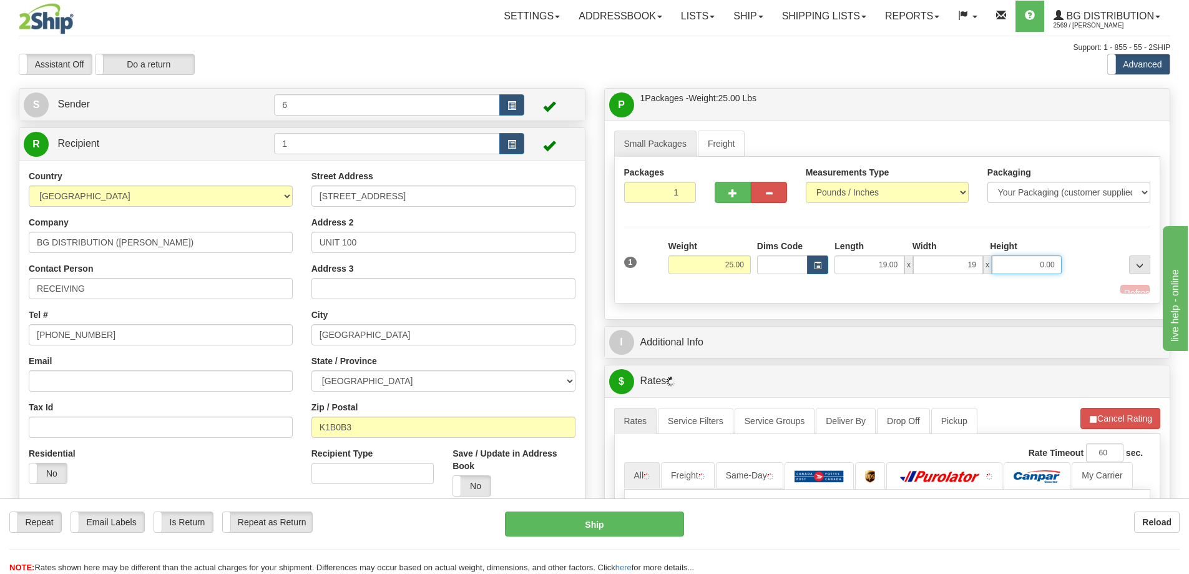
type input "19.00"
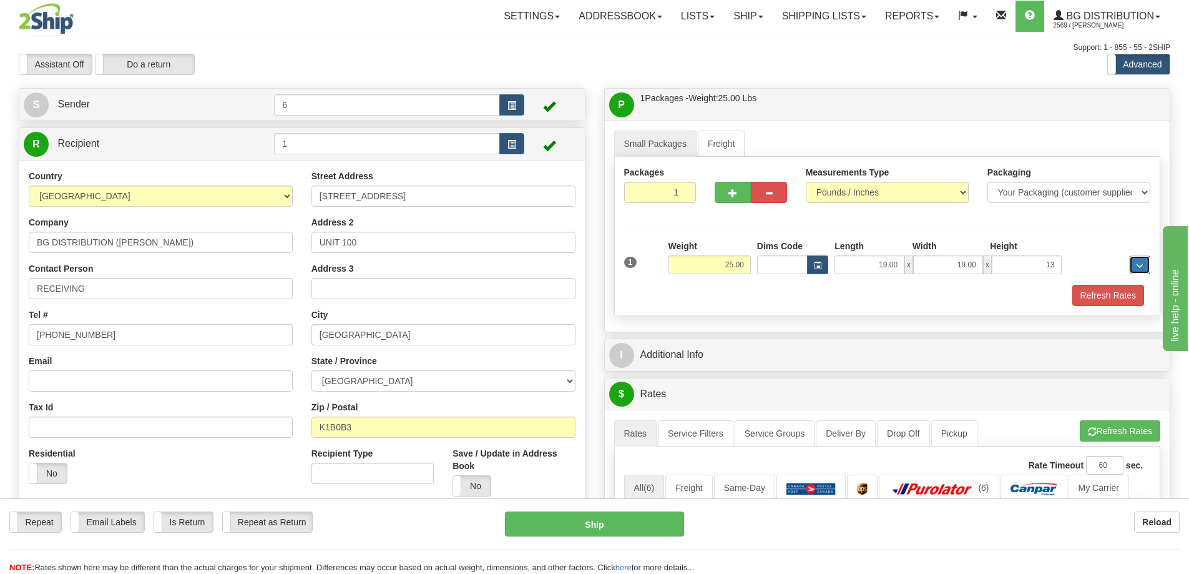
type input "13.00"
click at [1116, 298] on button "Refresh Rates" at bounding box center [1109, 295] width 72 height 21
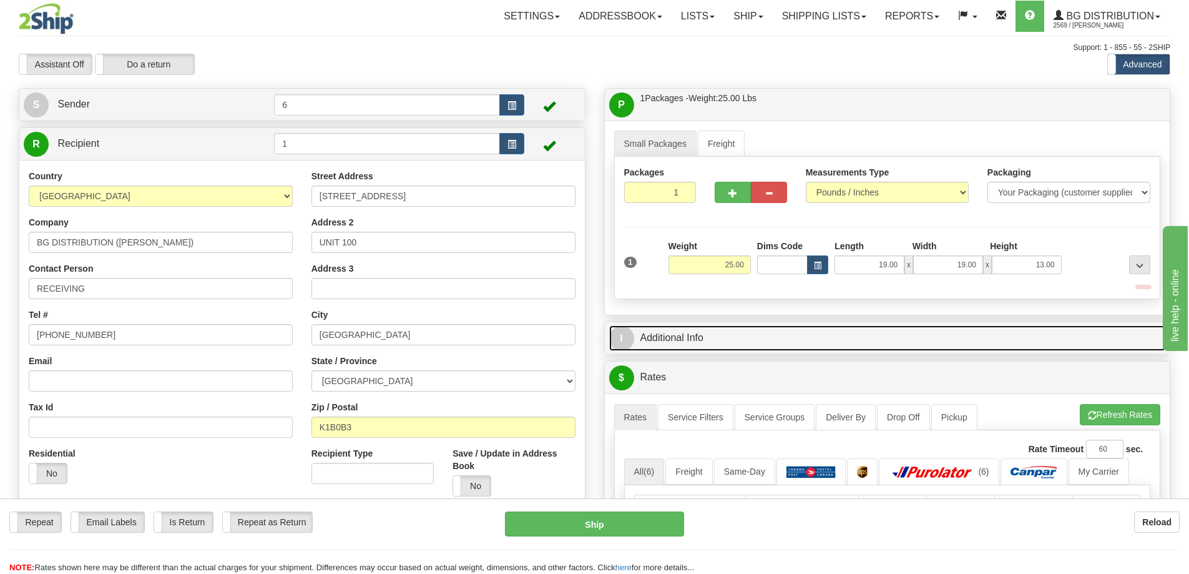
click at [1085, 332] on link "I Additional Info" at bounding box center [887, 338] width 557 height 26
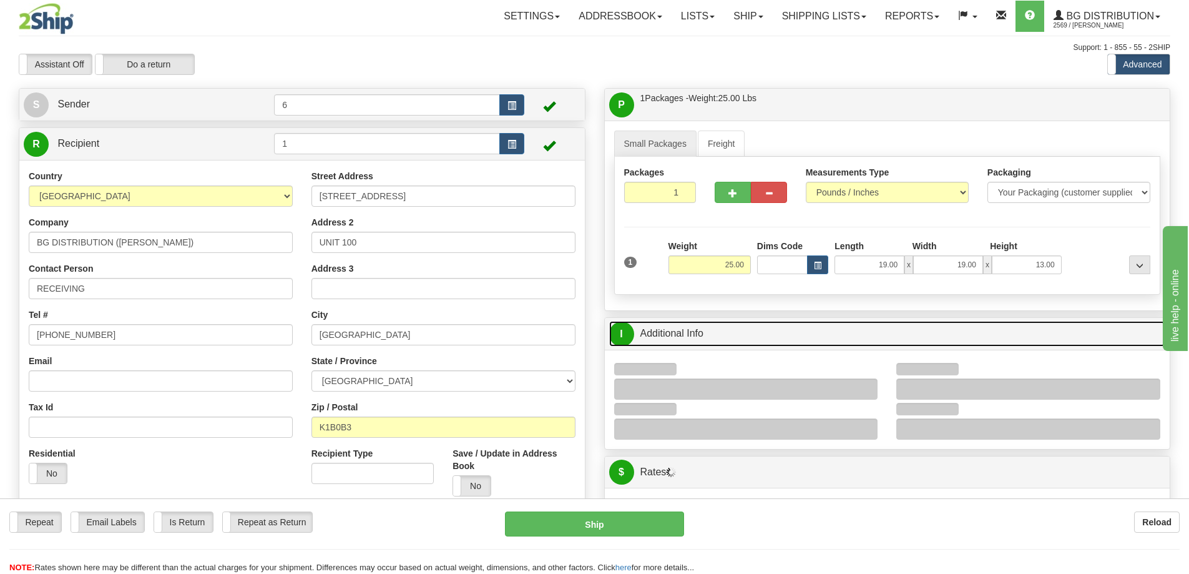
scroll to position [125, 0]
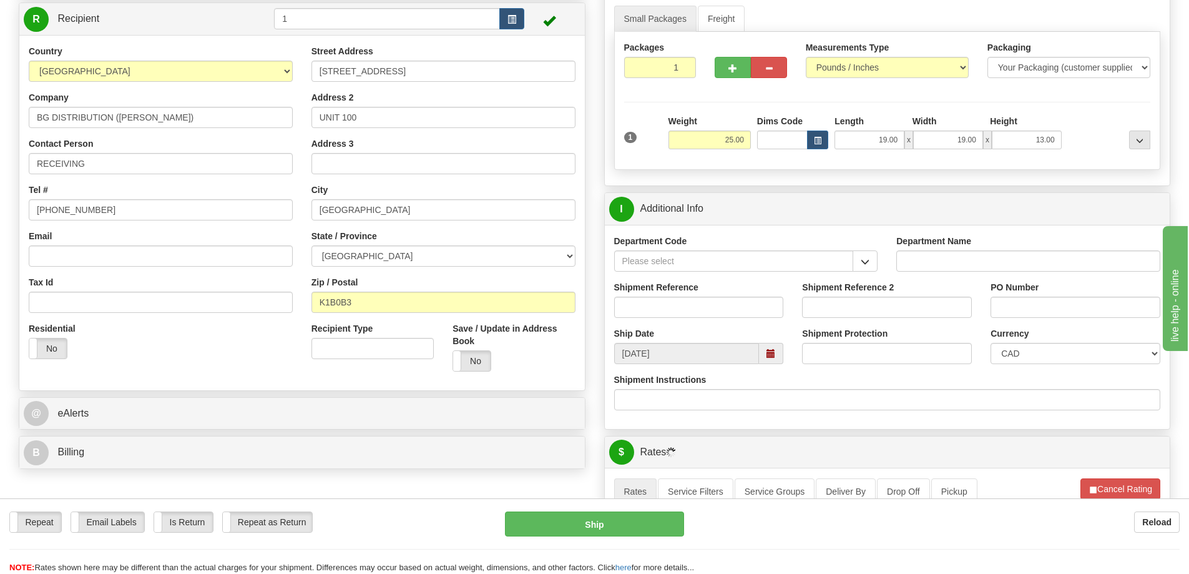
click at [880, 263] on div "Department Code" at bounding box center [746, 258] width 283 height 46
drag, startPoint x: 872, startPoint y: 263, endPoint x: 857, endPoint y: 270, distance: 15.9
click at [870, 263] on button "button" at bounding box center [865, 260] width 25 height 21
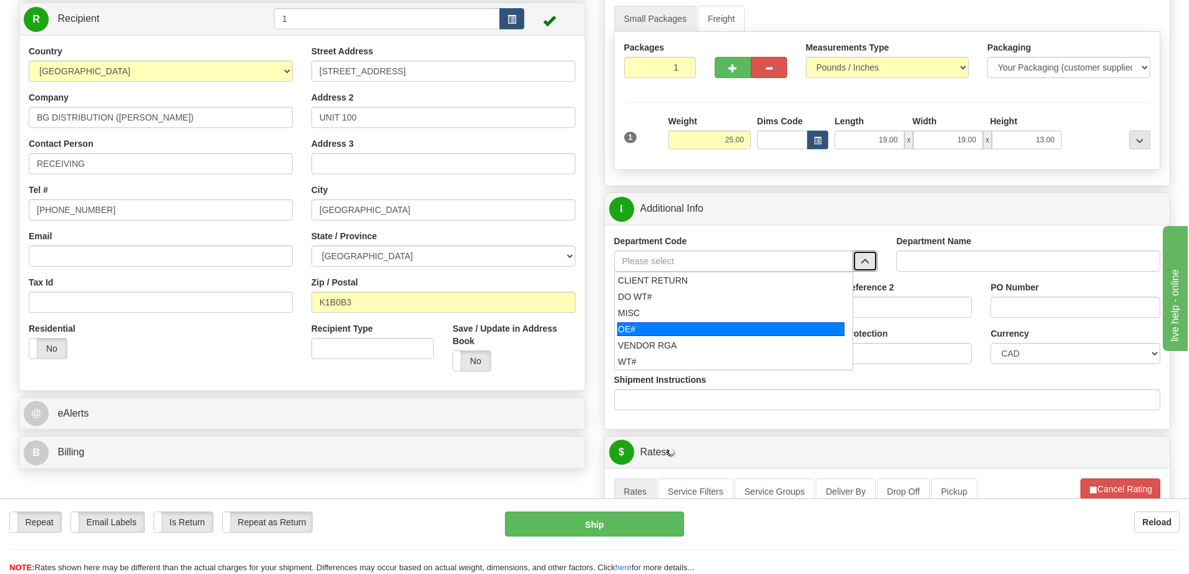
click at [690, 331] on div "OE#" at bounding box center [730, 329] width 227 height 14
type input "OE#"
type input "ORDERS"
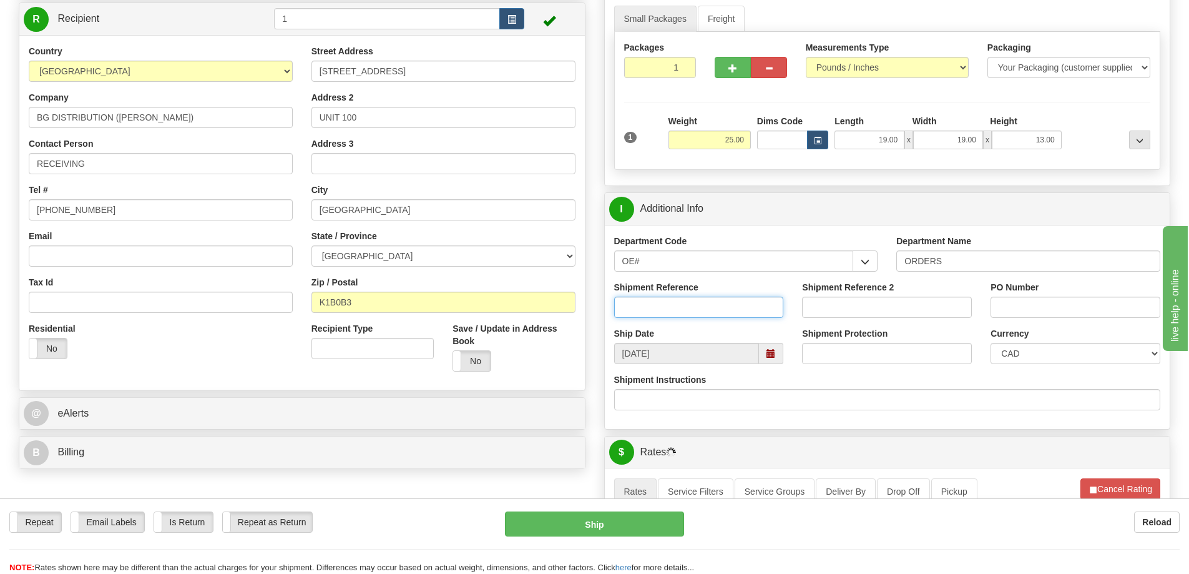
click at [683, 317] on input "Shipment Reference" at bounding box center [699, 307] width 170 height 21
type input "165241-00"
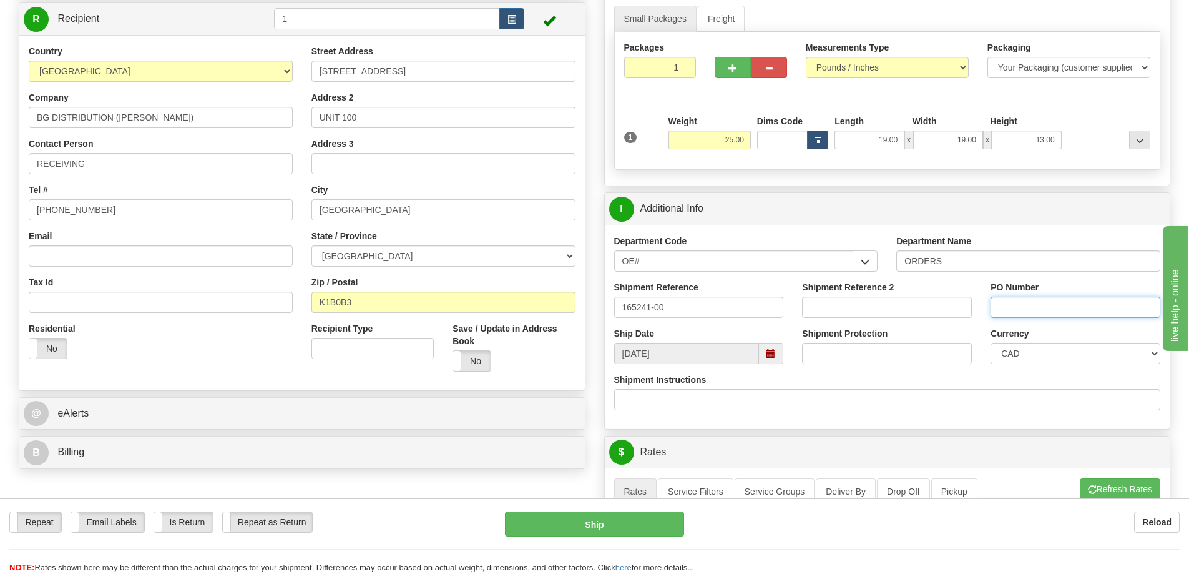
paste input "165241-00"
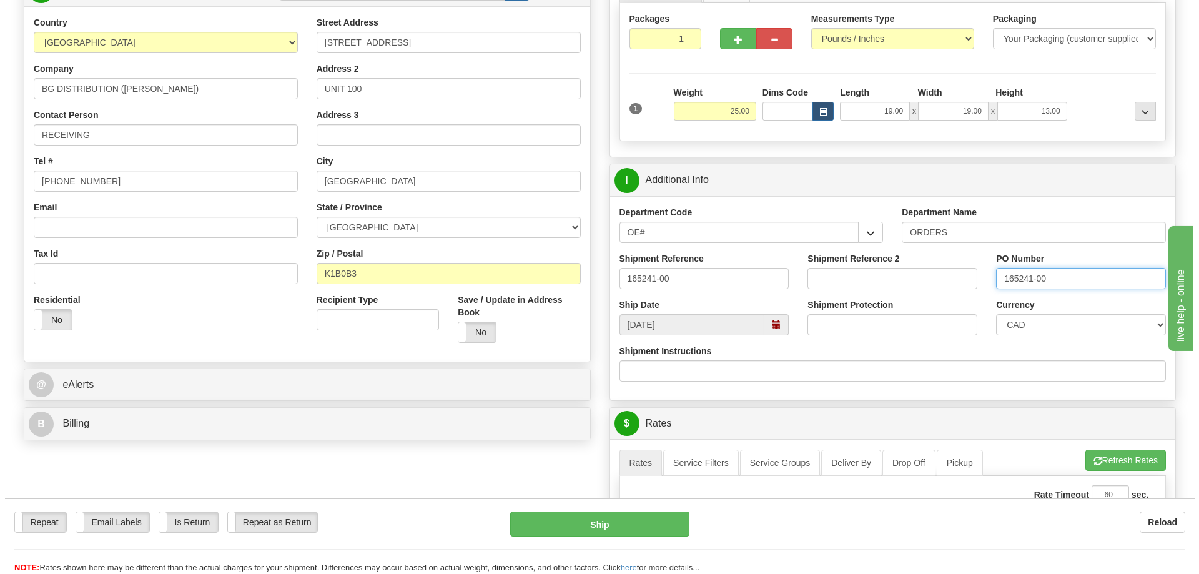
scroll to position [375, 0]
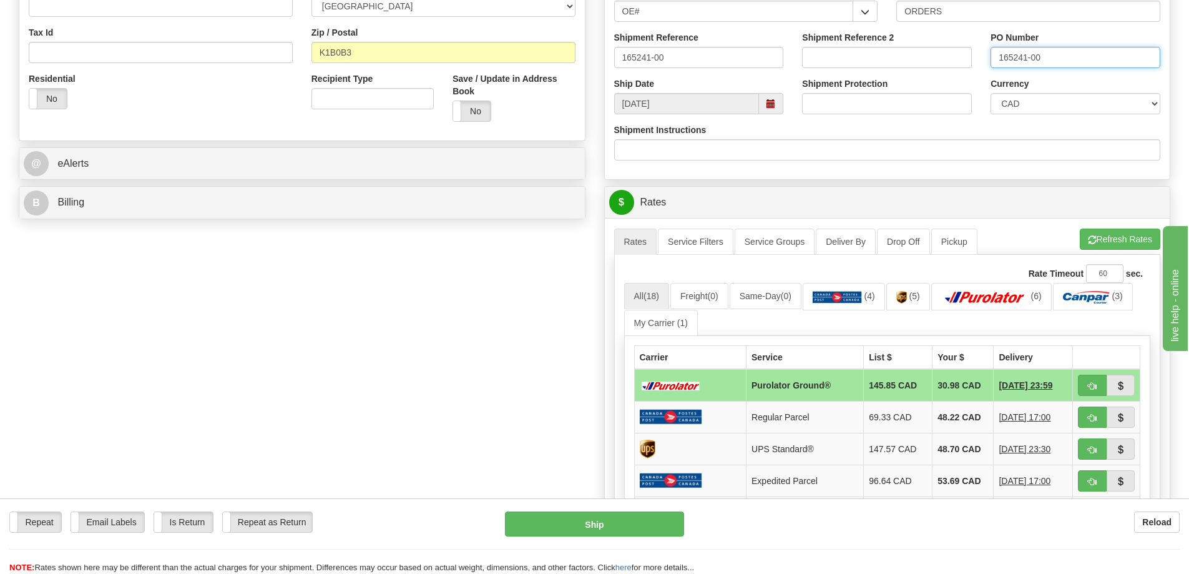
type input "165241-00"
click at [1123, 237] on button "Refresh Rates" at bounding box center [1120, 238] width 81 height 21
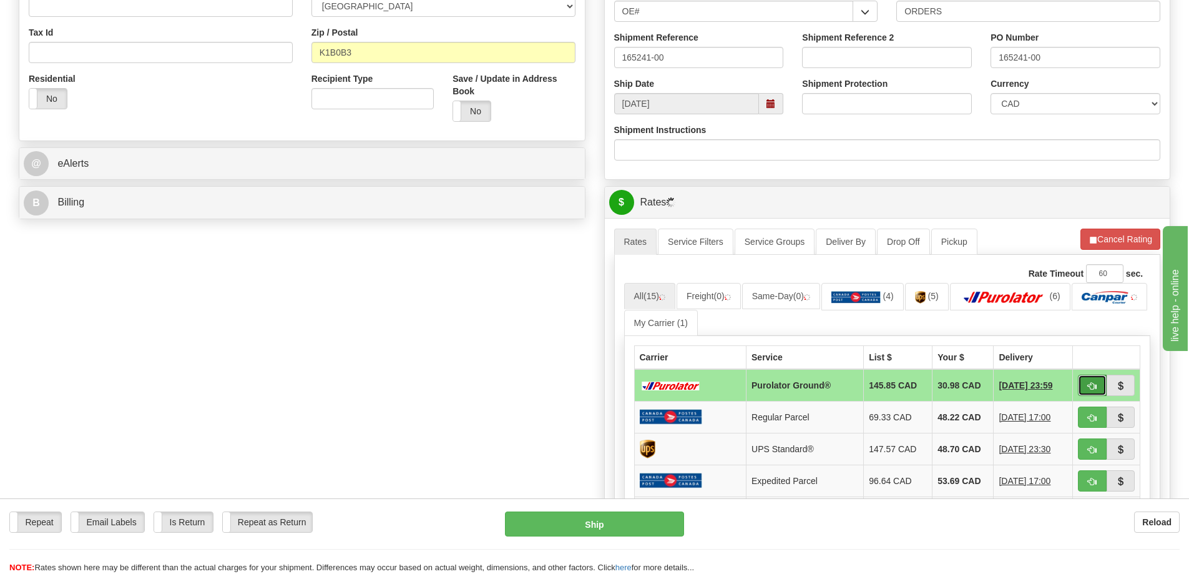
click at [1105, 391] on button "button" at bounding box center [1092, 385] width 29 height 21
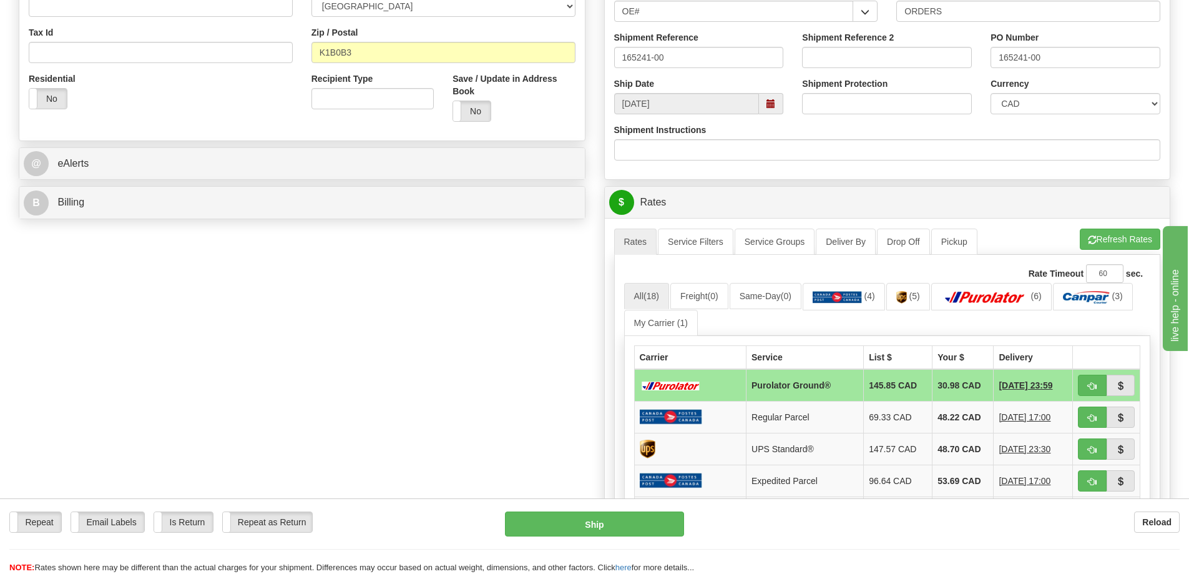
click at [1069, 385] on td "[DATE] 23:59" at bounding box center [1033, 385] width 79 height 32
click at [1085, 385] on button "button" at bounding box center [1092, 385] width 29 height 21
type input "260"
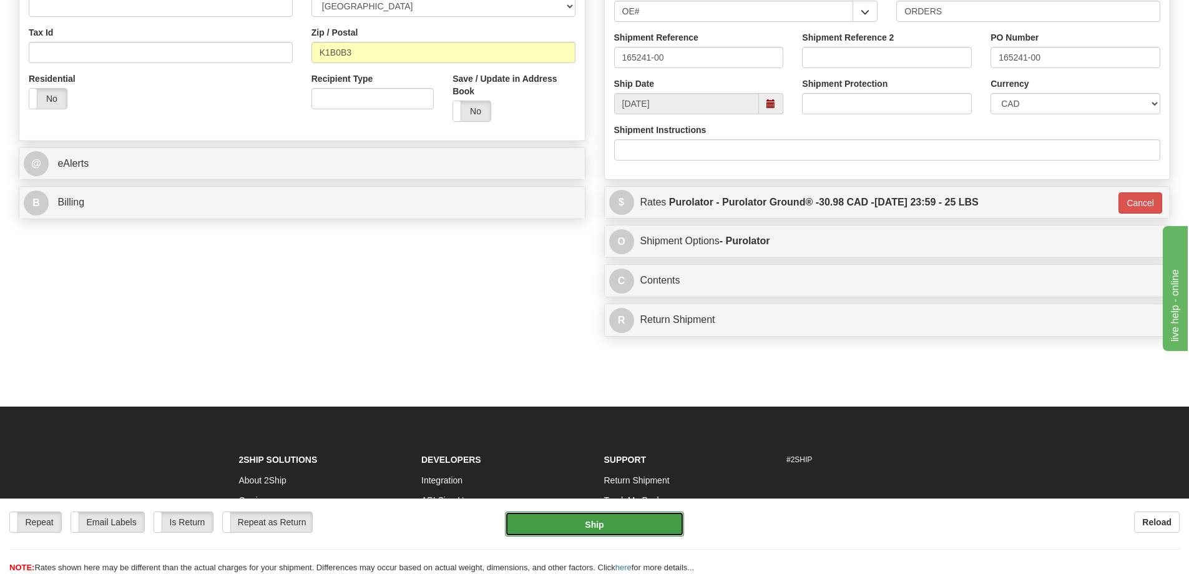
click at [611, 531] on button "Ship" at bounding box center [594, 523] width 179 height 25
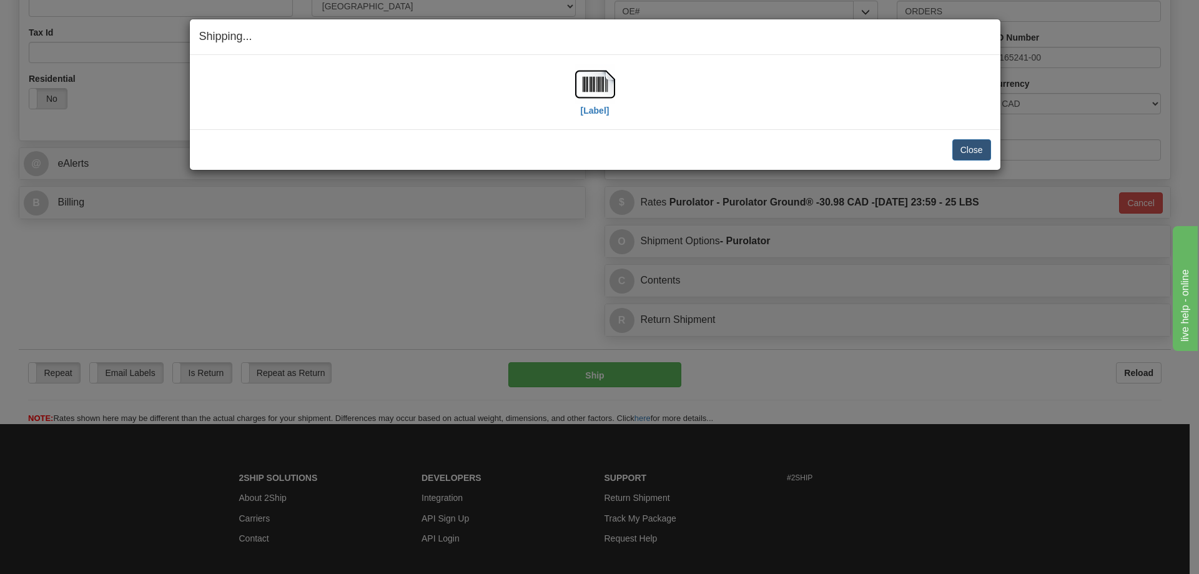
click at [610, 109] on div "[Label]" at bounding box center [595, 92] width 40 height 56
click at [594, 109] on label "[Label]" at bounding box center [595, 110] width 29 height 12
click at [974, 151] on button "Close" at bounding box center [971, 149] width 39 height 21
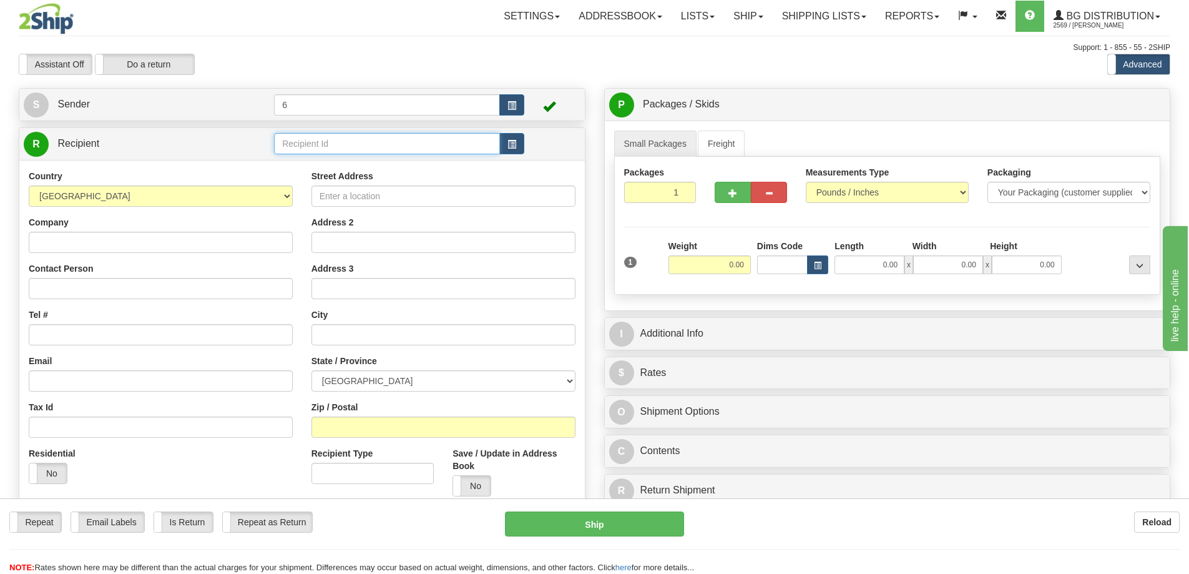
click at [292, 144] on input "text" at bounding box center [387, 143] width 226 height 21
type input "3"
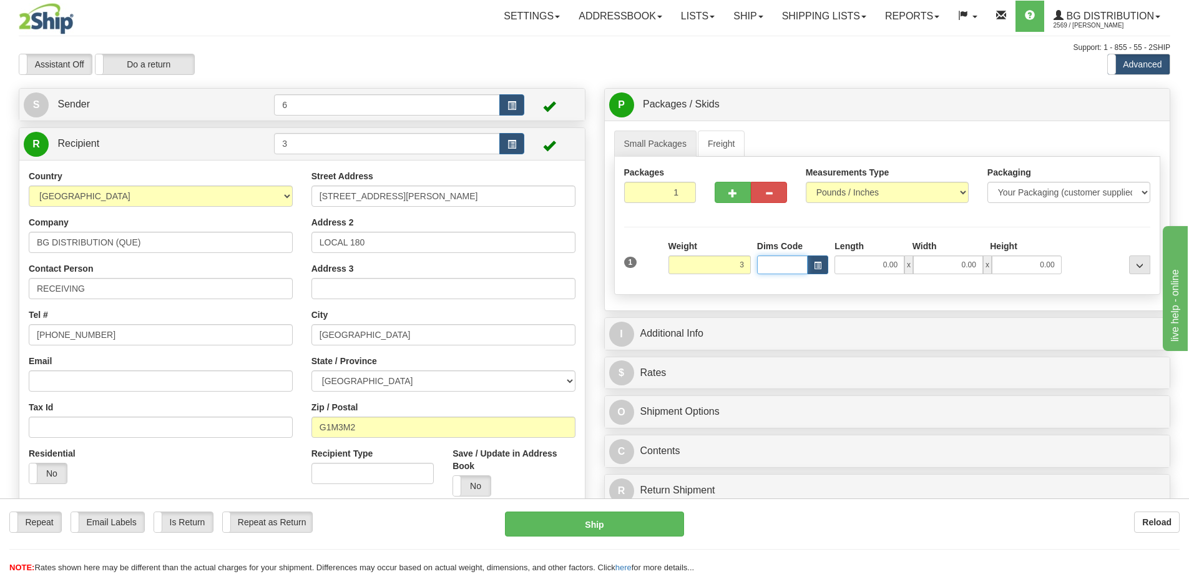
type input "3.00"
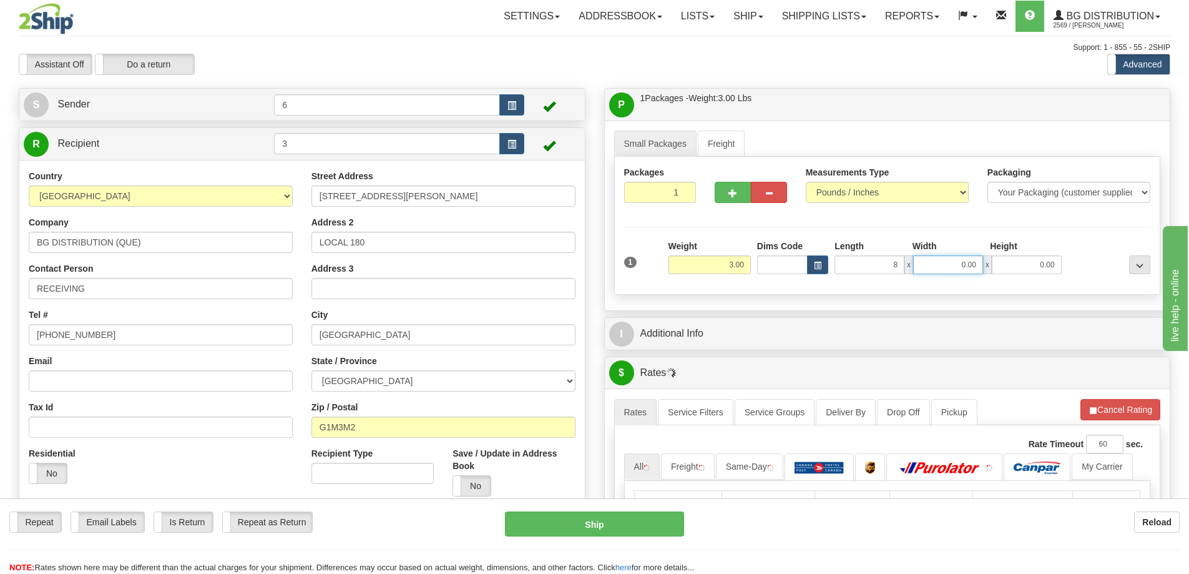
type input "8.00"
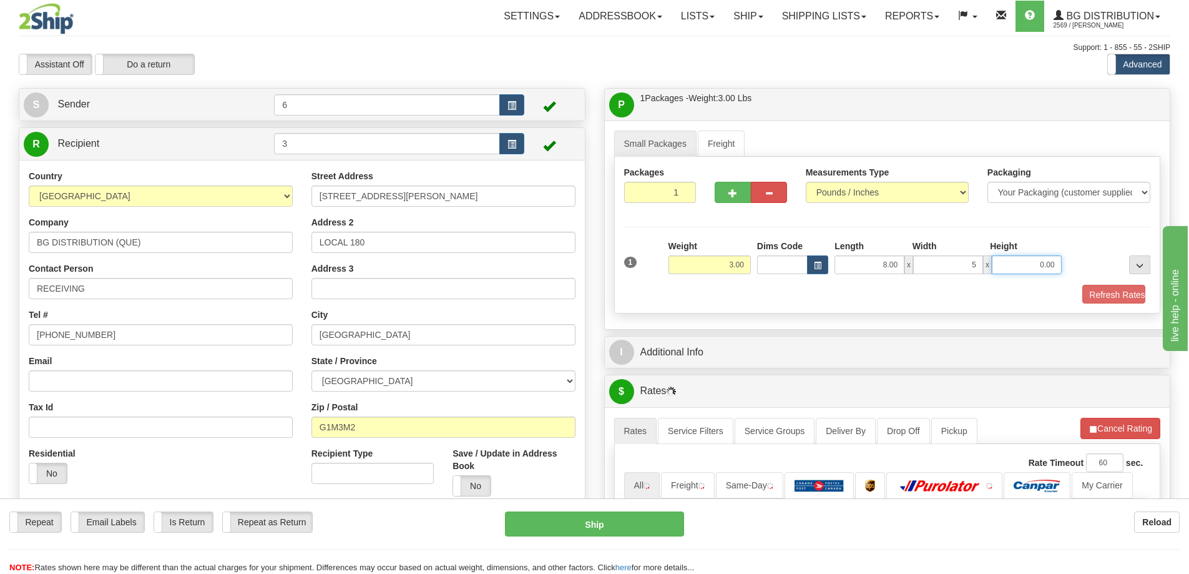
type input "5.00"
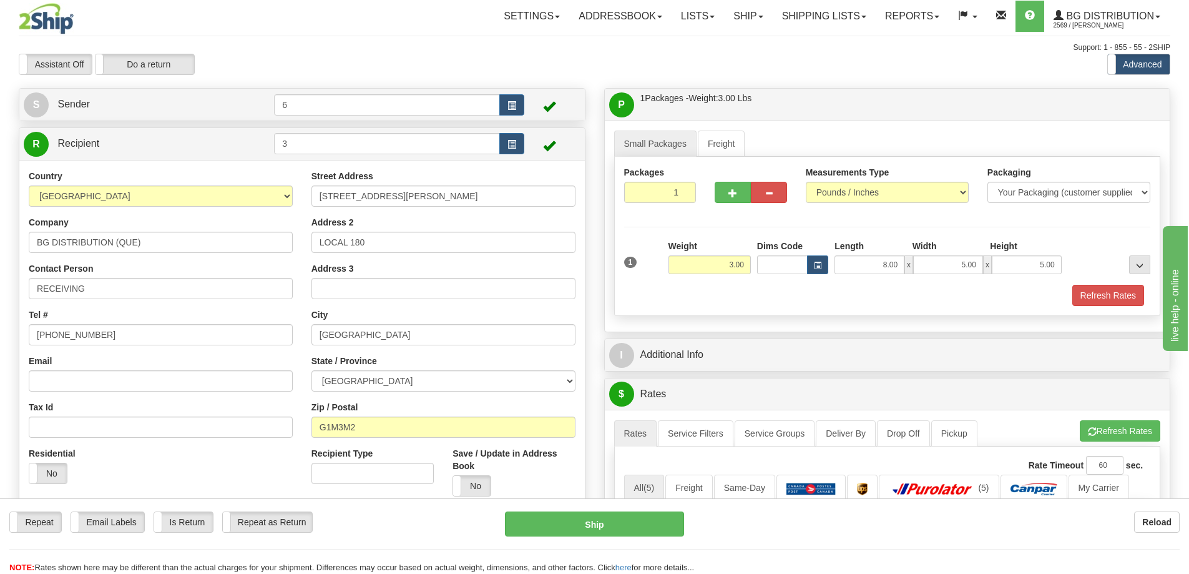
click at [1096, 285] on div "Packaging Your Packaging (customer supplied) Envelope (carrier supplied) Pack (…" at bounding box center [910, 284] width 488 height 1
click at [1094, 296] on button "Refresh Rates" at bounding box center [1109, 295] width 72 height 21
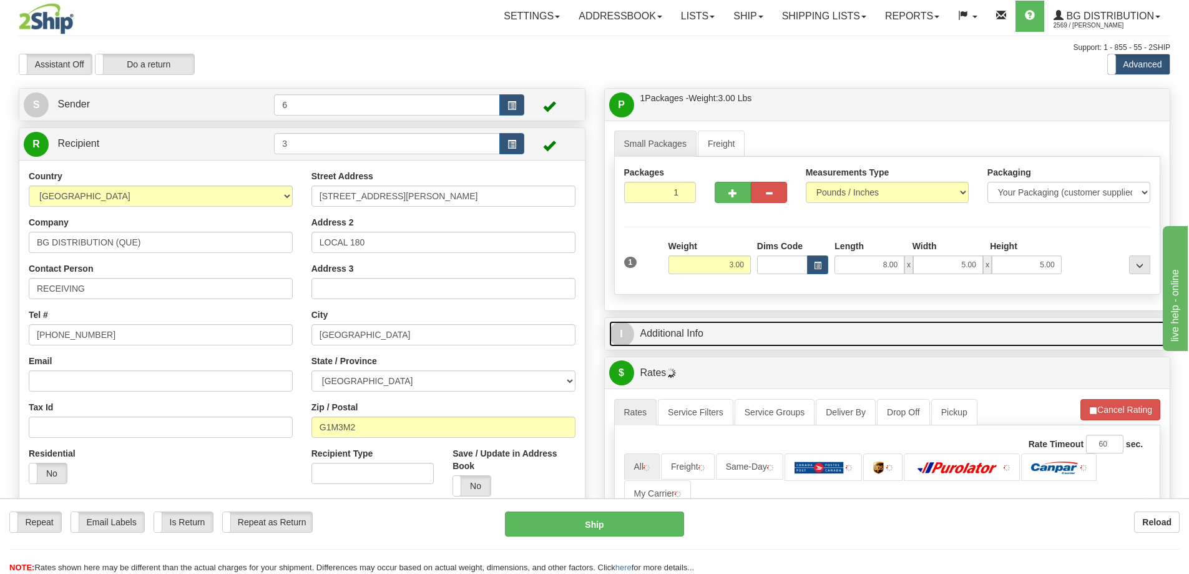
click at [883, 345] on link "I Additional Info" at bounding box center [887, 334] width 557 height 26
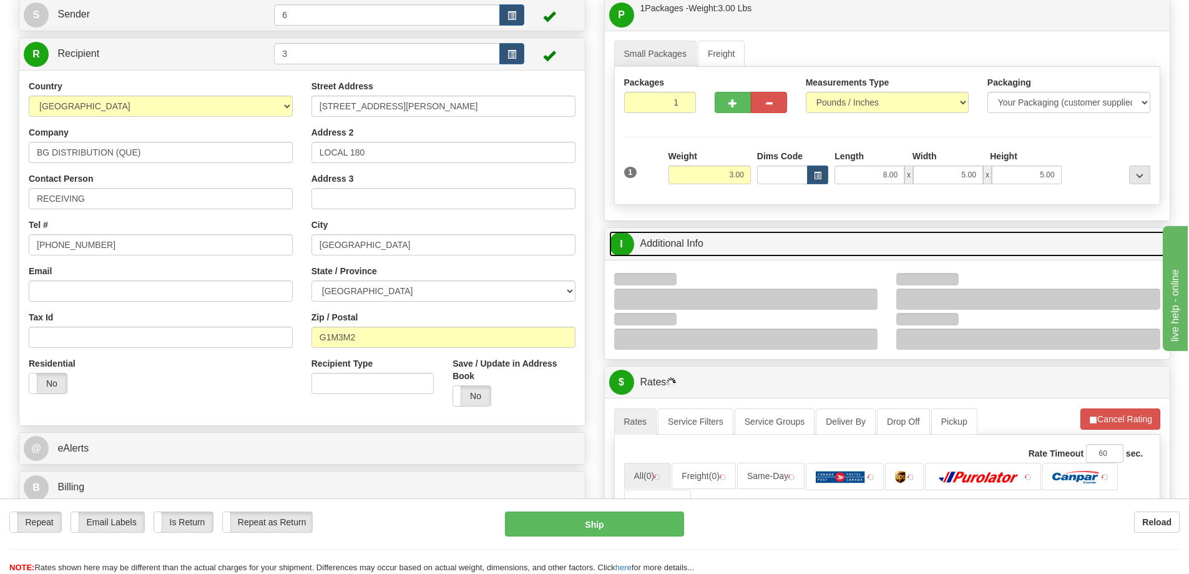
scroll to position [187, 0]
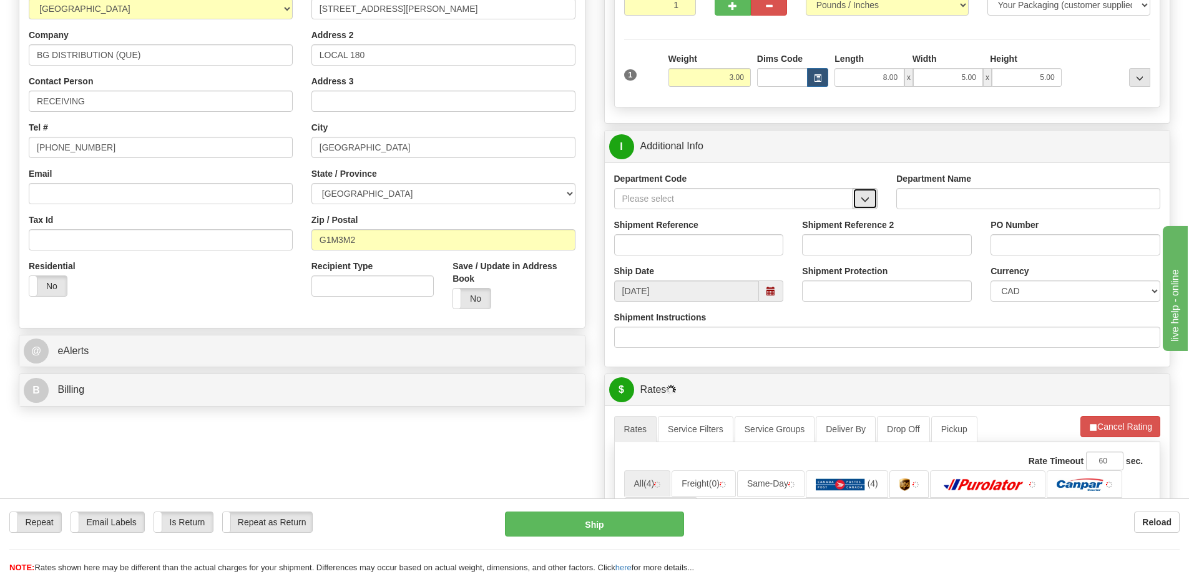
click at [866, 203] on span "button" at bounding box center [865, 199] width 9 height 8
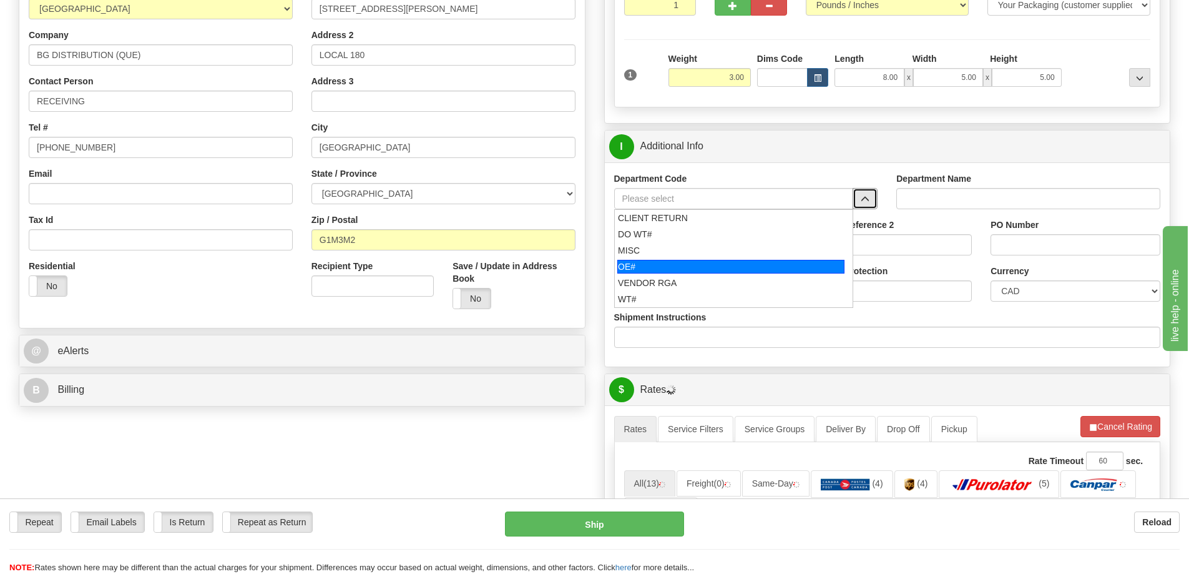
click at [655, 271] on div "OE#" at bounding box center [730, 267] width 227 height 14
type input "OE#"
type input "ORDERS"
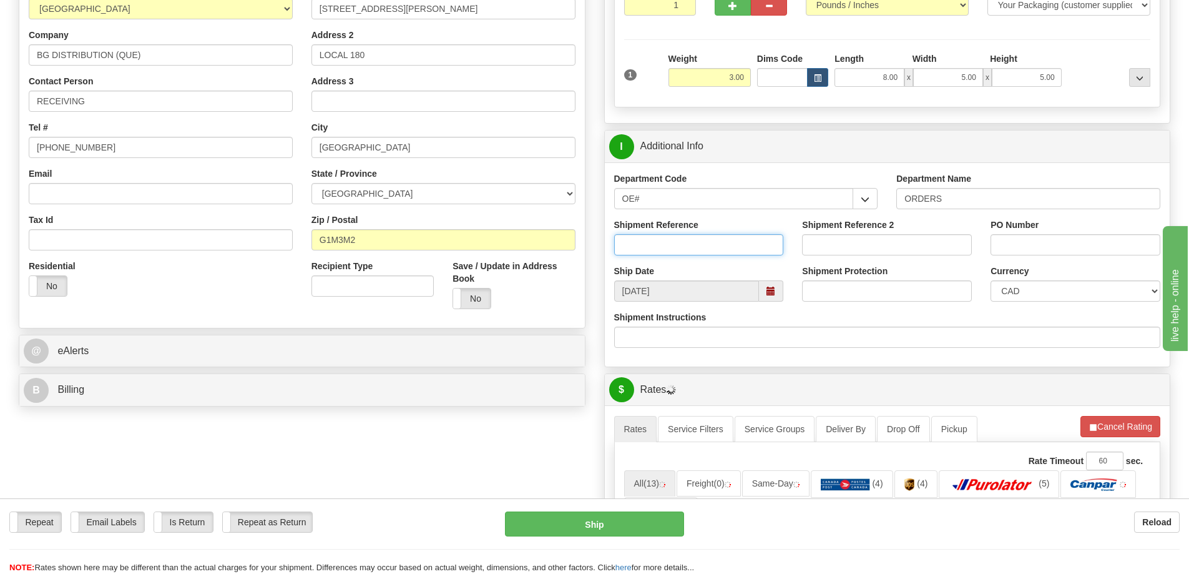
click at [659, 242] on input "Shipment Reference" at bounding box center [699, 244] width 170 height 21
type input "6"
type input "164834 164953"
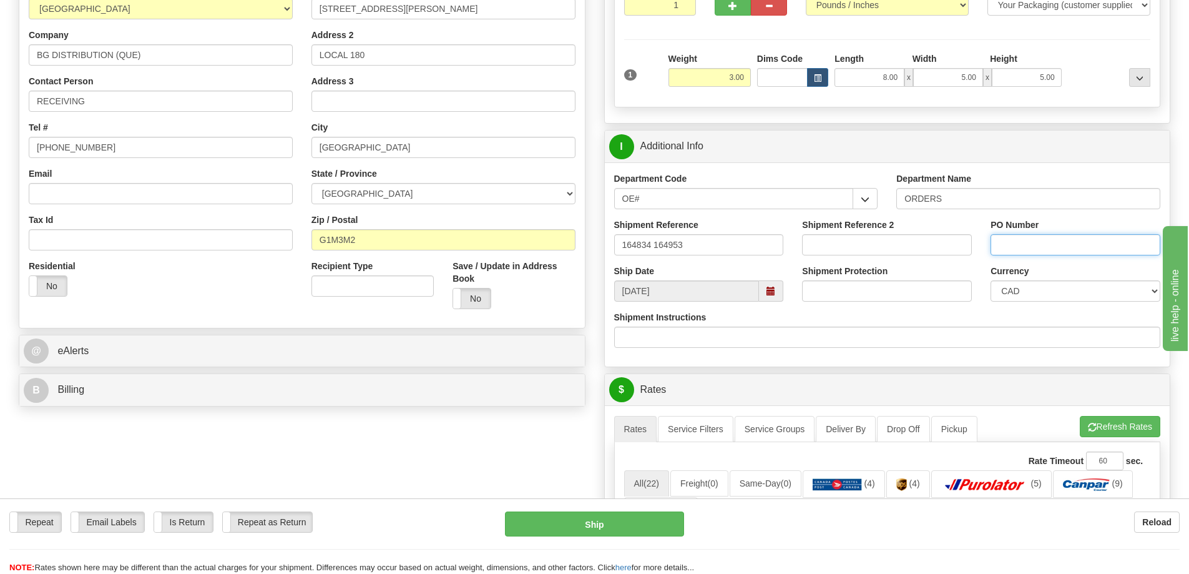
paste input "164834 164953"
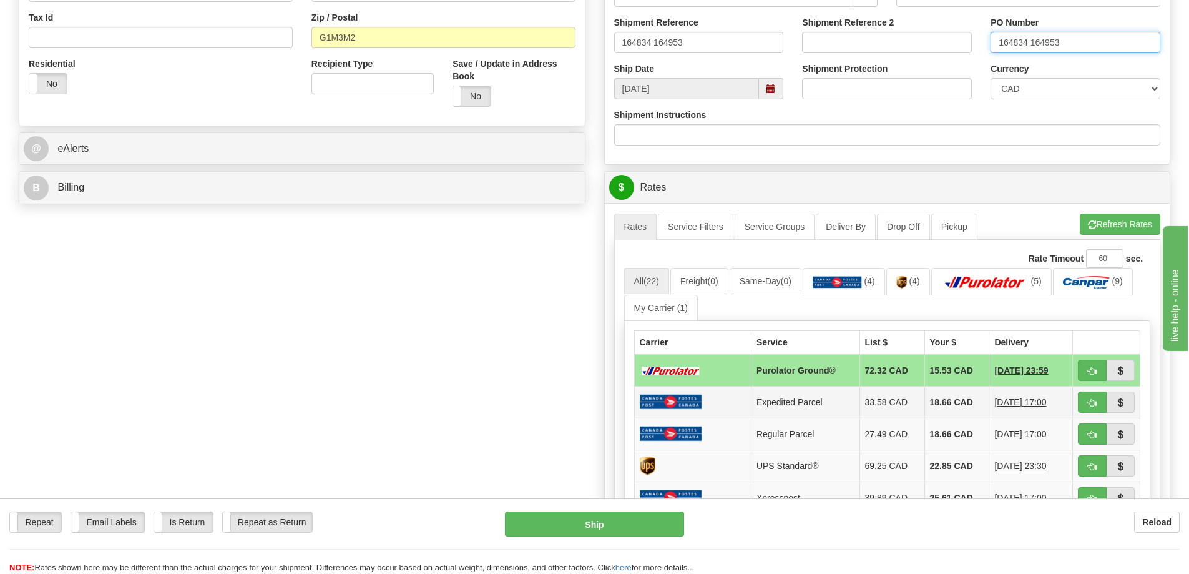
scroll to position [562, 0]
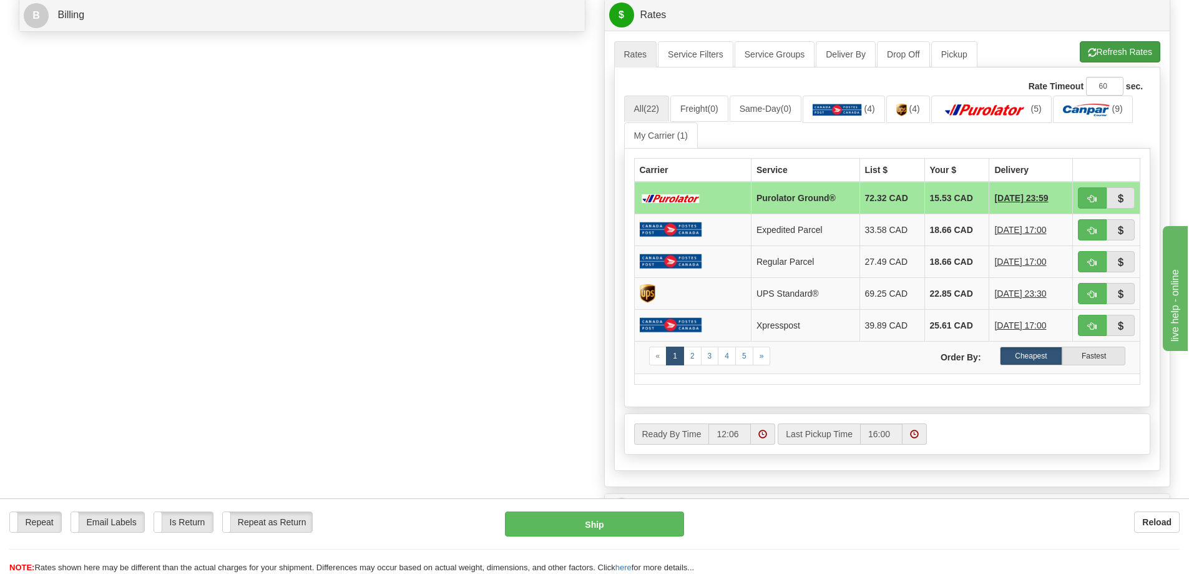
type input "164834 164953"
click at [1107, 58] on button "Refresh Rates" at bounding box center [1120, 51] width 81 height 21
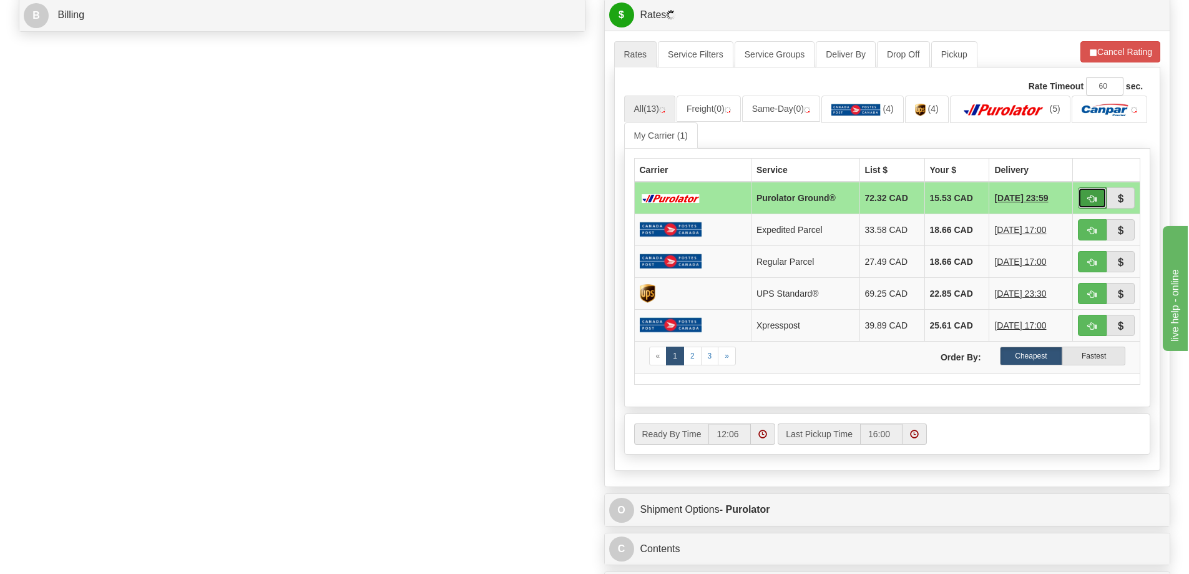
click at [1089, 203] on span "button" at bounding box center [1092, 199] width 9 height 8
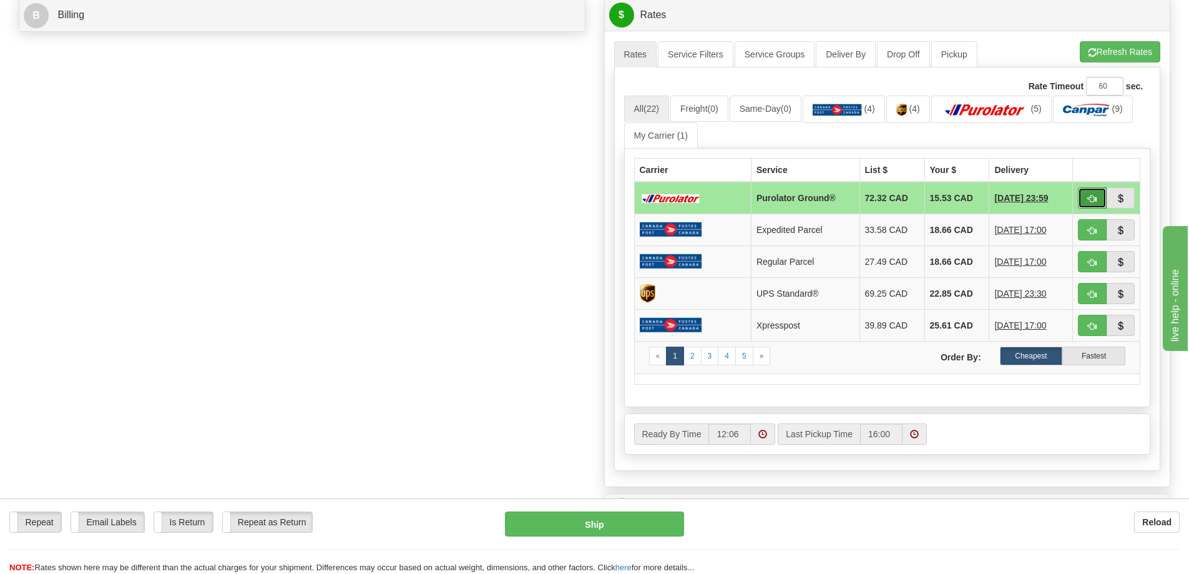
click at [1090, 200] on span "button" at bounding box center [1092, 199] width 9 height 8
type input "260"
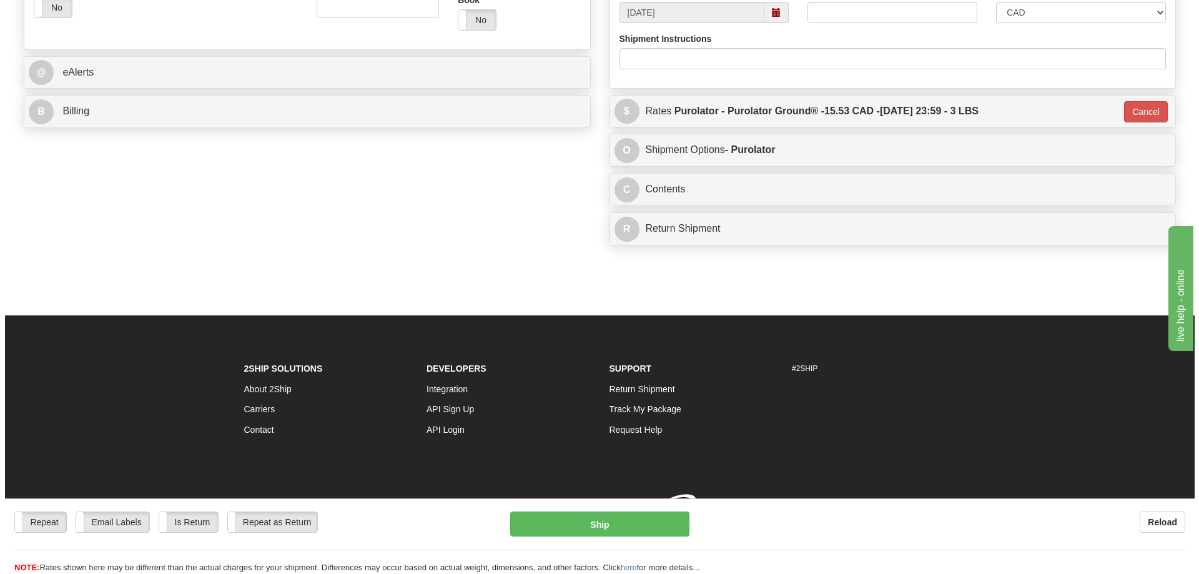
scroll to position [523, 0]
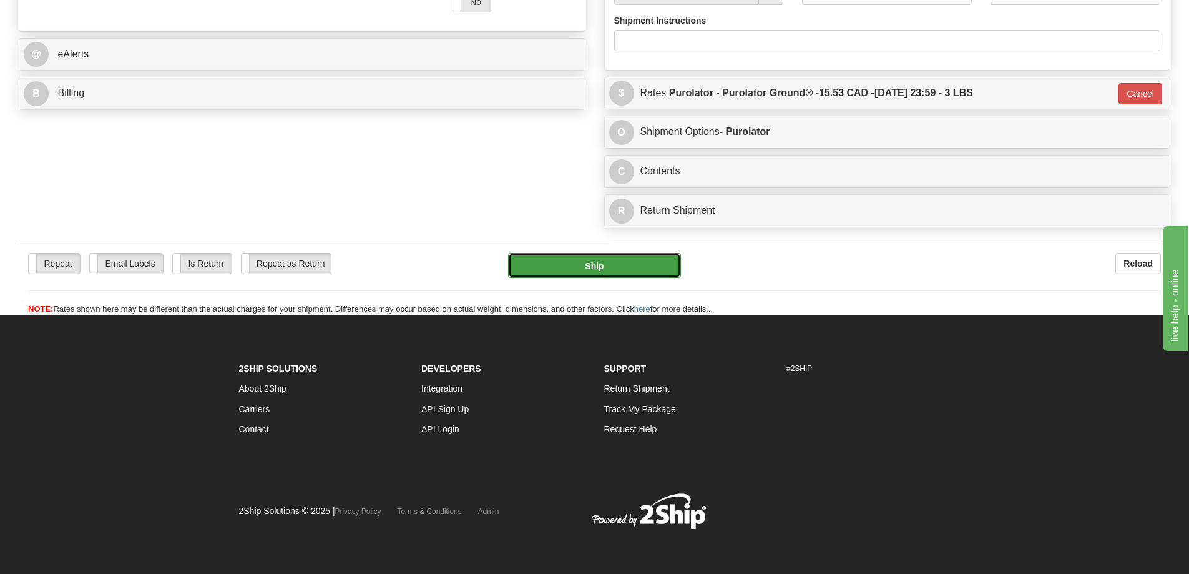
click at [563, 253] on button "Ship" at bounding box center [594, 265] width 173 height 25
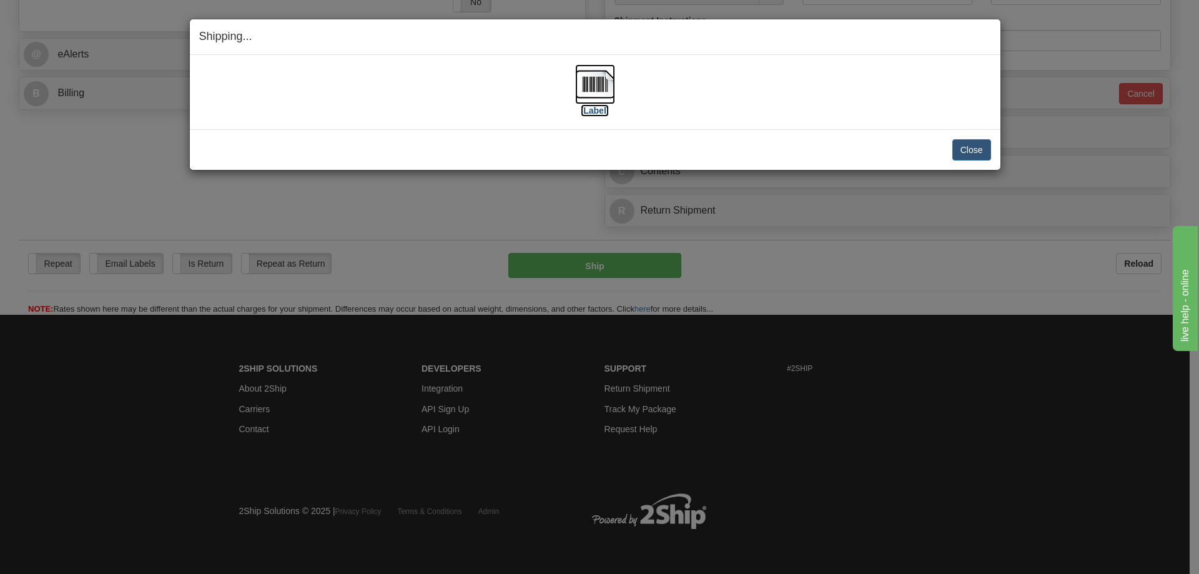
click at [595, 109] on label "[Label]" at bounding box center [595, 110] width 29 height 12
click at [957, 154] on button "Close" at bounding box center [971, 149] width 39 height 21
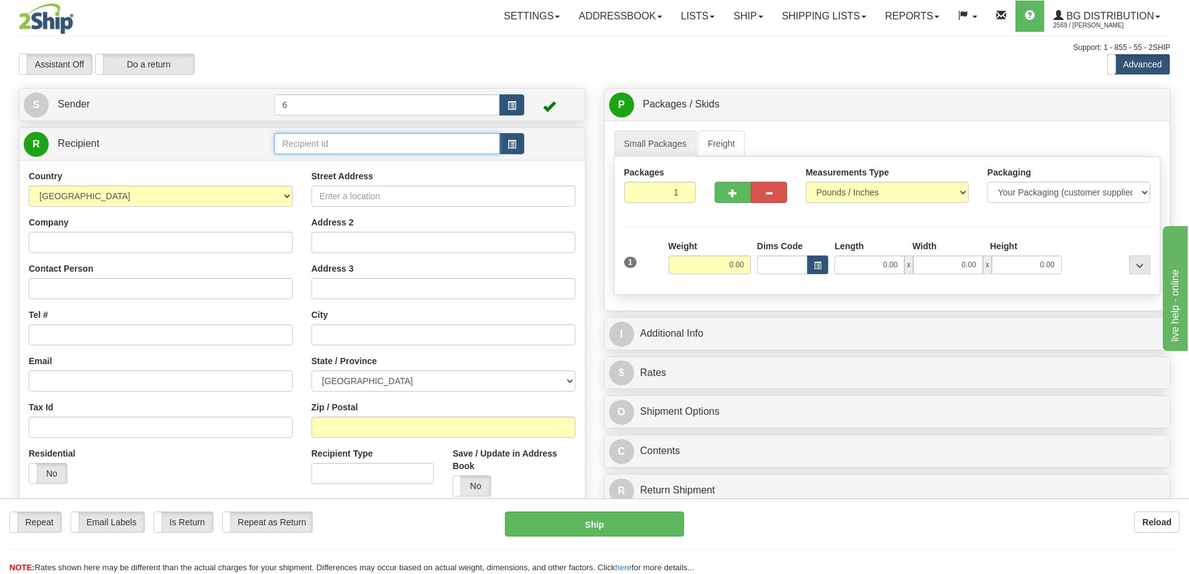
click at [313, 147] on input "text" at bounding box center [387, 143] width 226 height 21
type input "1"
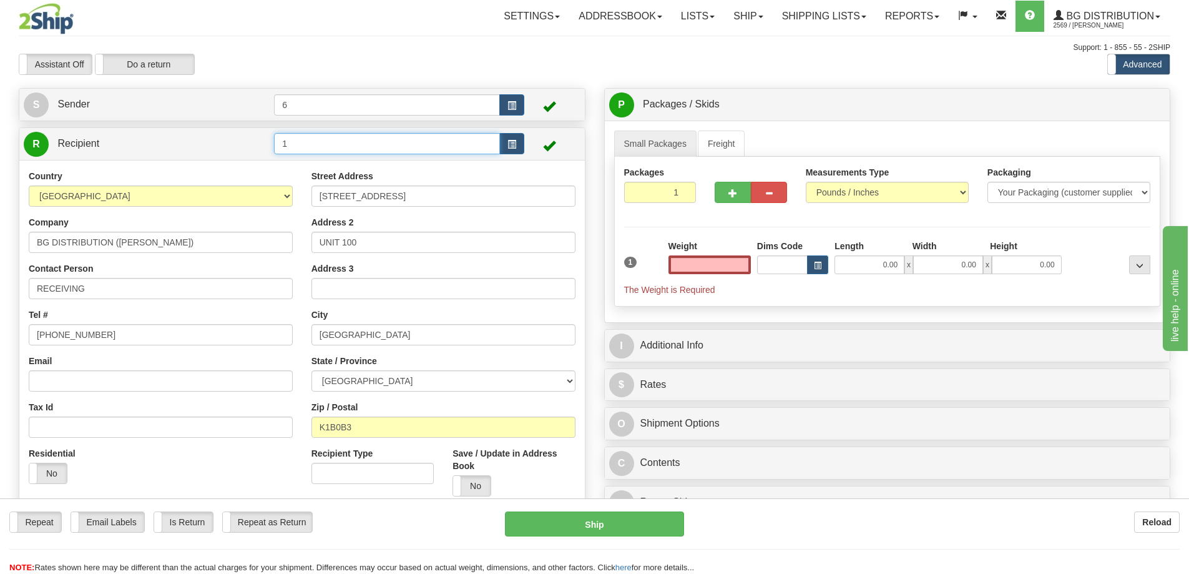
type input "0.00"
click at [393, 138] on input "1" at bounding box center [387, 143] width 226 height 21
type input "1 - [PERSON_NAME]"
click at [729, 269] on input "0.00" at bounding box center [710, 264] width 82 height 19
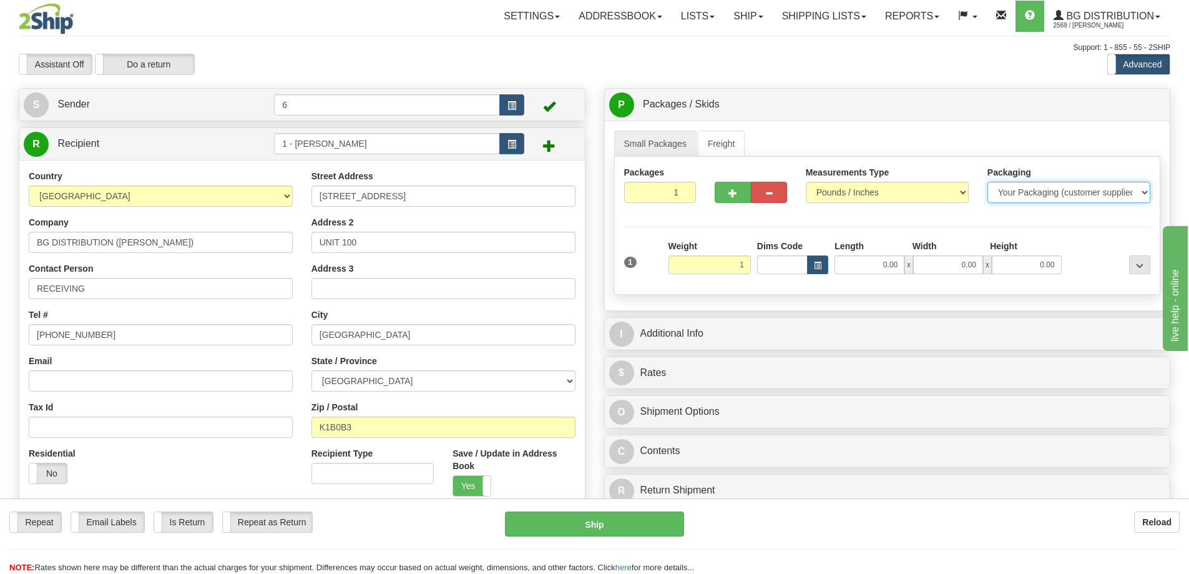
type input "1.00"
click at [1094, 190] on select "Your Packaging (customer supplied) Envelope (carrier supplied) Pack (carrier su…" at bounding box center [1069, 192] width 163 height 21
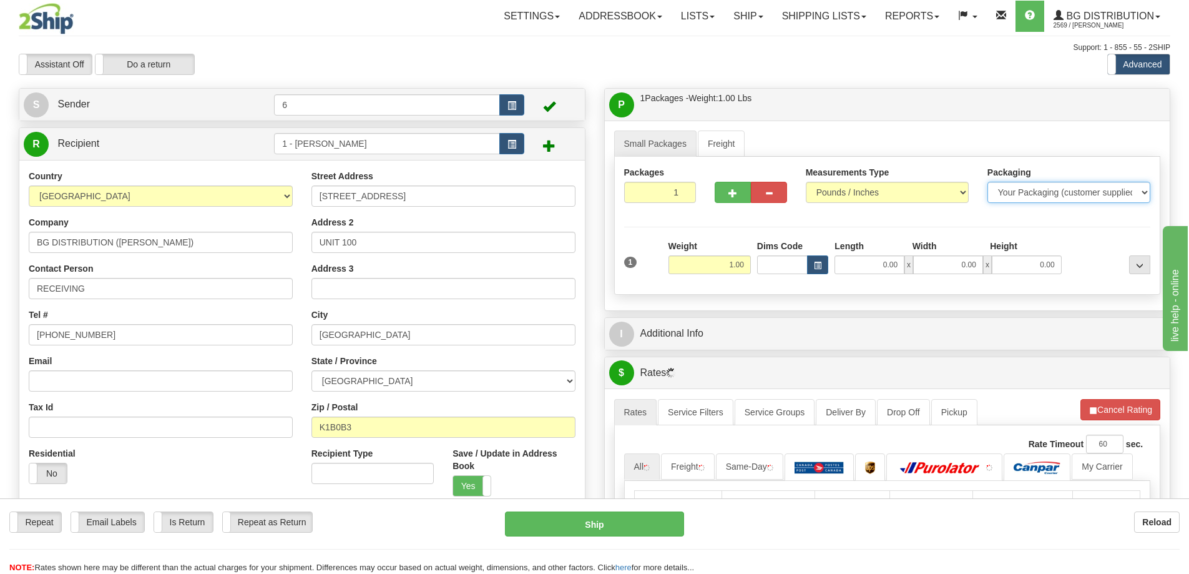
select select "2"
click at [988, 183] on select "Your Packaging (customer supplied) Envelope (carrier supplied) Pack (carrier su…" at bounding box center [1069, 192] width 163 height 21
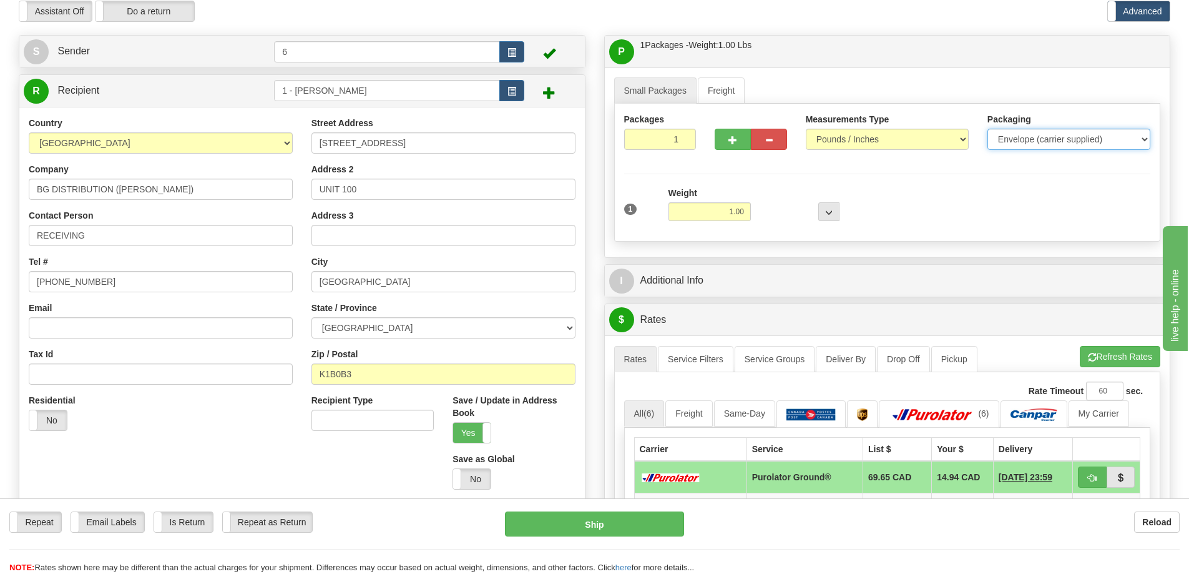
scroll to position [125, 0]
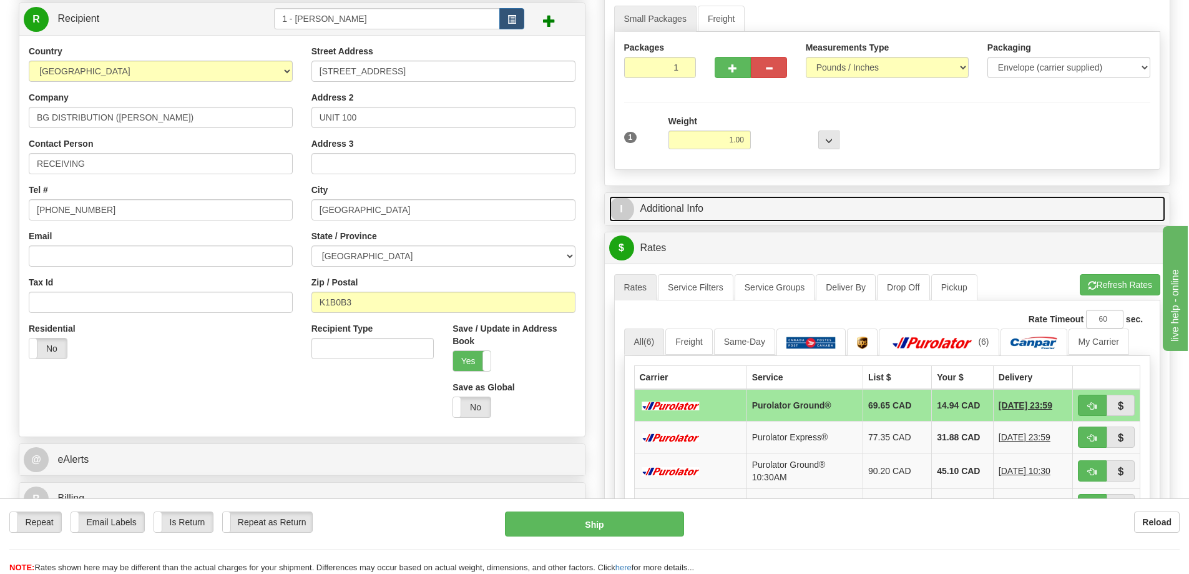
click at [745, 220] on link "I Additional Info" at bounding box center [887, 209] width 557 height 26
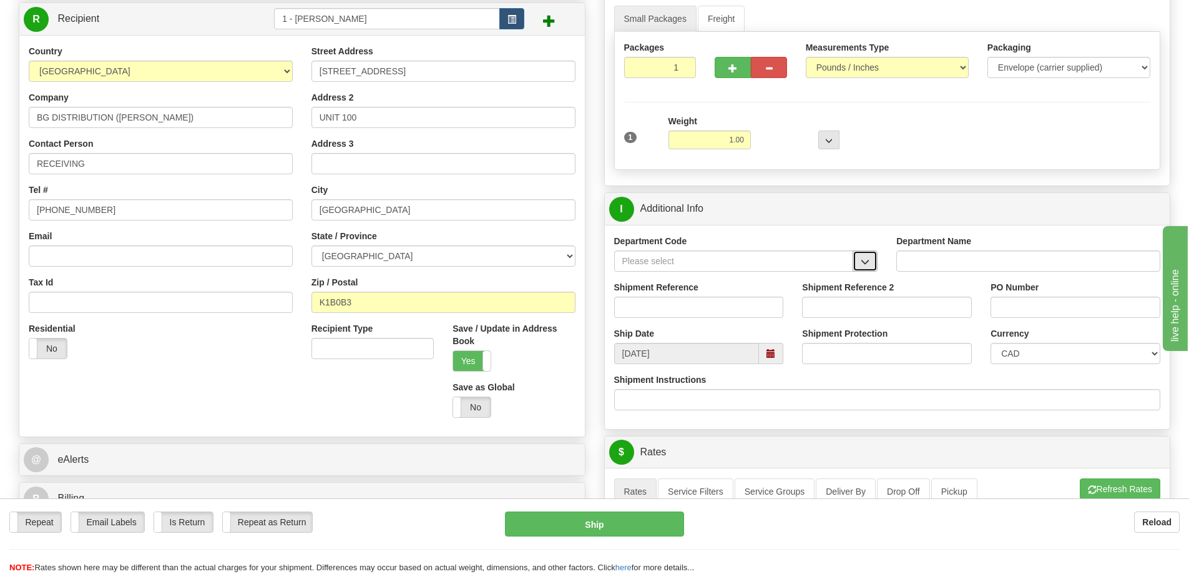
drag, startPoint x: 870, startPoint y: 267, endPoint x: 858, endPoint y: 270, distance: 12.4
click at [870, 267] on button "button" at bounding box center [865, 260] width 25 height 21
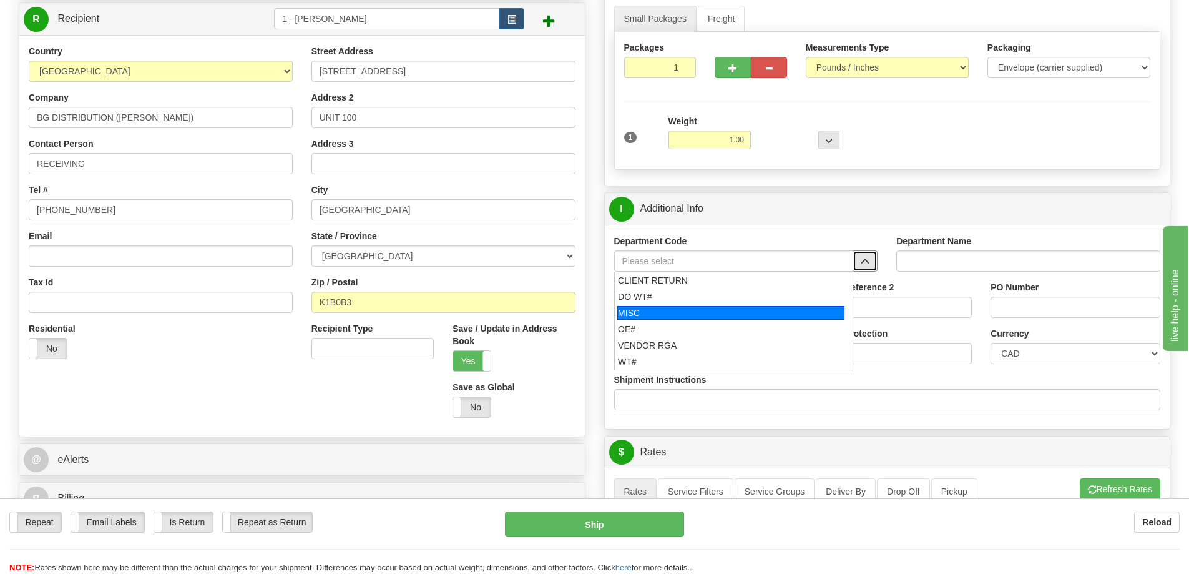
click at [657, 317] on div "MISC" at bounding box center [730, 313] width 227 height 14
type input "MISC"
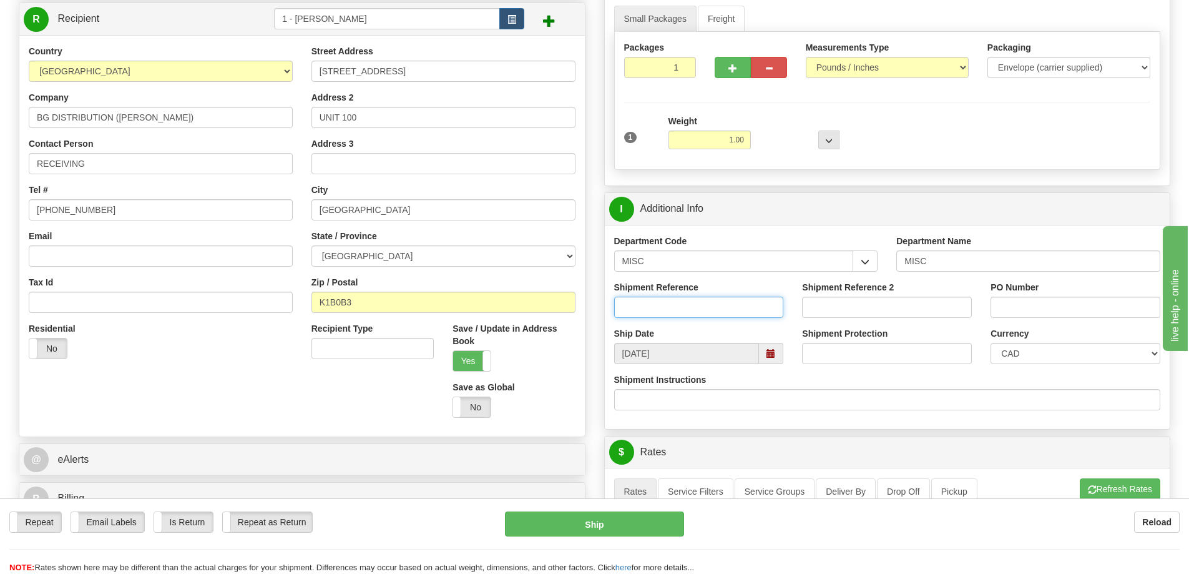
click at [666, 314] on input "Shipment Reference" at bounding box center [699, 307] width 170 height 21
type input "MISC"
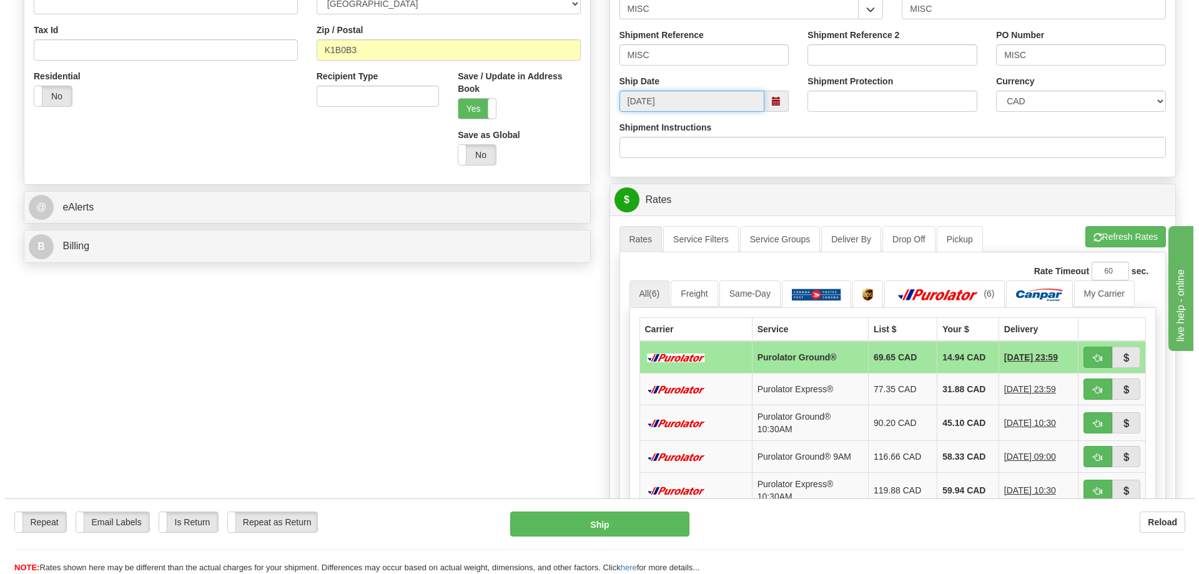
scroll to position [437, 0]
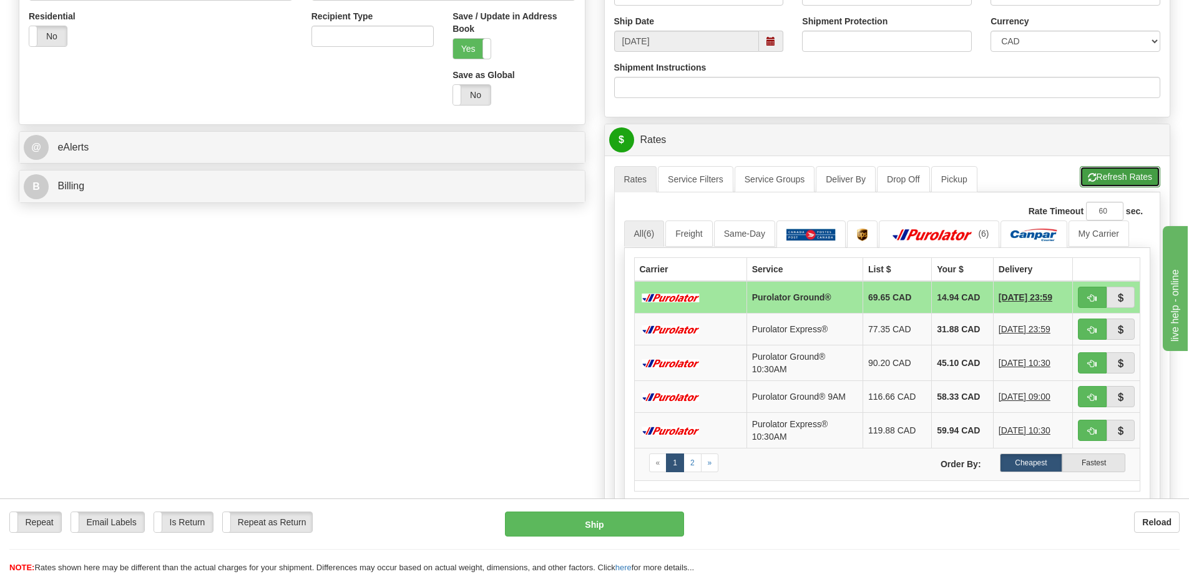
click at [1098, 181] on button "Refresh Rates" at bounding box center [1120, 176] width 81 height 21
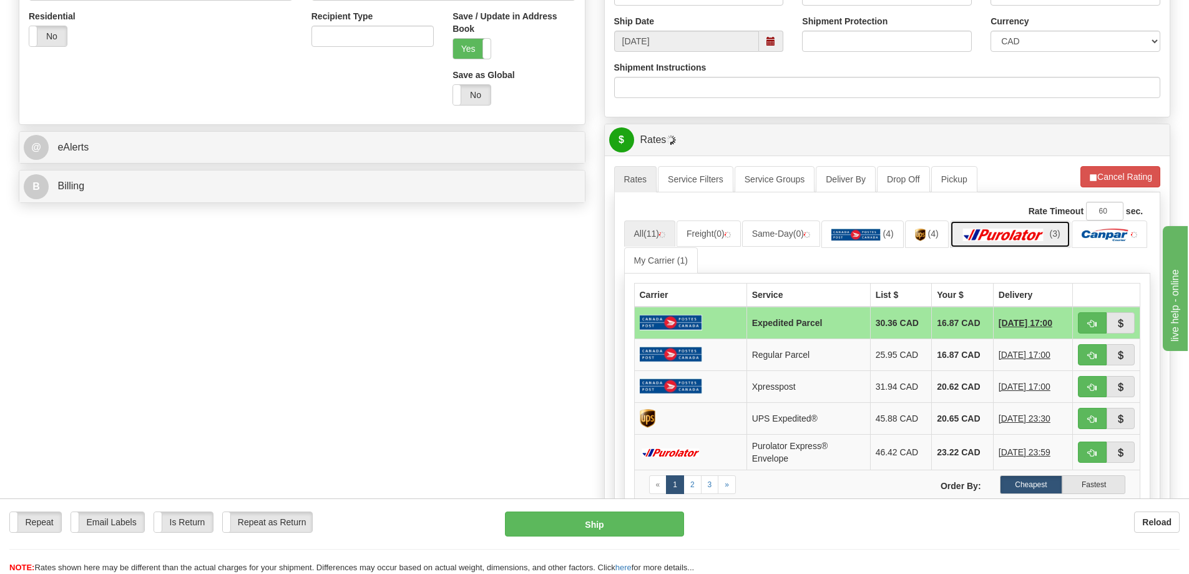
click at [981, 233] on img at bounding box center [1003, 234] width 87 height 12
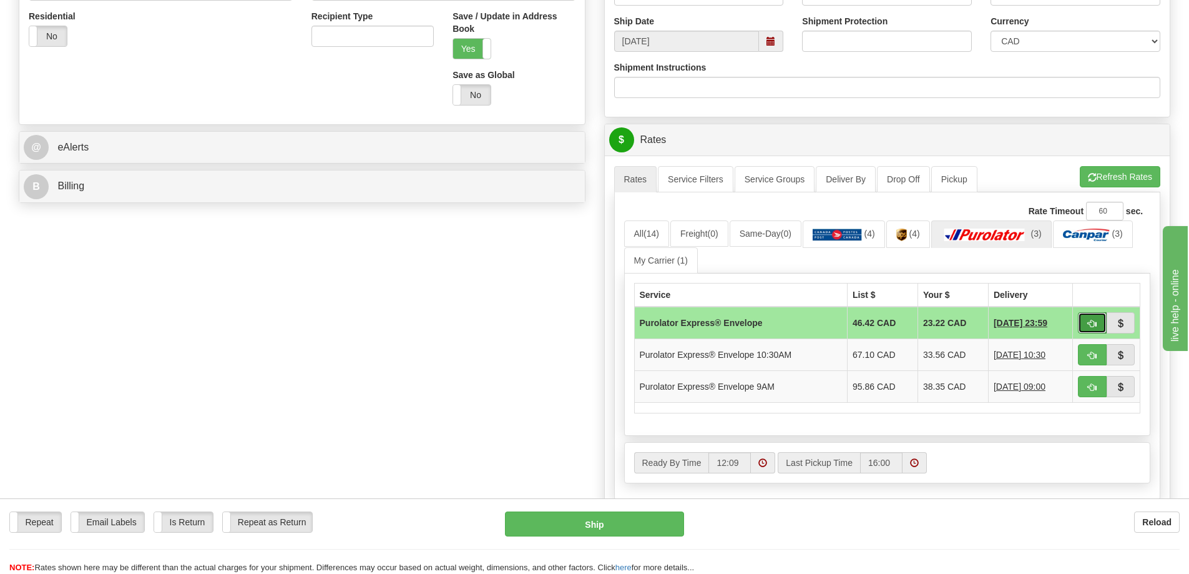
click at [1101, 320] on button "button" at bounding box center [1092, 322] width 29 height 21
type input "212"
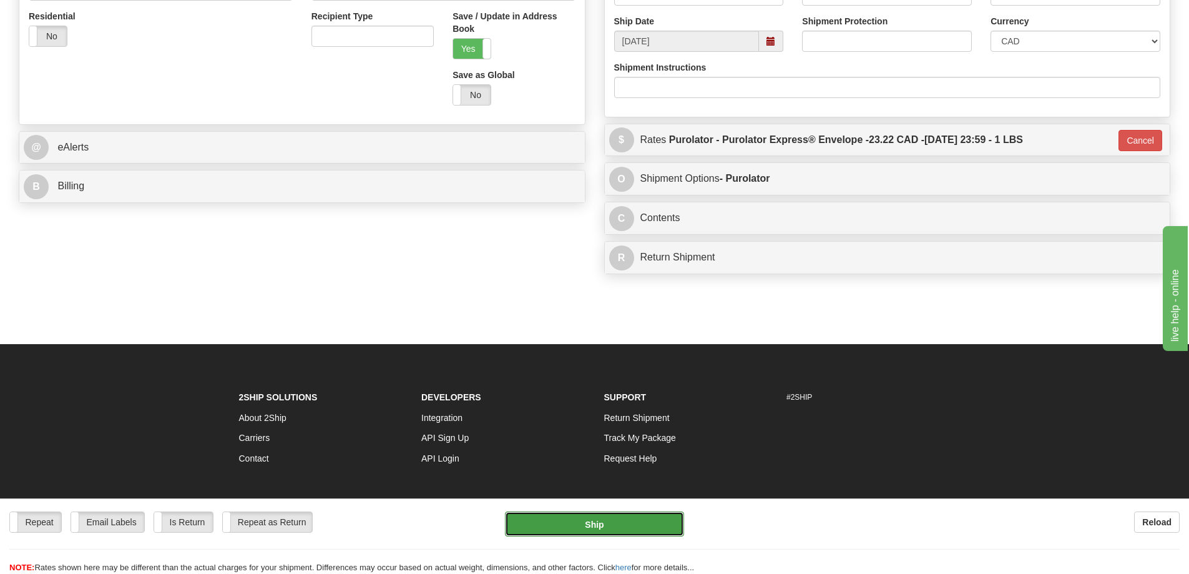
click at [626, 518] on button "Ship" at bounding box center [594, 523] width 179 height 25
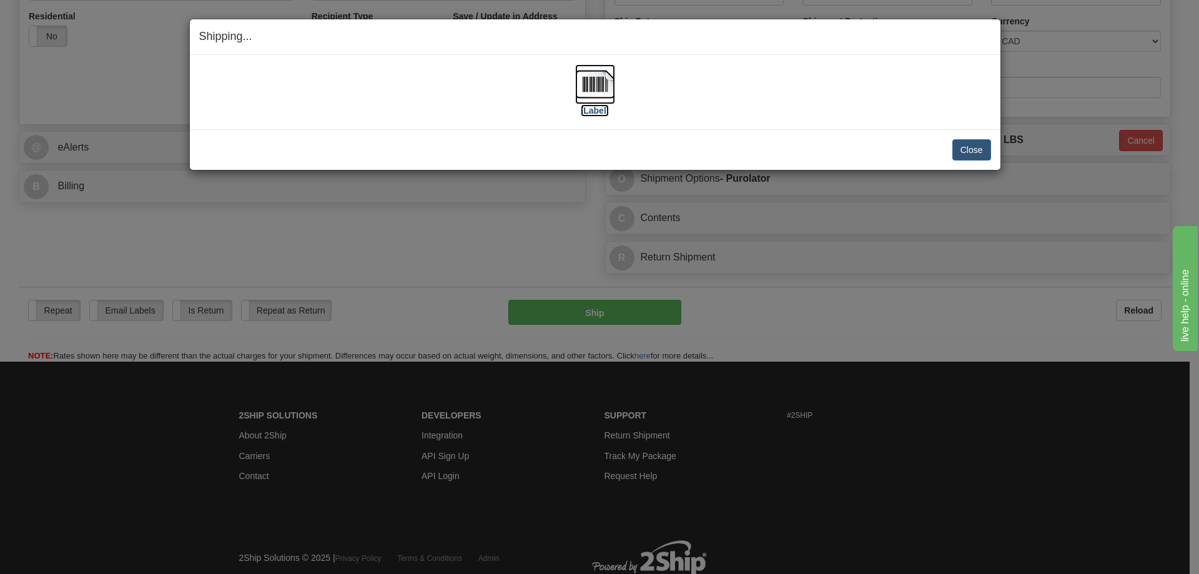
click at [606, 116] on label "[Label]" at bounding box center [595, 110] width 29 height 12
click at [961, 155] on button "Close" at bounding box center [971, 149] width 39 height 21
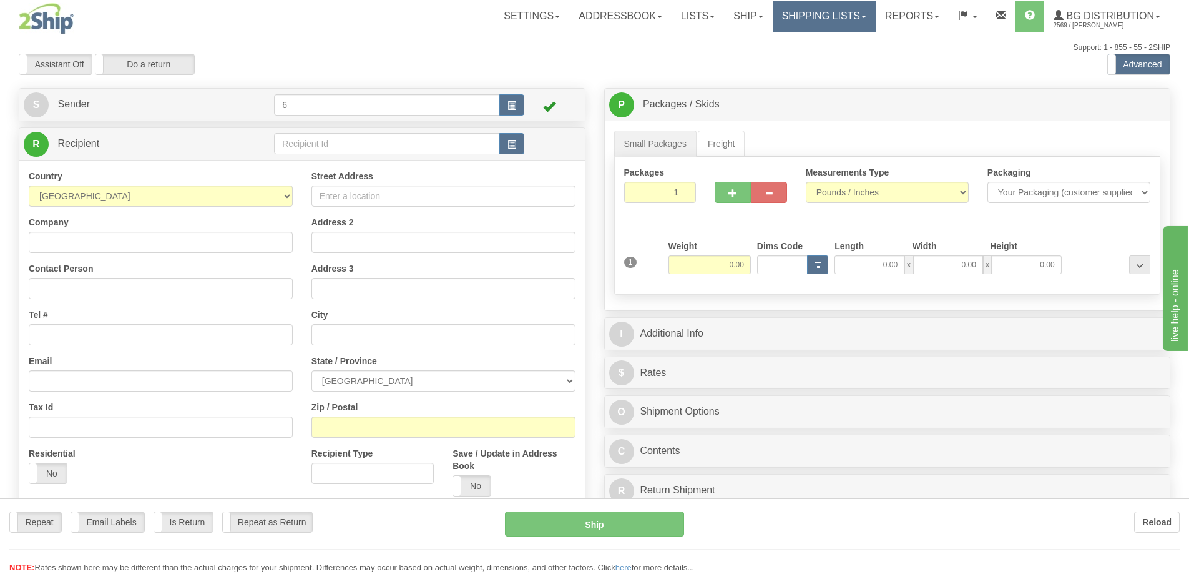
click at [803, 22] on link "Shipping lists" at bounding box center [824, 16] width 103 height 31
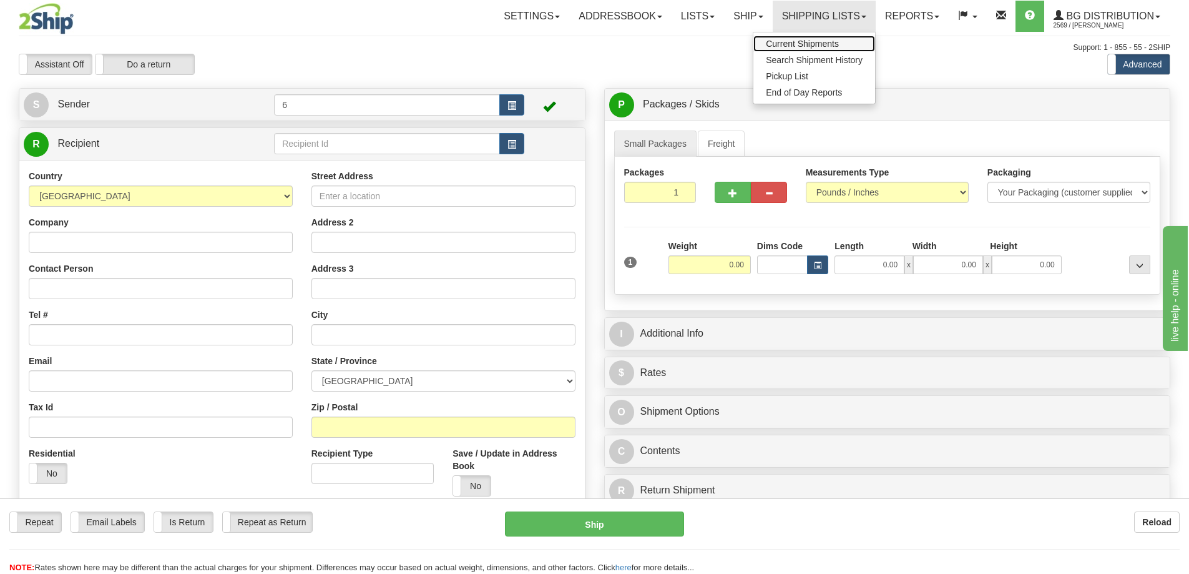
click at [797, 41] on span "Current Shipments" at bounding box center [802, 44] width 73 height 10
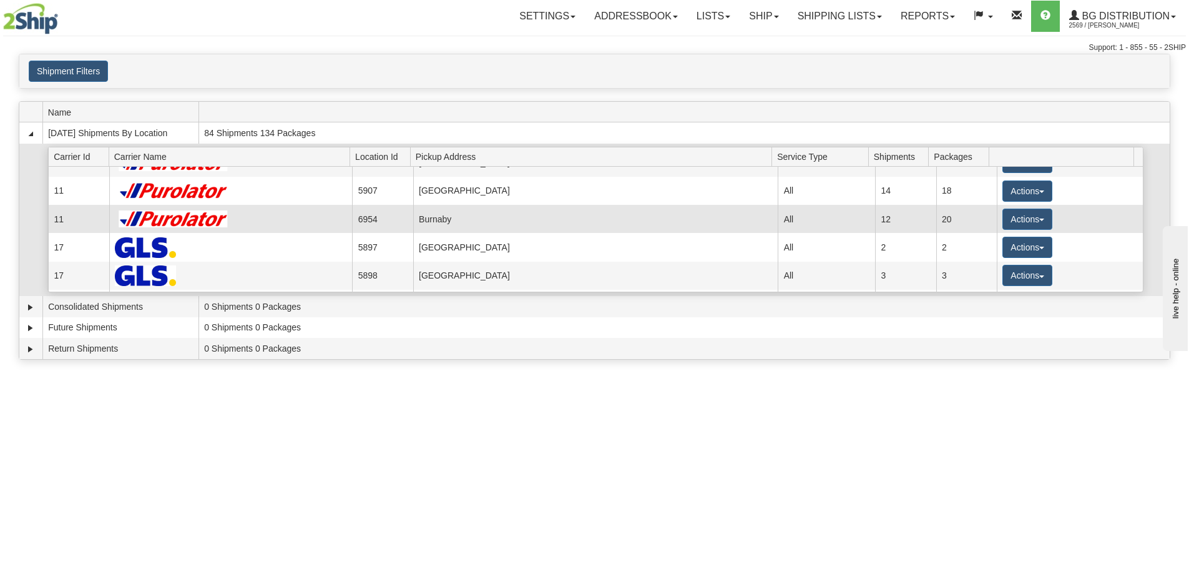
scroll to position [125, 0]
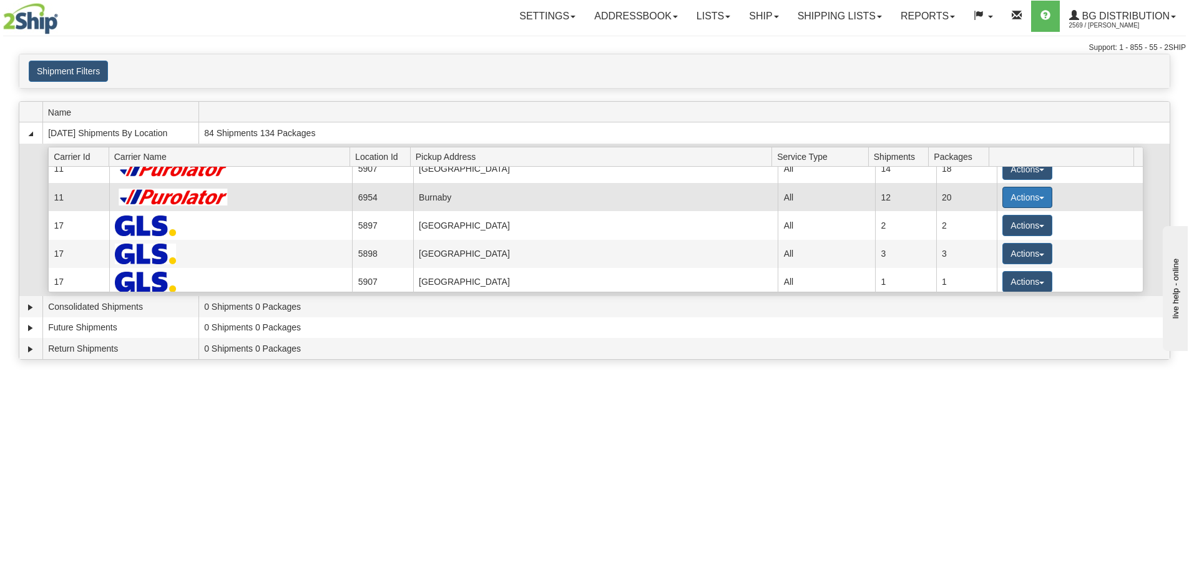
click at [1019, 194] on button "Actions" at bounding box center [1028, 197] width 50 height 21
click at [998, 224] on span "Details" at bounding box center [982, 220] width 34 height 9
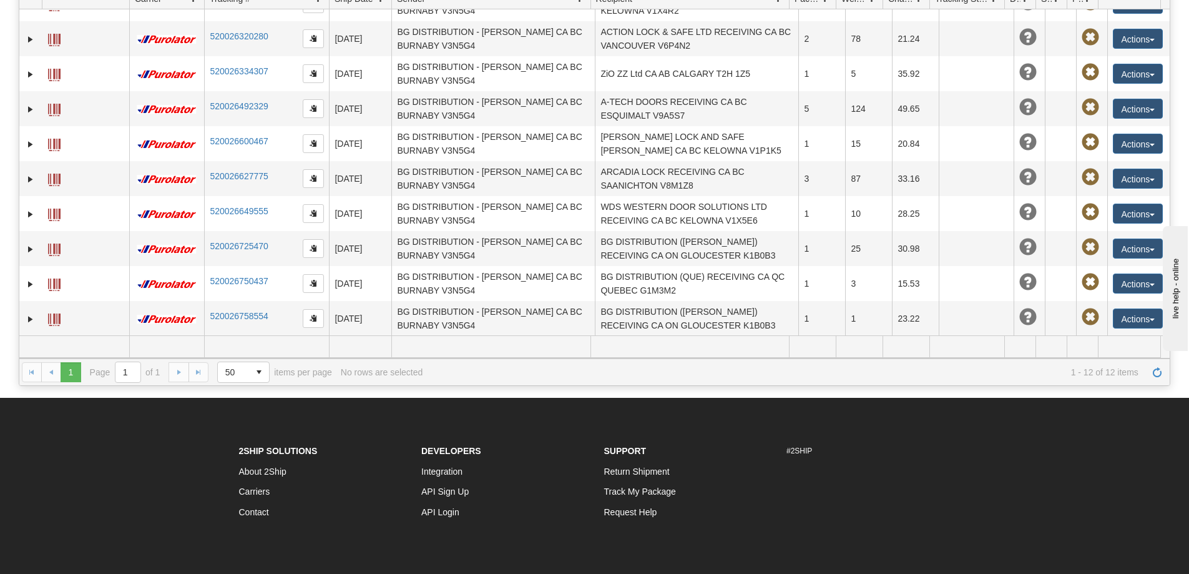
scroll to position [295, 0]
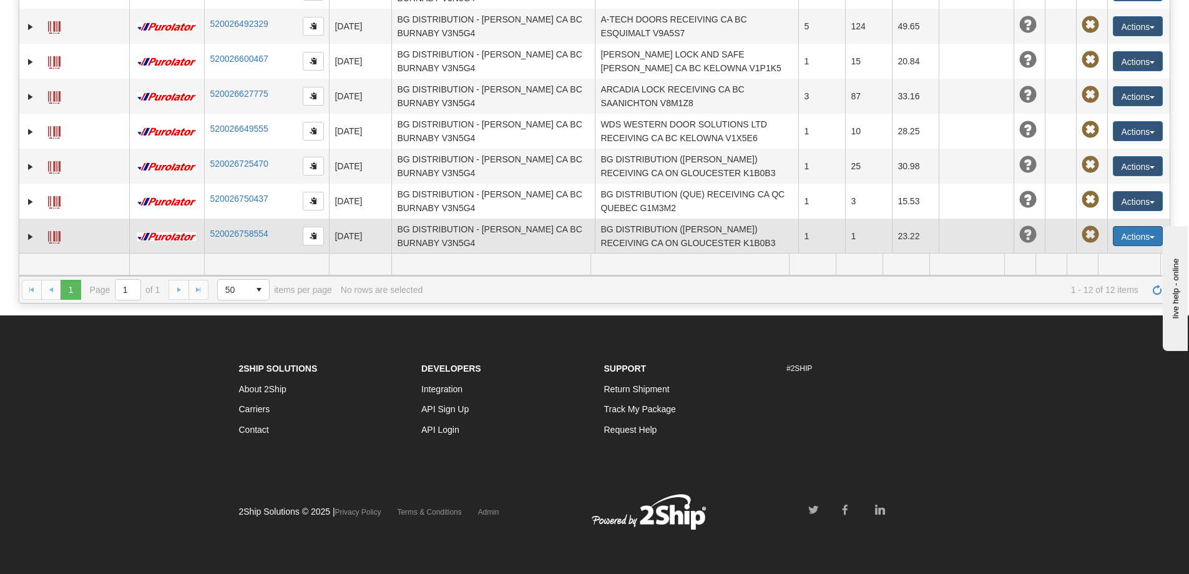
click at [1142, 226] on button "Actions" at bounding box center [1138, 236] width 50 height 20
click at [1103, 247] on ul "Edit Repeat Return Delete Track Comment Shipment Issues Pickup Re-Print as ZPL" at bounding box center [1112, 315] width 101 height 137
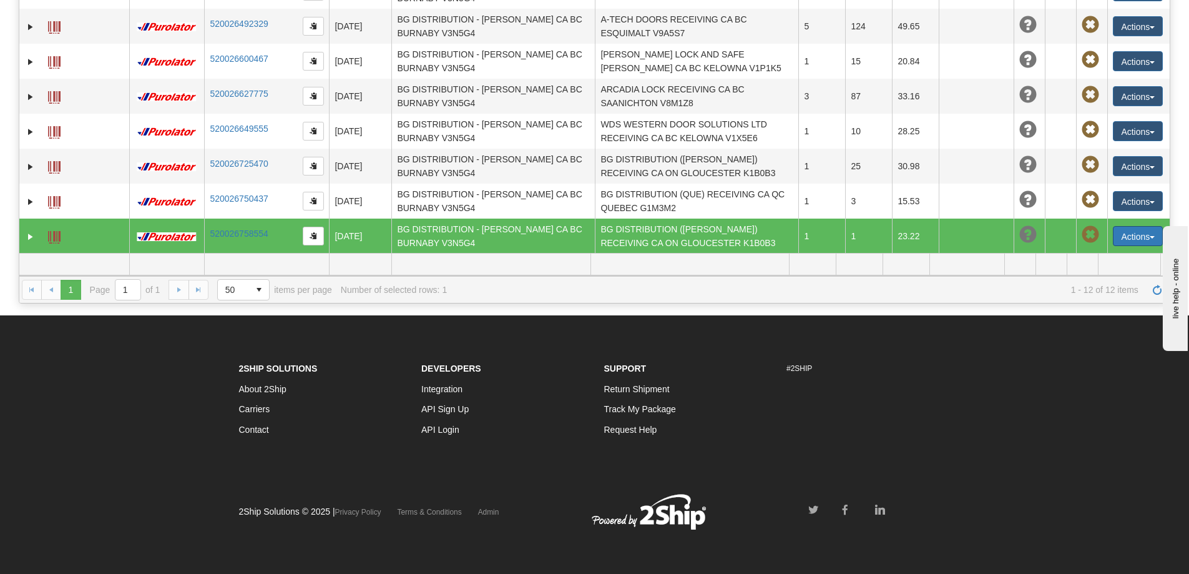
click at [1124, 226] on button "Actions" at bounding box center [1138, 236] width 50 height 20
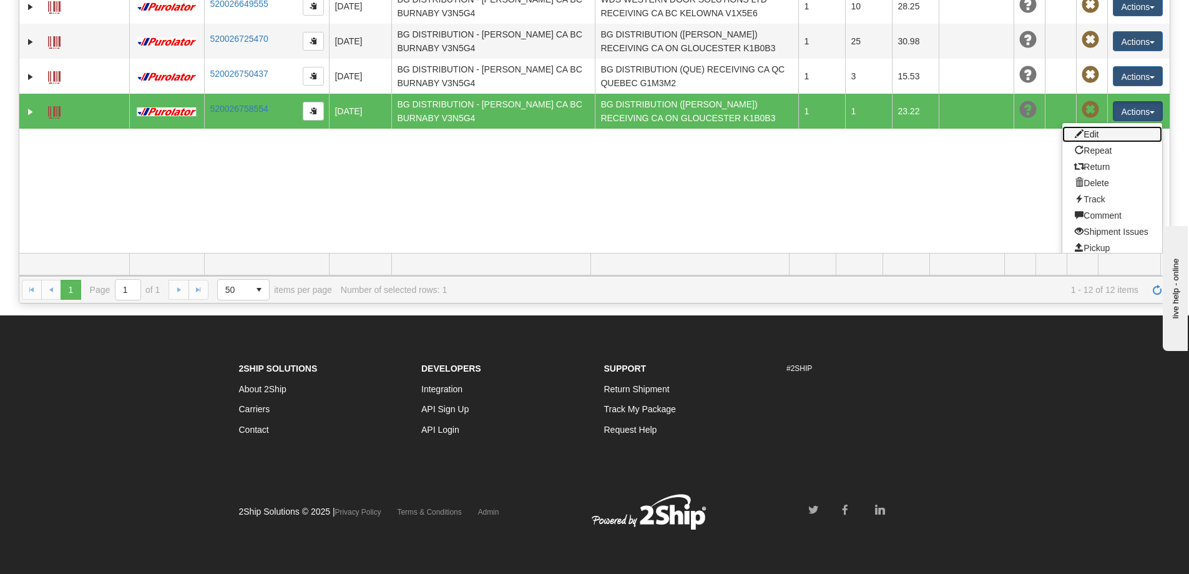
click at [1088, 126] on link "Edit" at bounding box center [1113, 134] width 100 height 16
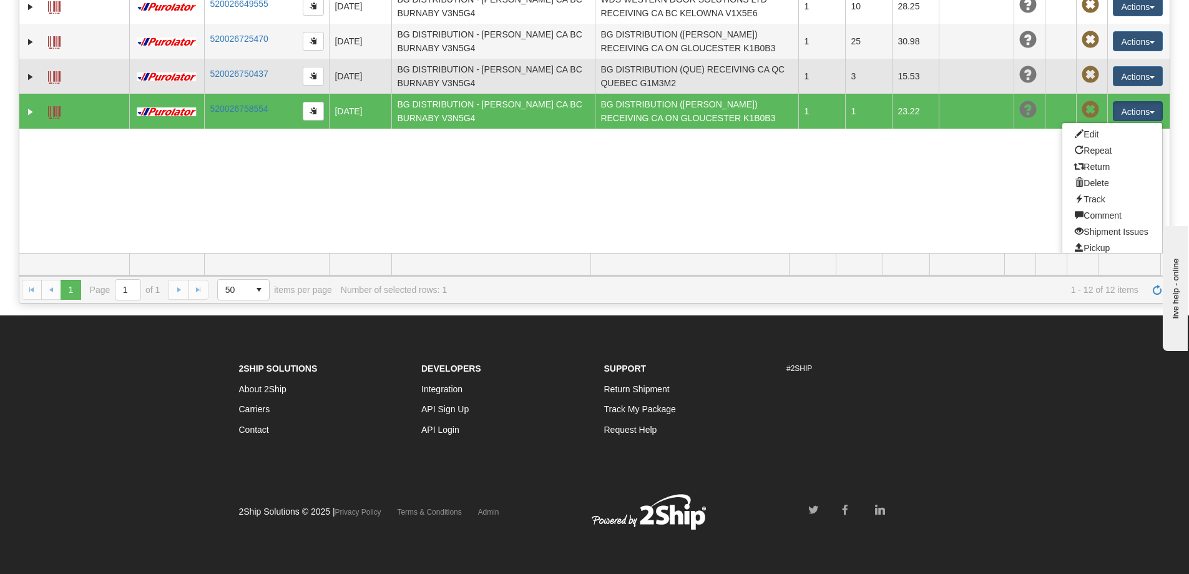
scroll to position [93, 0]
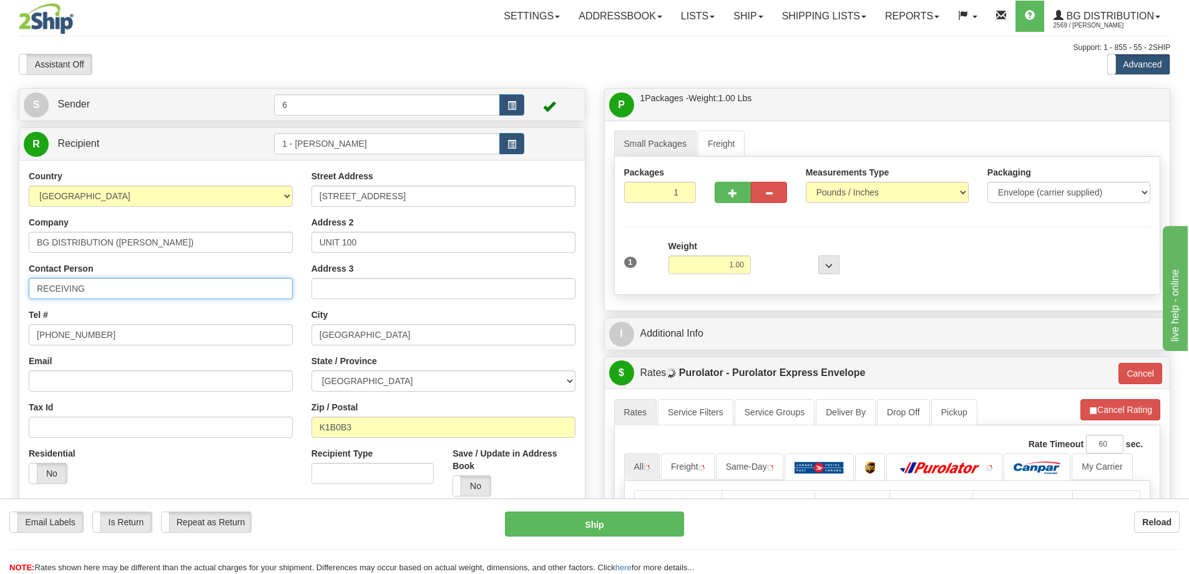
drag, startPoint x: 119, startPoint y: 288, endPoint x: -178, endPoint y: 322, distance: 299.1
click at [0, 322] on html "Training Course Close Toggle navigation Settings Shipping Preferences New Sende…" at bounding box center [594, 287] width 1189 height 574
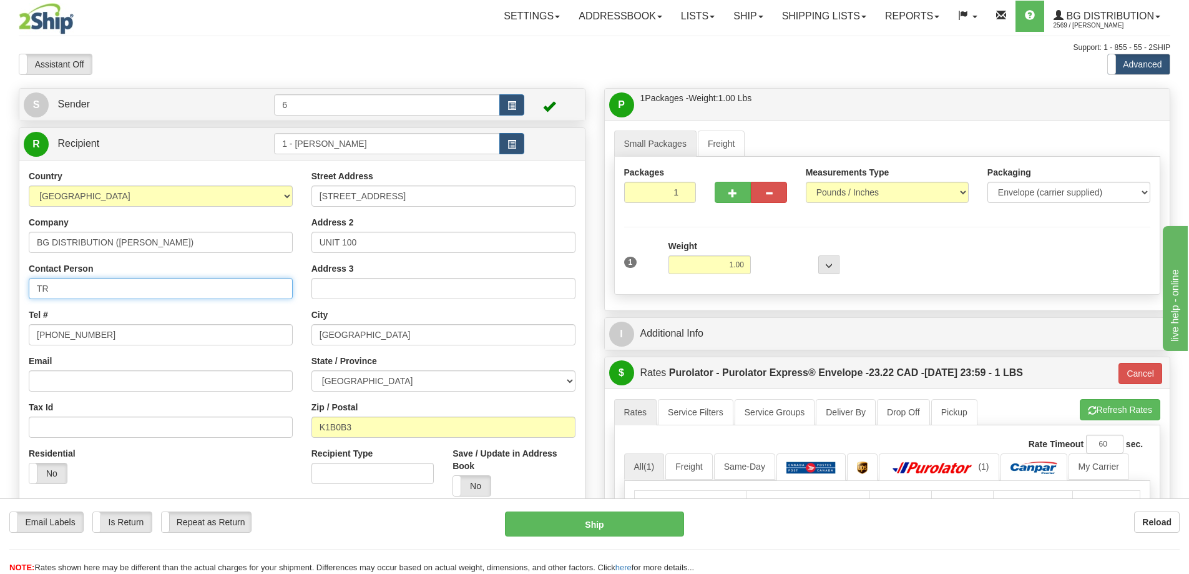
type input "T"
type input "ATTN: TRACY"
click at [464, 493] on label "No" at bounding box center [471, 486] width 37 height 20
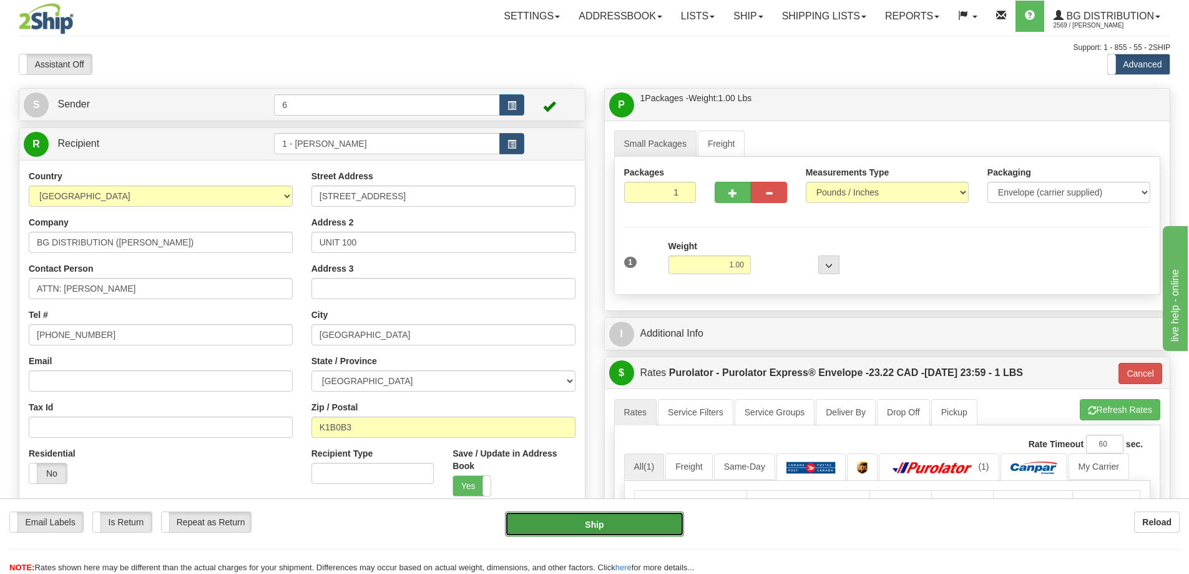
click at [588, 528] on button "Ship" at bounding box center [594, 523] width 179 height 25
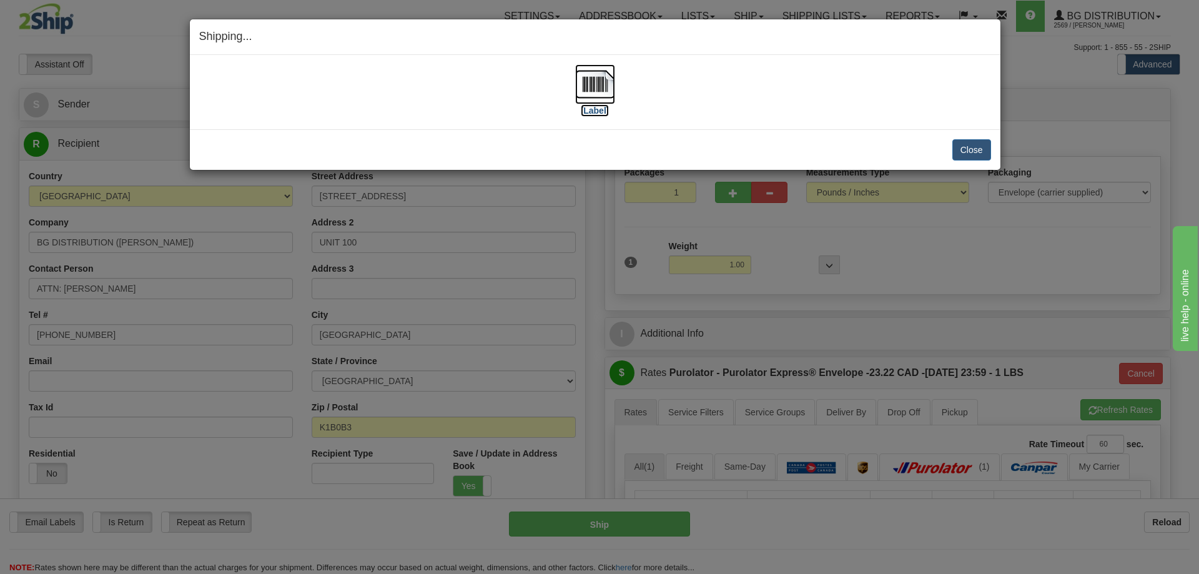
click at [591, 107] on label "[Label]" at bounding box center [595, 110] width 29 height 12
click at [981, 151] on button "Close" at bounding box center [971, 149] width 39 height 21
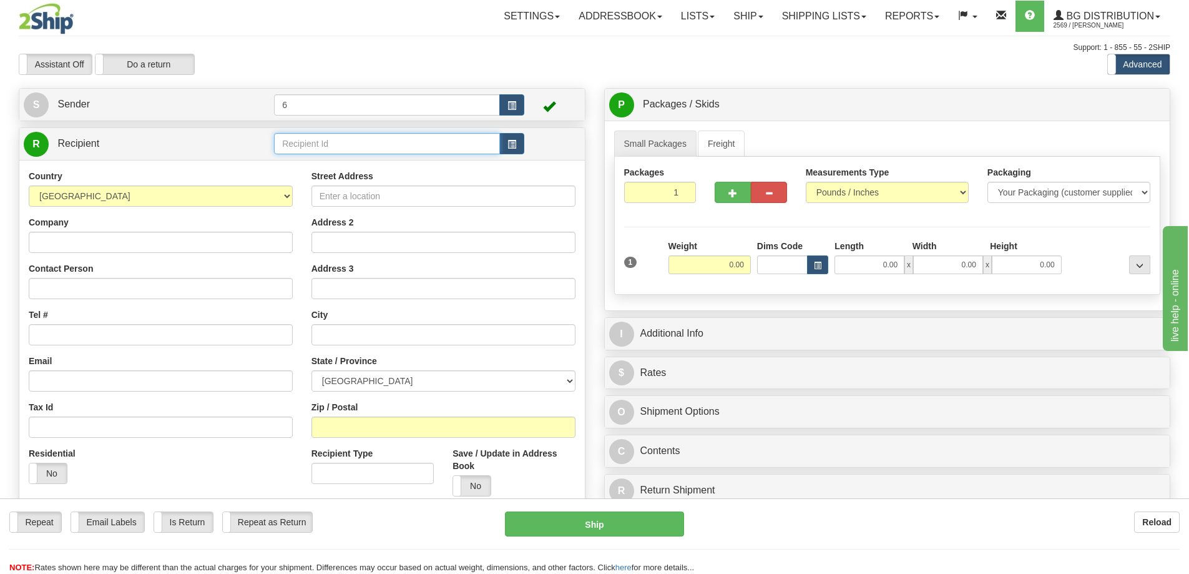
click at [350, 147] on input "text" at bounding box center [387, 143] width 226 height 21
type input "41026"
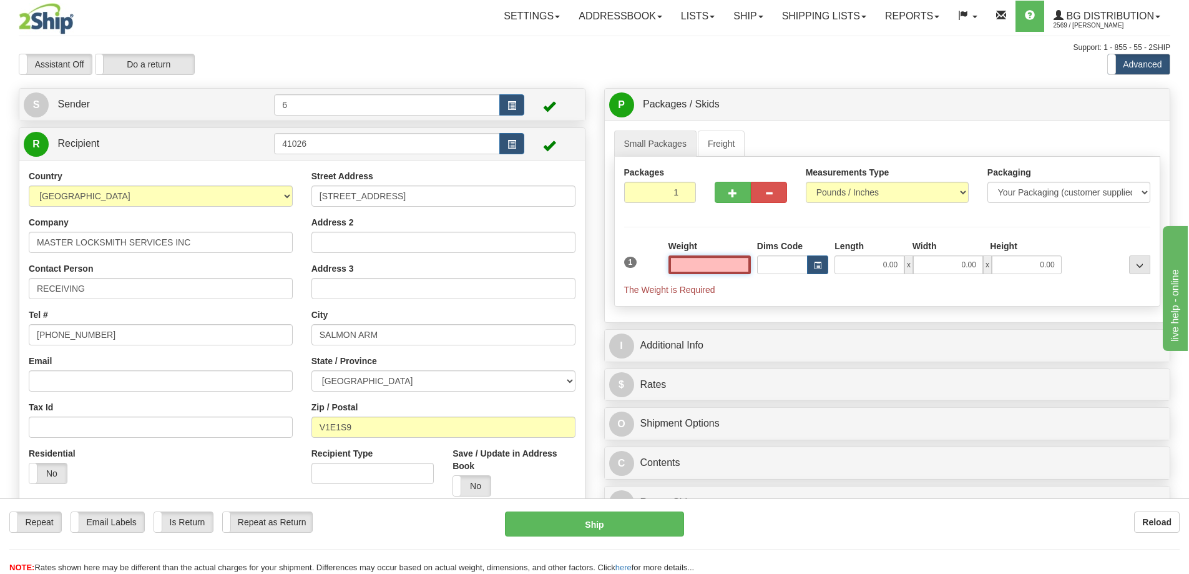
click at [721, 267] on input "text" at bounding box center [710, 264] width 82 height 19
type input "6.00"
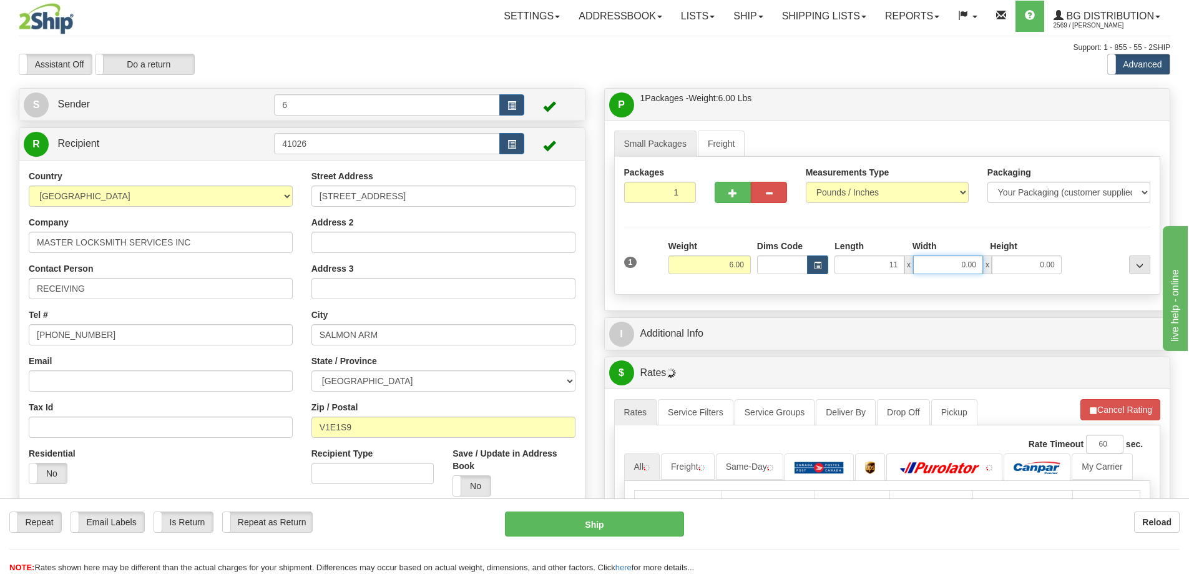
type input "11.00"
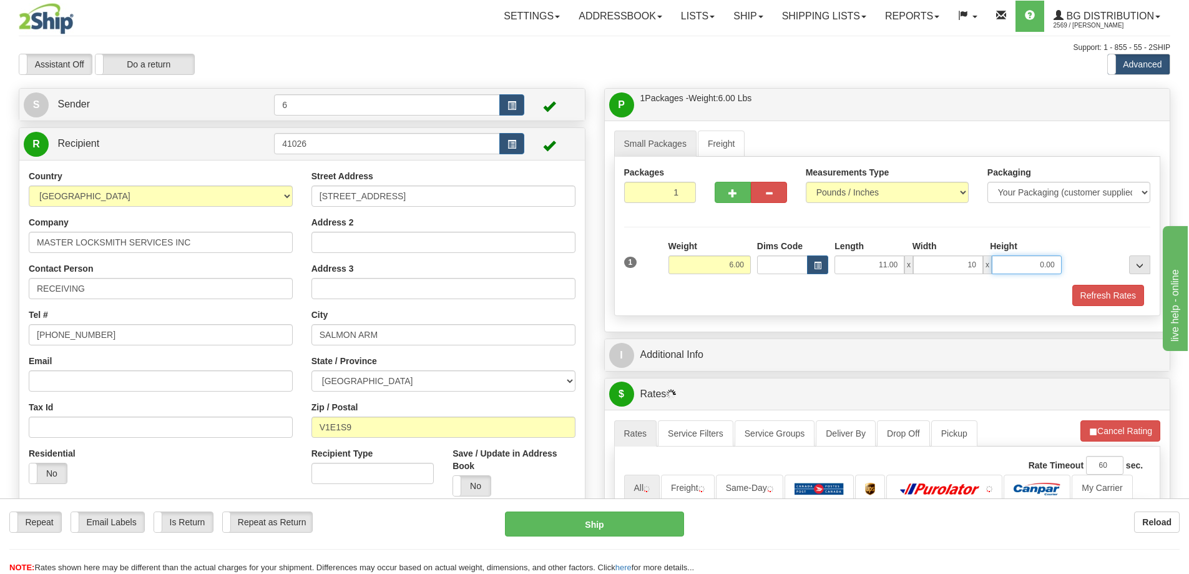
type input "10.00"
type input "7.00"
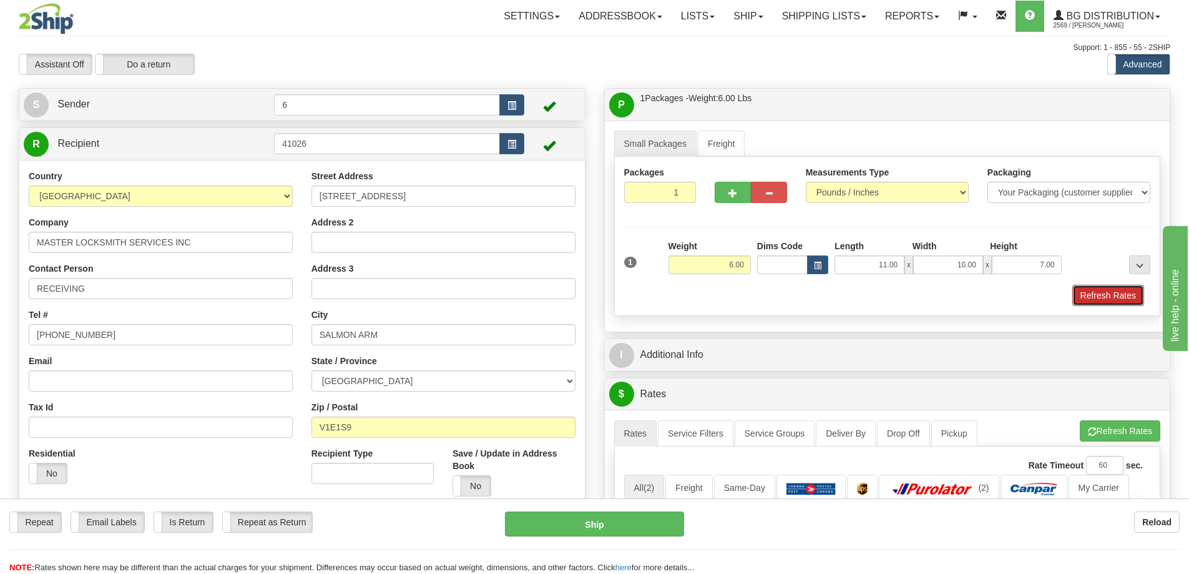
click at [1100, 293] on button "Refresh Rates" at bounding box center [1109, 295] width 72 height 21
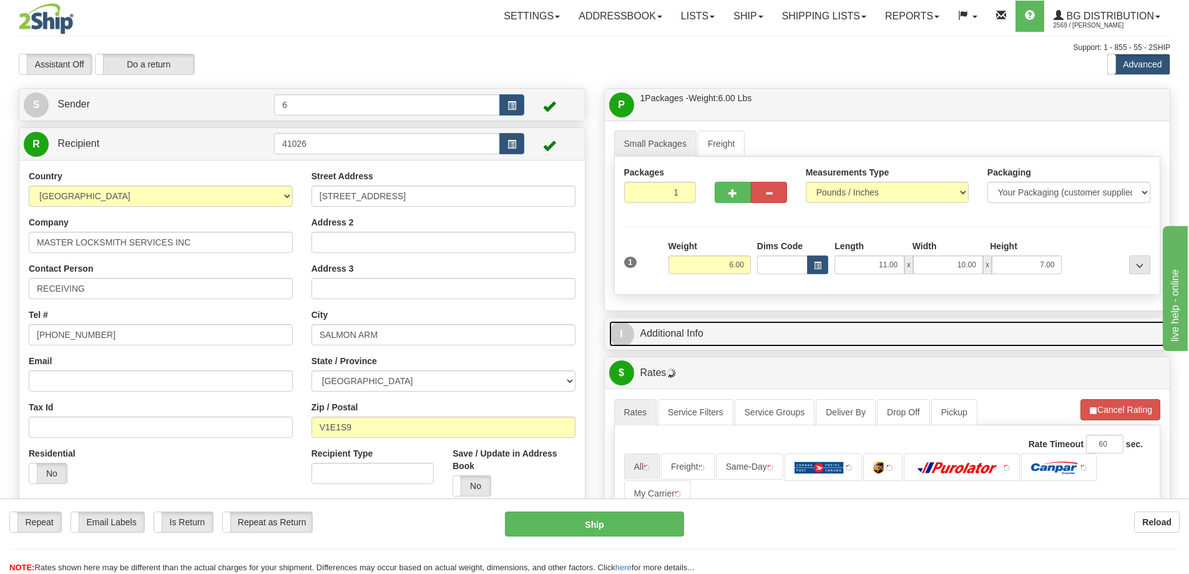
click at [1038, 343] on link "I Additional Info" at bounding box center [887, 334] width 557 height 26
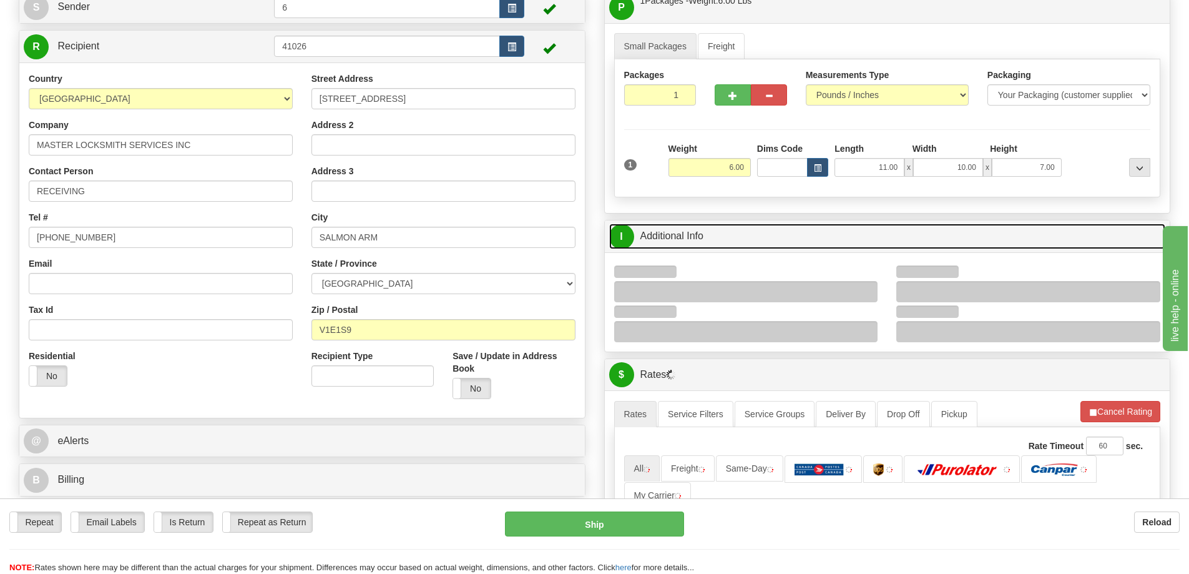
scroll to position [187, 0]
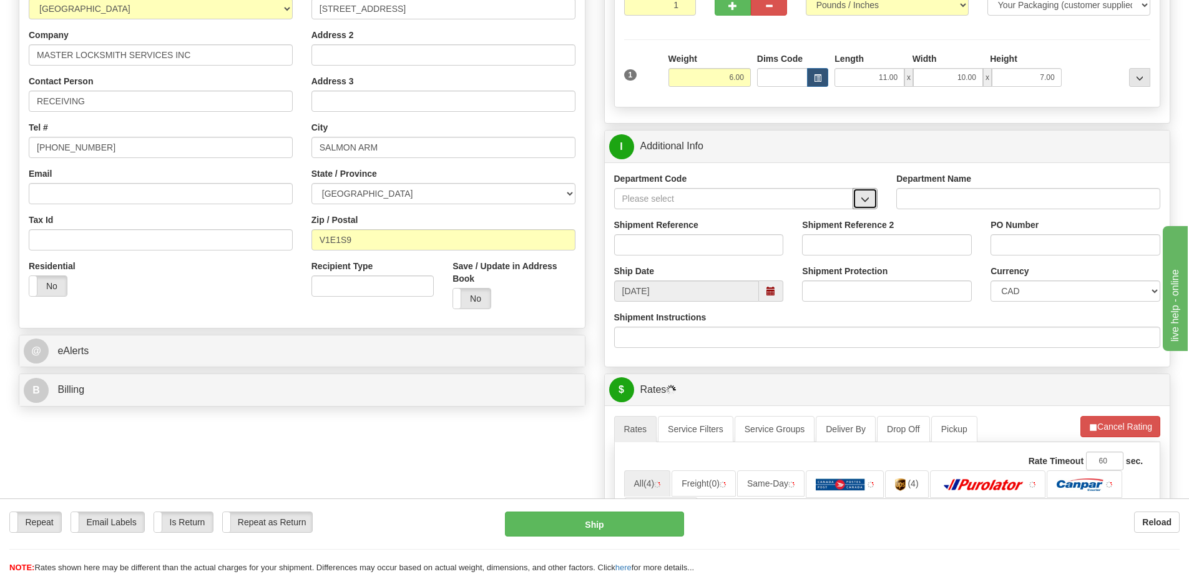
click at [867, 206] on button "button" at bounding box center [865, 198] width 25 height 21
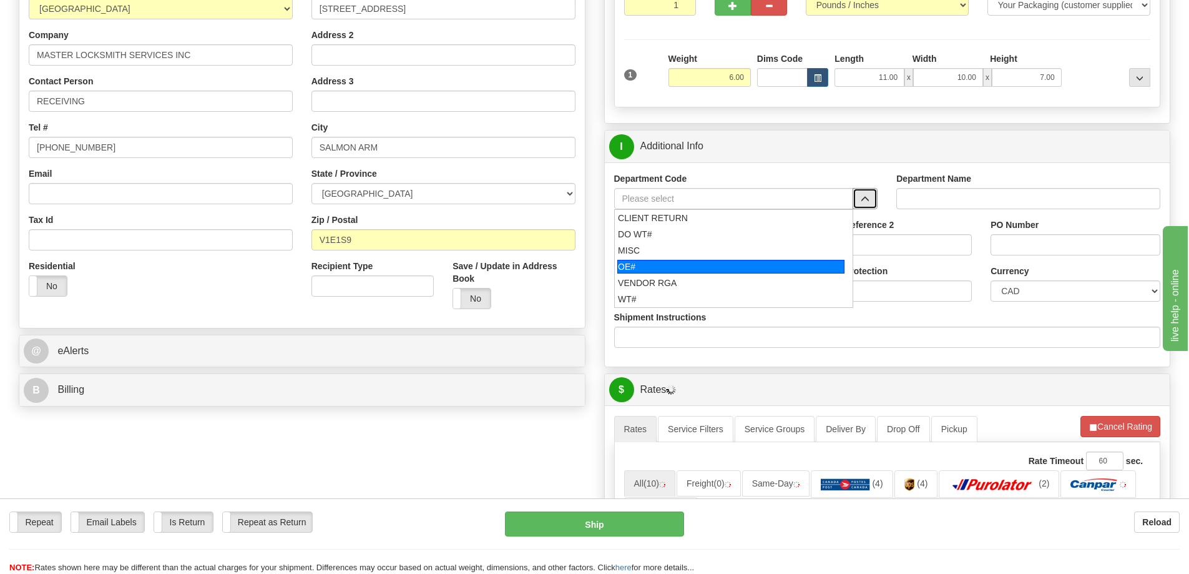
drag, startPoint x: 677, startPoint y: 265, endPoint x: 670, endPoint y: 241, distance: 24.9
click at [677, 265] on div "OE#" at bounding box center [730, 267] width 227 height 14
type input "OE#"
type input "ORDERS"
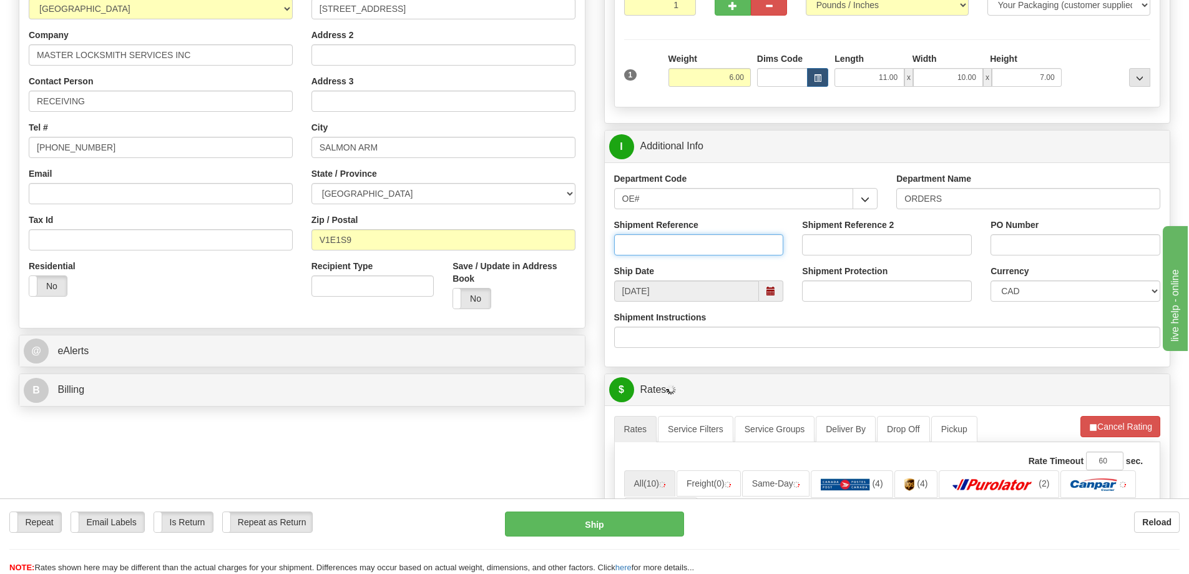
click at [670, 241] on input "Shipment Reference" at bounding box center [699, 244] width 170 height 21
type input "60031976-00"
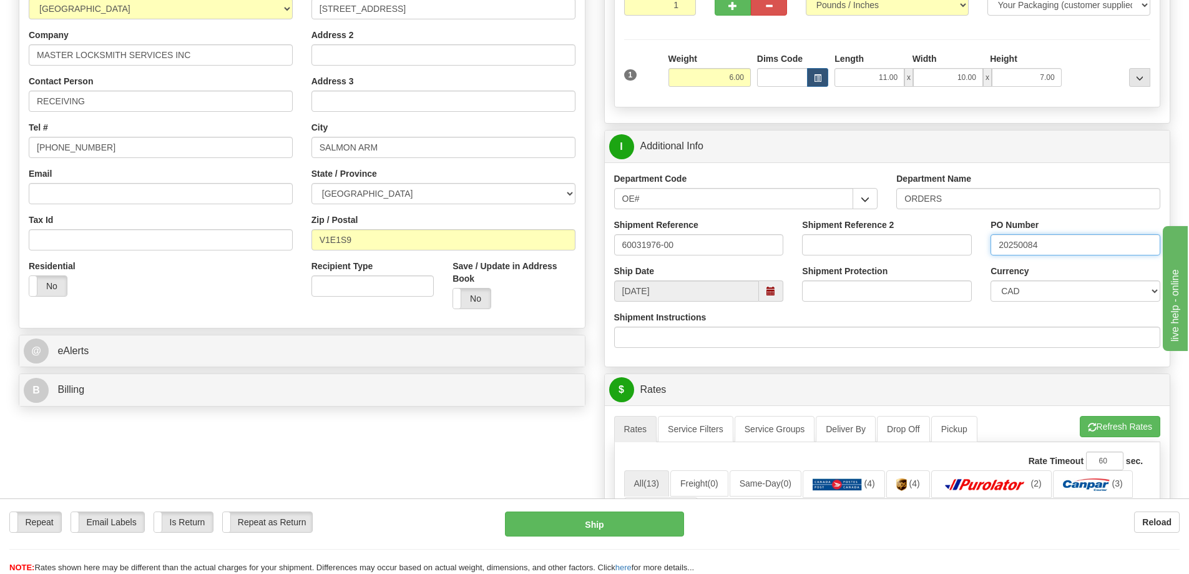
type input "20250084"
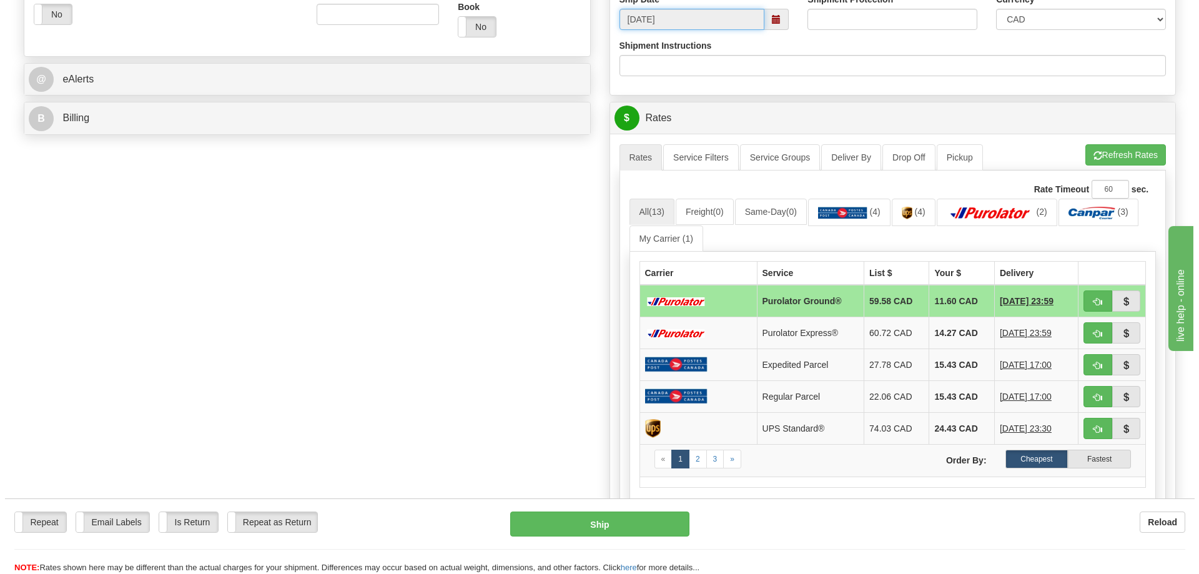
scroll to position [499, 0]
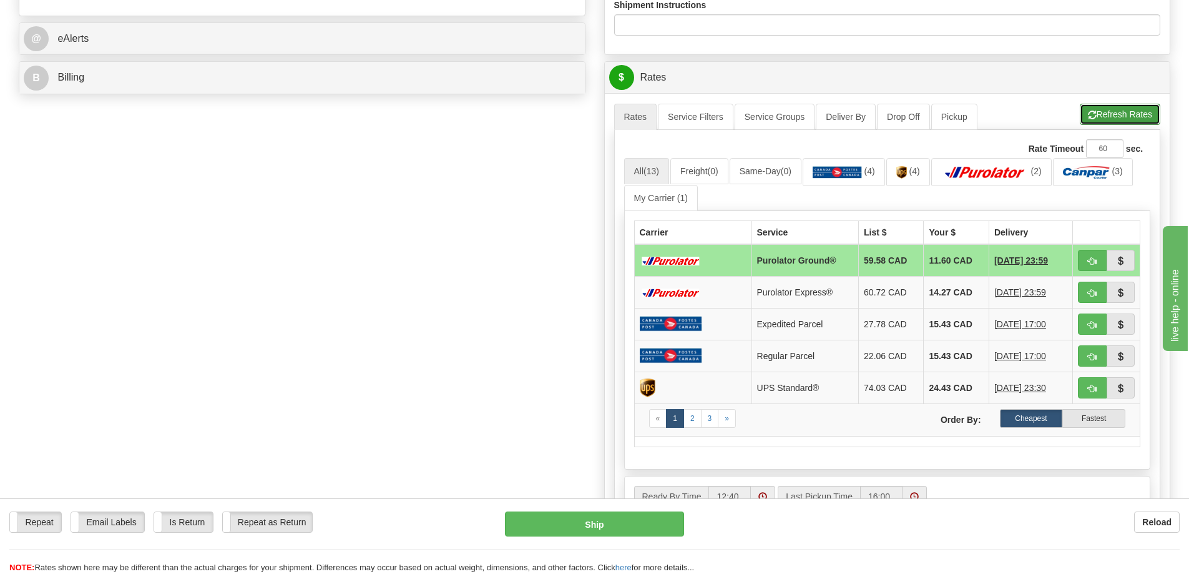
click at [1118, 109] on button "Refresh Rates" at bounding box center [1120, 114] width 81 height 21
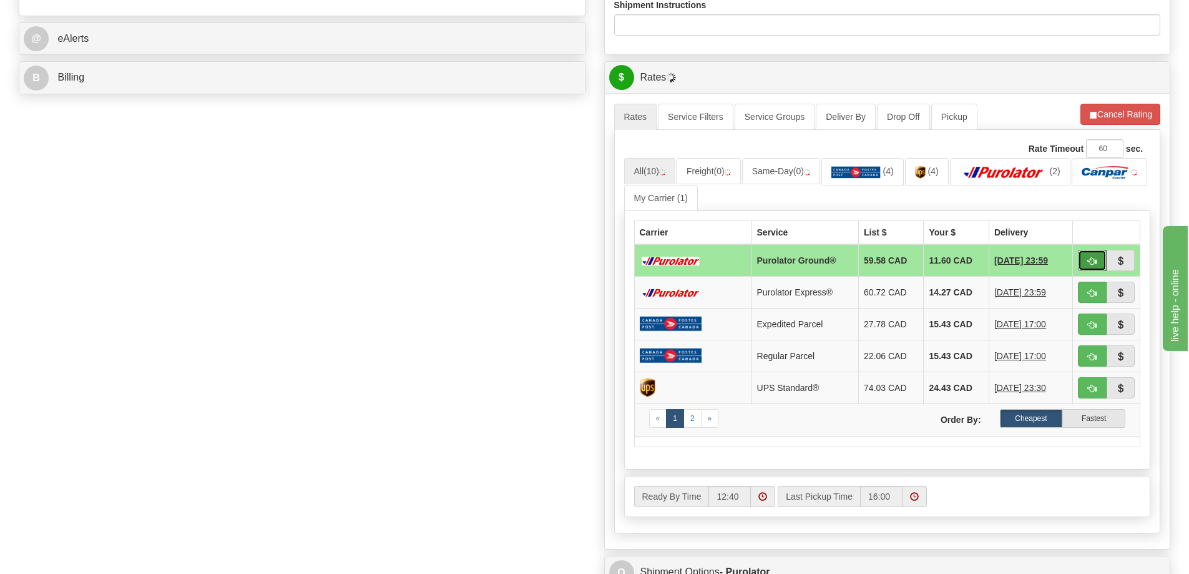
click at [1089, 265] on span "button" at bounding box center [1092, 261] width 9 height 8
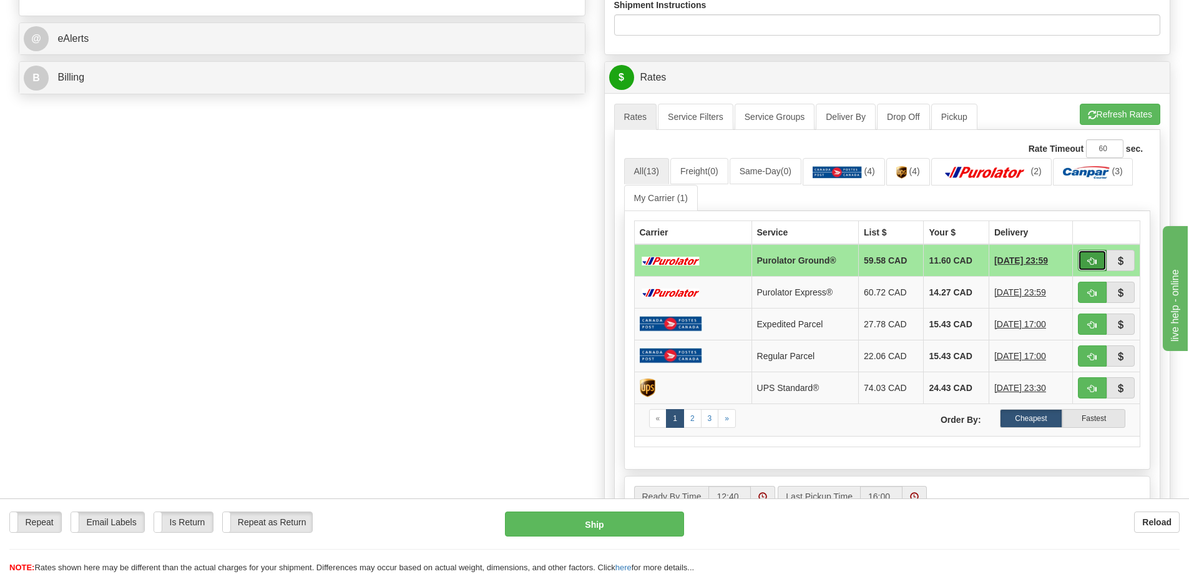
click at [1094, 262] on span "button" at bounding box center [1092, 261] width 9 height 8
type input "260"
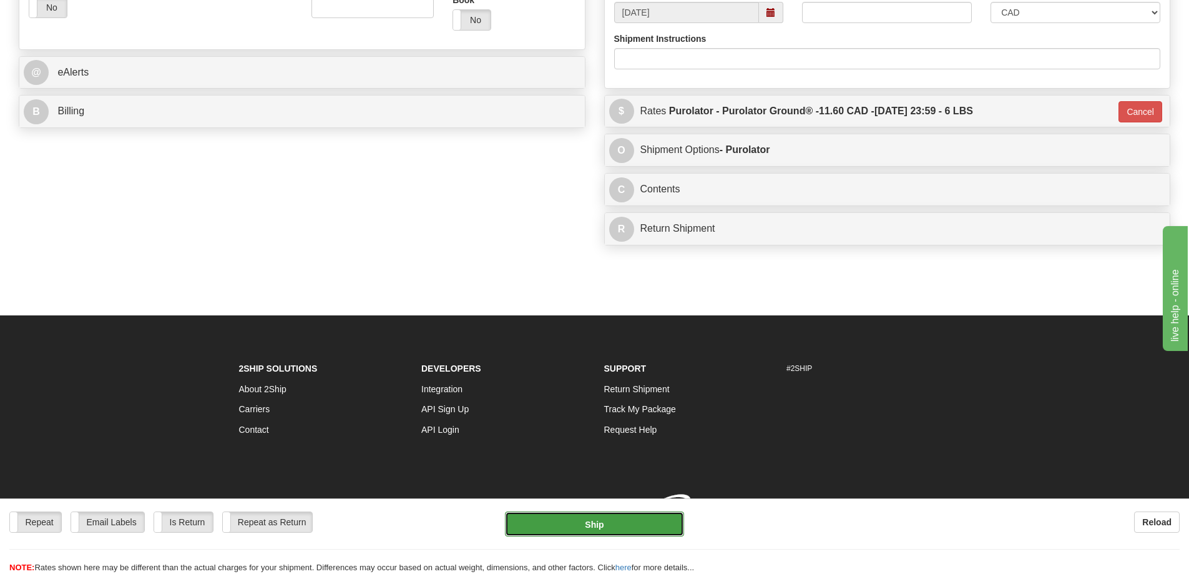
click at [627, 516] on button "Ship" at bounding box center [594, 523] width 179 height 25
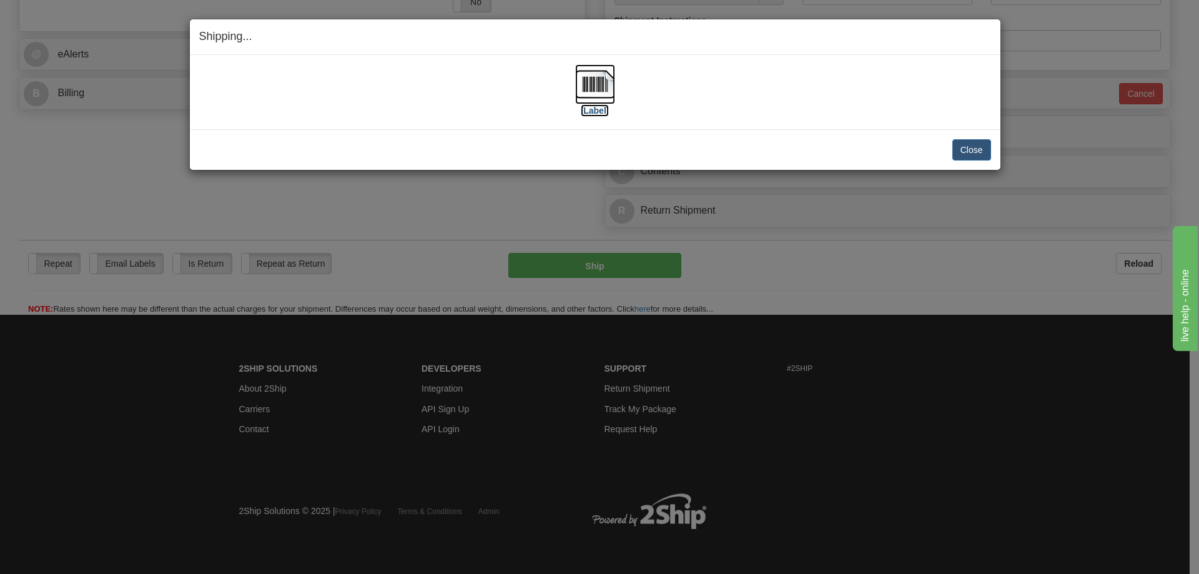
click at [600, 111] on label "[Label]" at bounding box center [595, 110] width 29 height 12
click at [956, 149] on button "Close" at bounding box center [971, 149] width 39 height 21
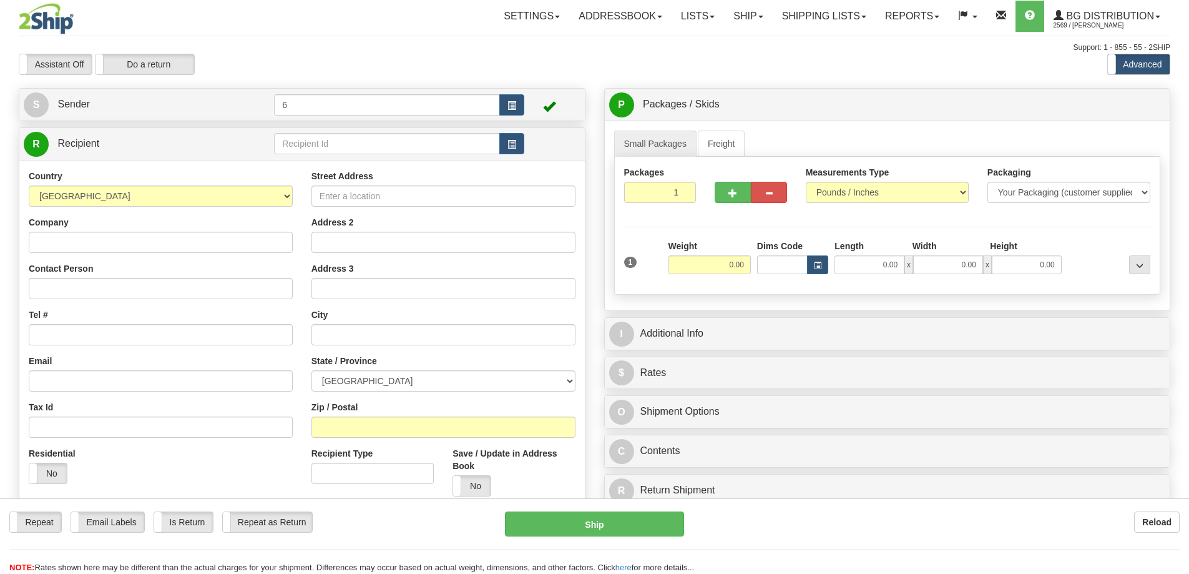
click at [362, 147] on div at bounding box center [594, 287] width 1189 height 574
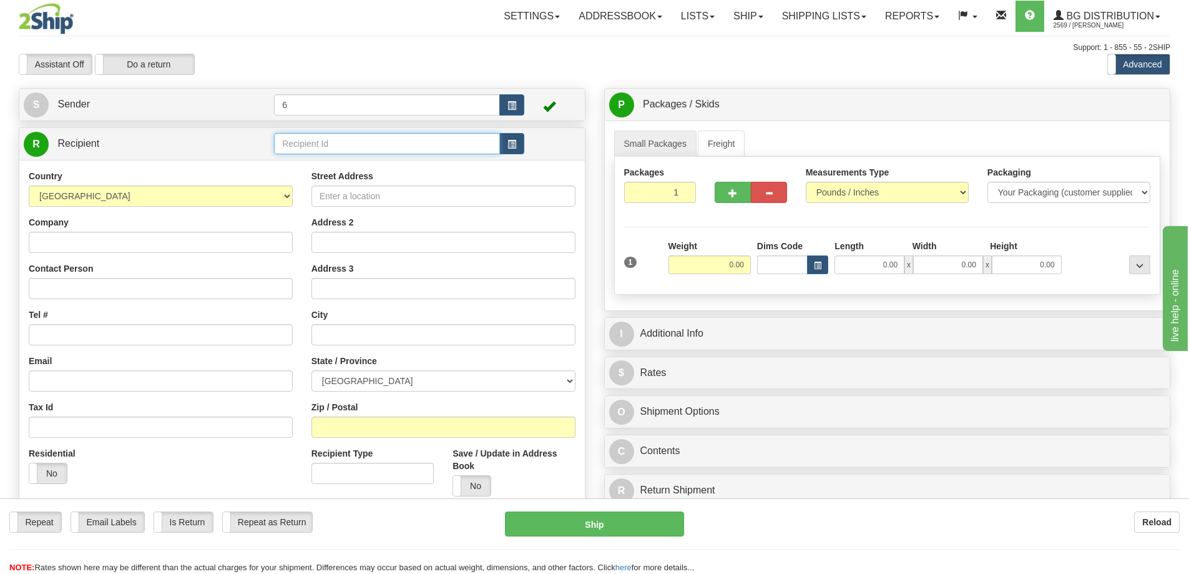
click at [362, 147] on input "text" at bounding box center [387, 143] width 226 height 21
click at [361, 146] on input "text" at bounding box center [387, 143] width 226 height 21
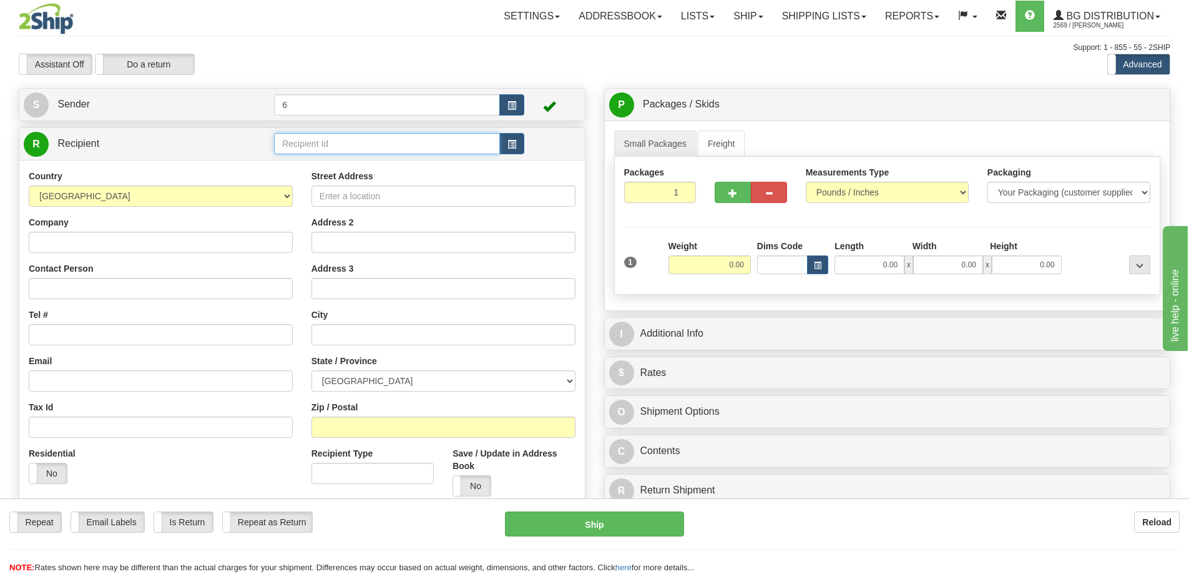
click at [361, 146] on input "text" at bounding box center [387, 143] width 226 height 21
type input "4"
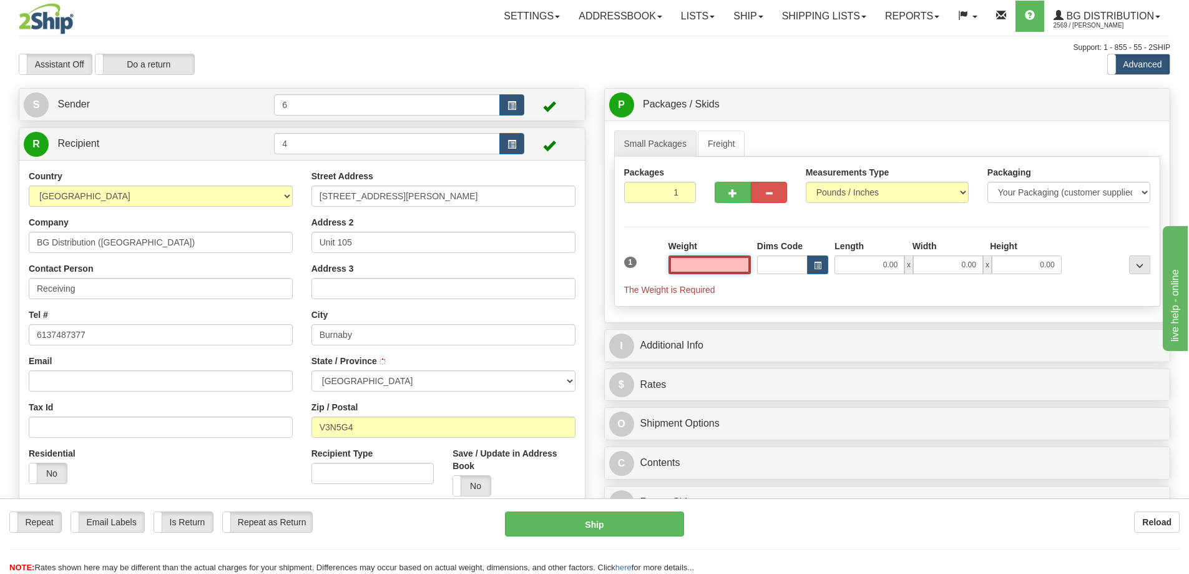
type input "BURNABY"
type input "0.00"
drag, startPoint x: 361, startPoint y: 146, endPoint x: 248, endPoint y: 155, distance: 113.4
click at [248, 155] on tr "R Recipient 4" at bounding box center [302, 144] width 557 height 26
type input "5"
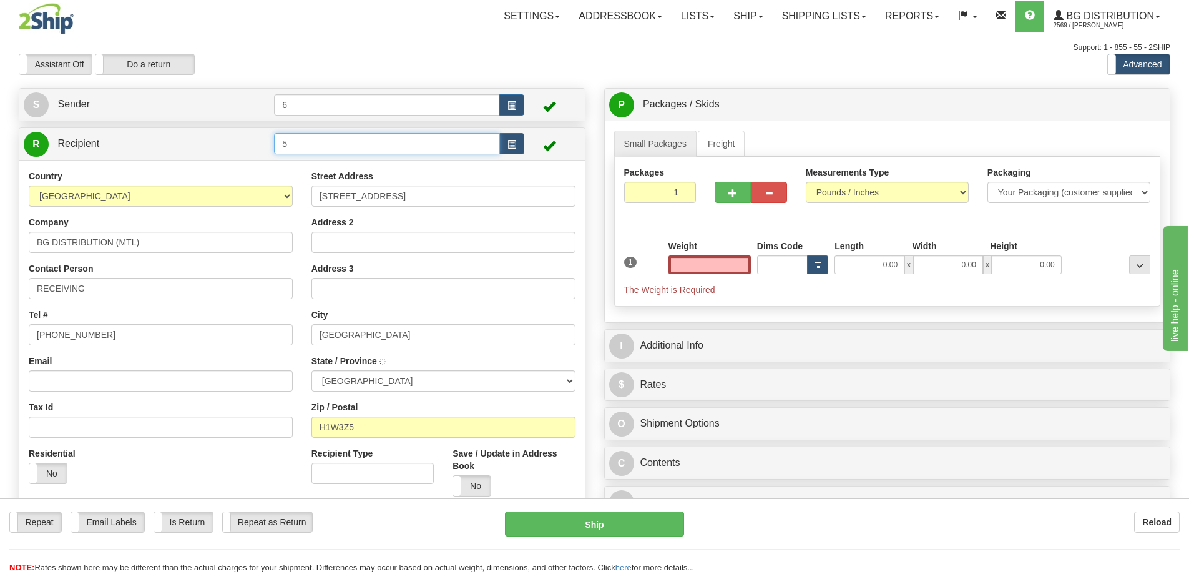
type input "0.00"
drag, startPoint x: 340, startPoint y: 142, endPoint x: 223, endPoint y: 159, distance: 118.7
click at [229, 157] on tr "R Recipient 5" at bounding box center [302, 144] width 557 height 26
drag, startPoint x: 330, startPoint y: 148, endPoint x: 199, endPoint y: 164, distance: 132.1
click at [199, 164] on div "R Recipient 8" at bounding box center [302, 344] width 567 height 435
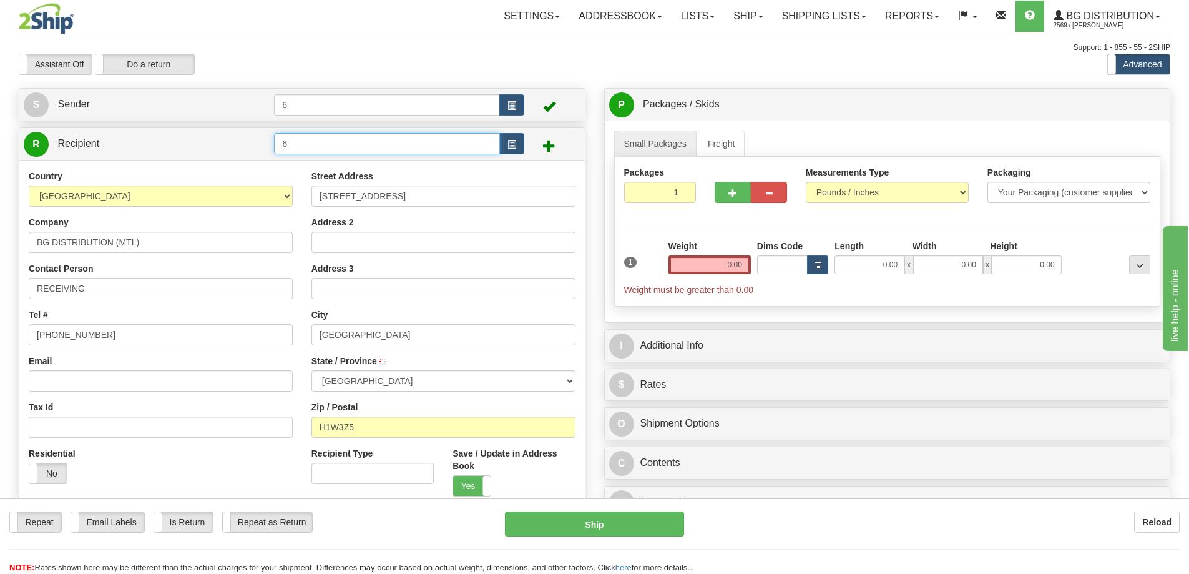
drag, startPoint x: 328, startPoint y: 151, endPoint x: 230, endPoint y: 154, distance: 98.1
click at [230, 154] on tr "R Recipient 6" at bounding box center [302, 144] width 557 height 26
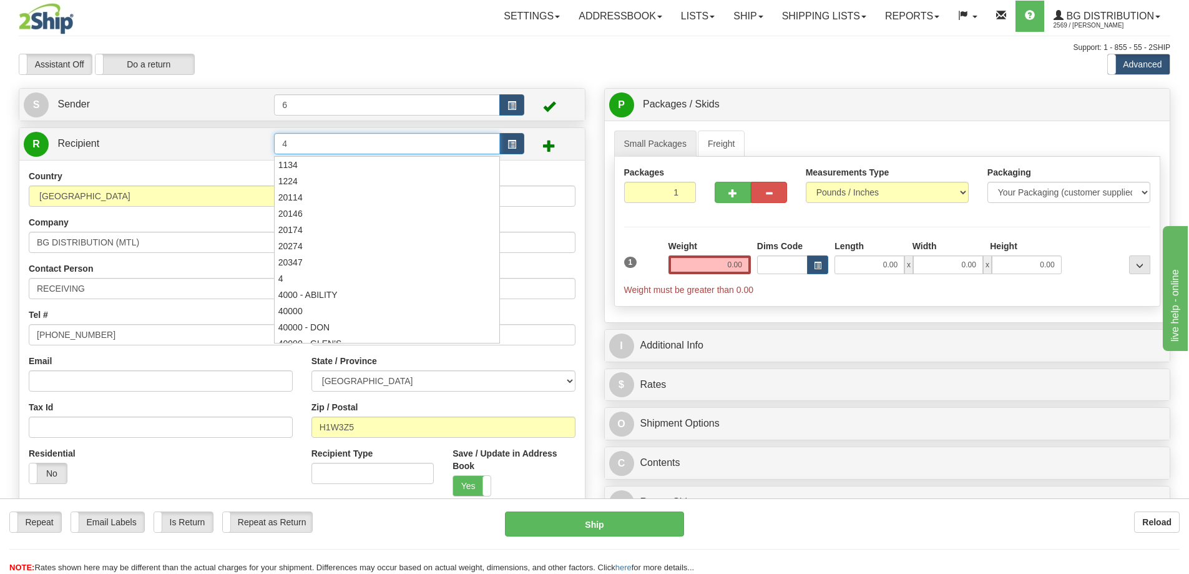
drag, startPoint x: 301, startPoint y: 149, endPoint x: 214, endPoint y: 158, distance: 87.8
click at [214, 157] on tr "R Recipient 4" at bounding box center [302, 144] width 557 height 26
type input "3"
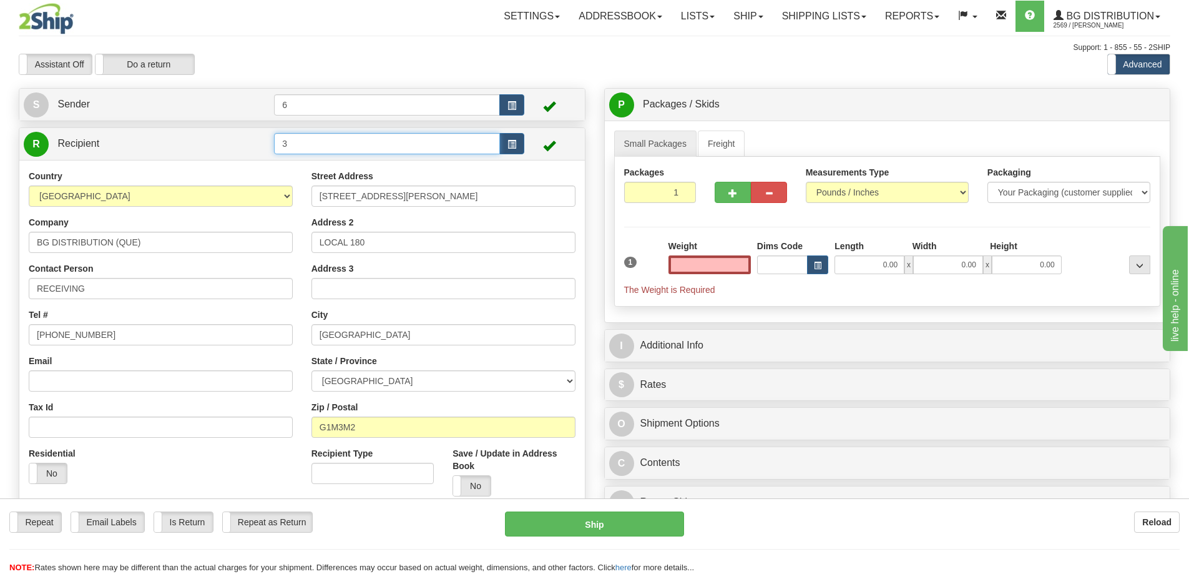
type input "0.00"
drag, startPoint x: 324, startPoint y: 147, endPoint x: 185, endPoint y: 162, distance: 140.1
click at [185, 162] on div "R Recipient 3" at bounding box center [302, 321] width 567 height 388
type input "5"
type input "0.00"
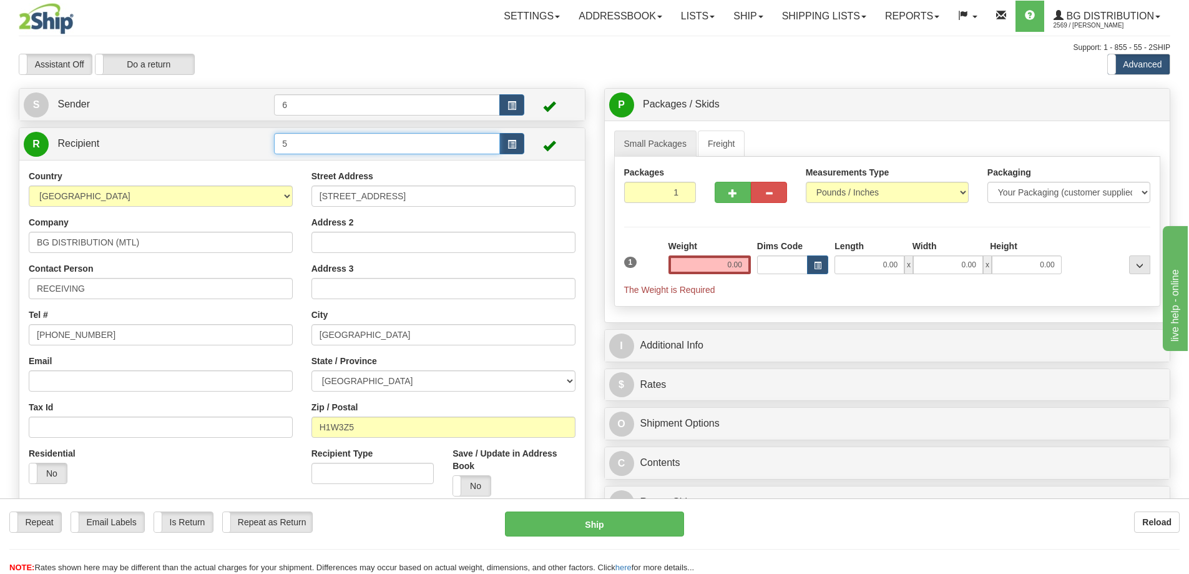
drag, startPoint x: 277, startPoint y: 147, endPoint x: 250, endPoint y: 151, distance: 27.8
click at [250, 151] on tr "R Recipient 5" at bounding box center [302, 144] width 557 height 26
click at [232, 154] on tr "R Recipient 6" at bounding box center [302, 144] width 557 height 26
type input "7"
click at [720, 258] on input "text" at bounding box center [710, 264] width 82 height 19
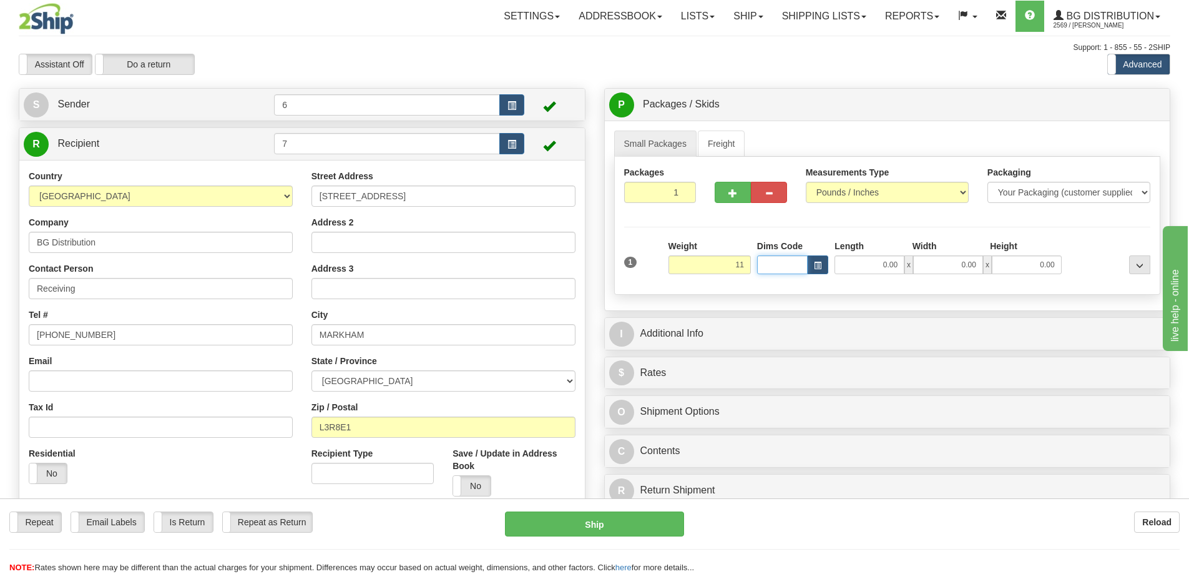
type input "11.00"
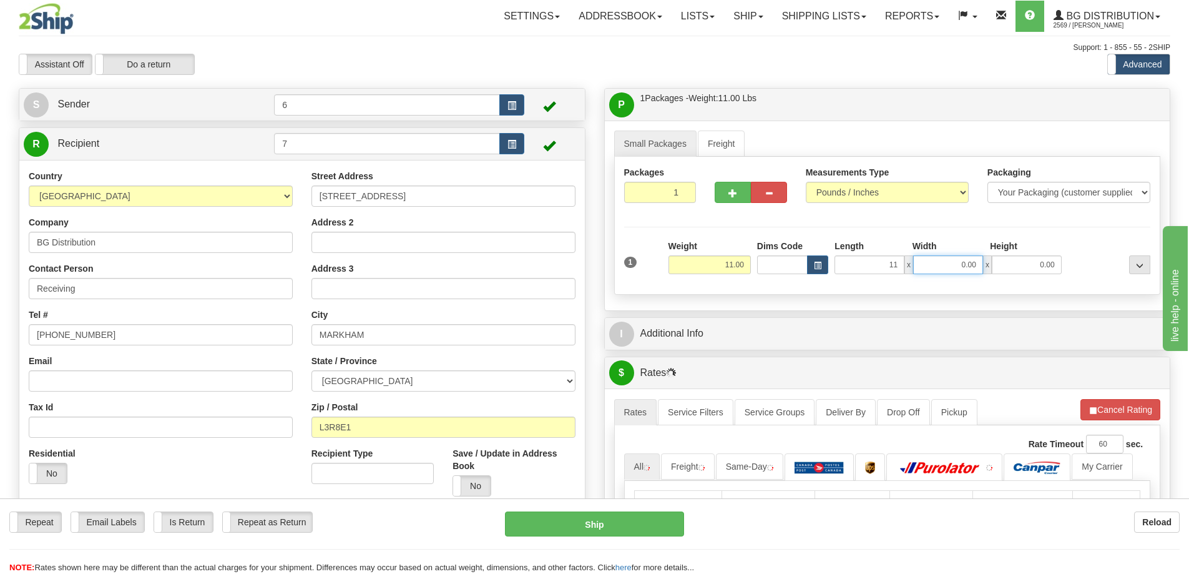
type input "11.00"
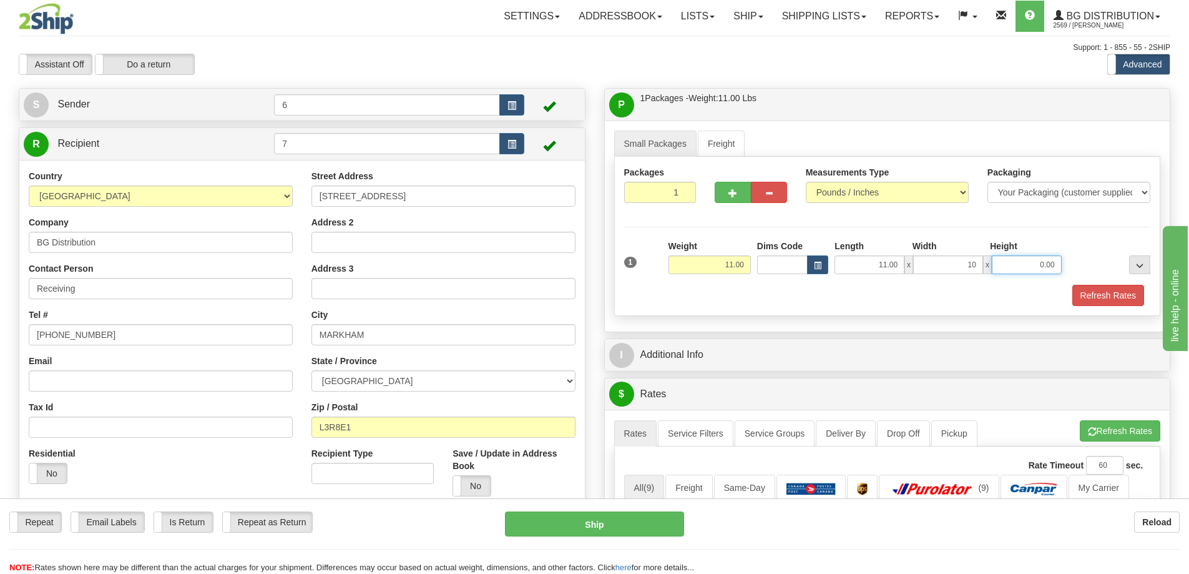
type input "10.00"
type input "7.00"
click at [730, 188] on button "button" at bounding box center [733, 192] width 36 height 21
radio input "true"
type input "2"
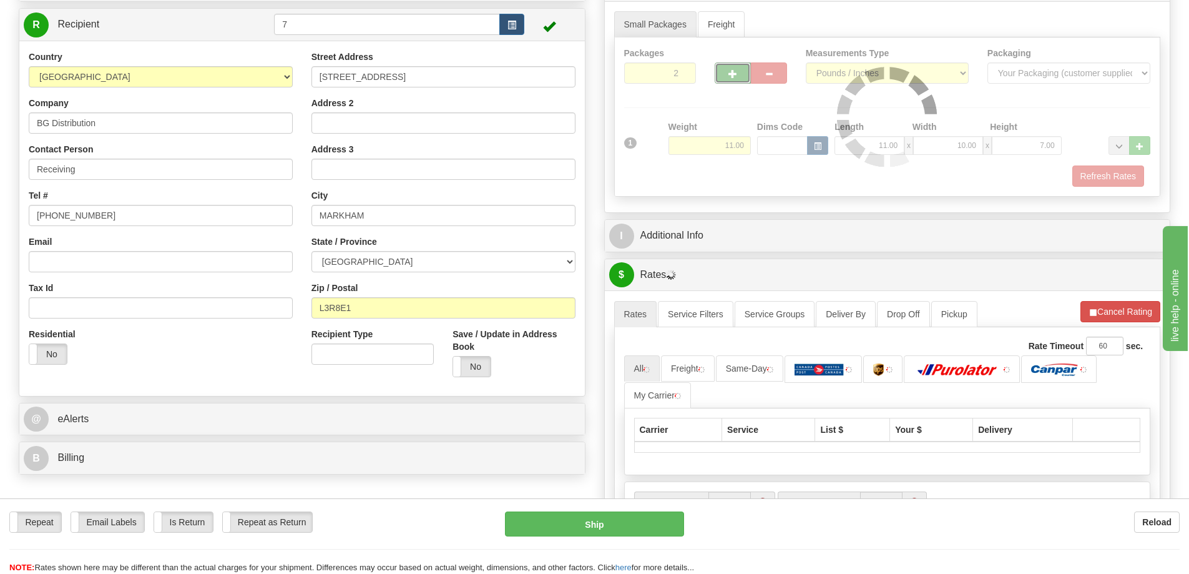
scroll to position [125, 0]
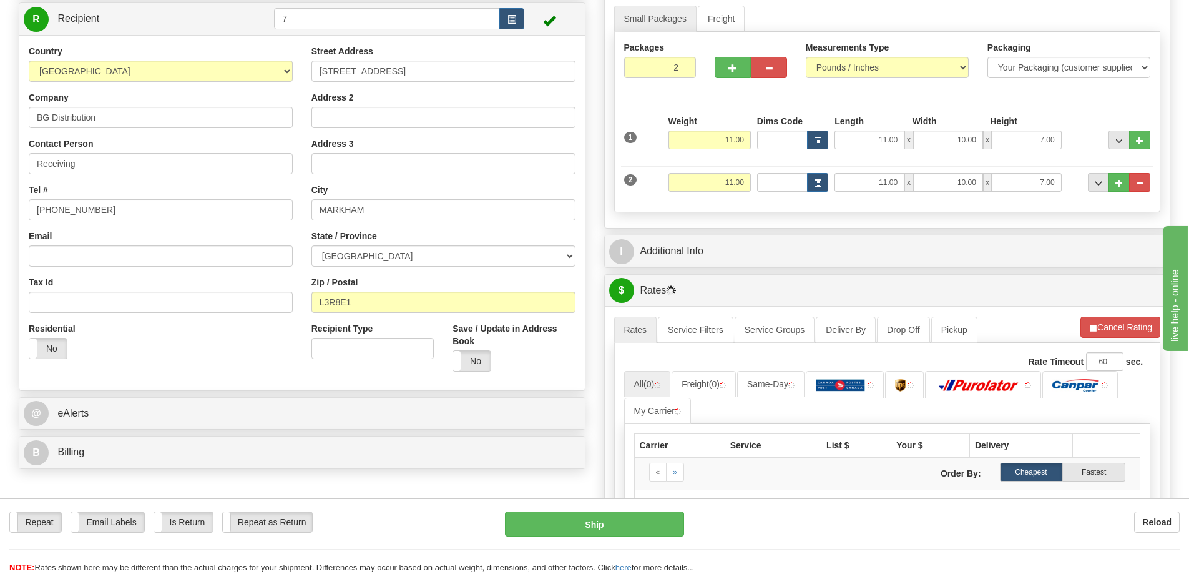
click at [724, 224] on div "Small Packages Freight Packages 2 2 Measurements Type" at bounding box center [888, 112] width 566 height 232
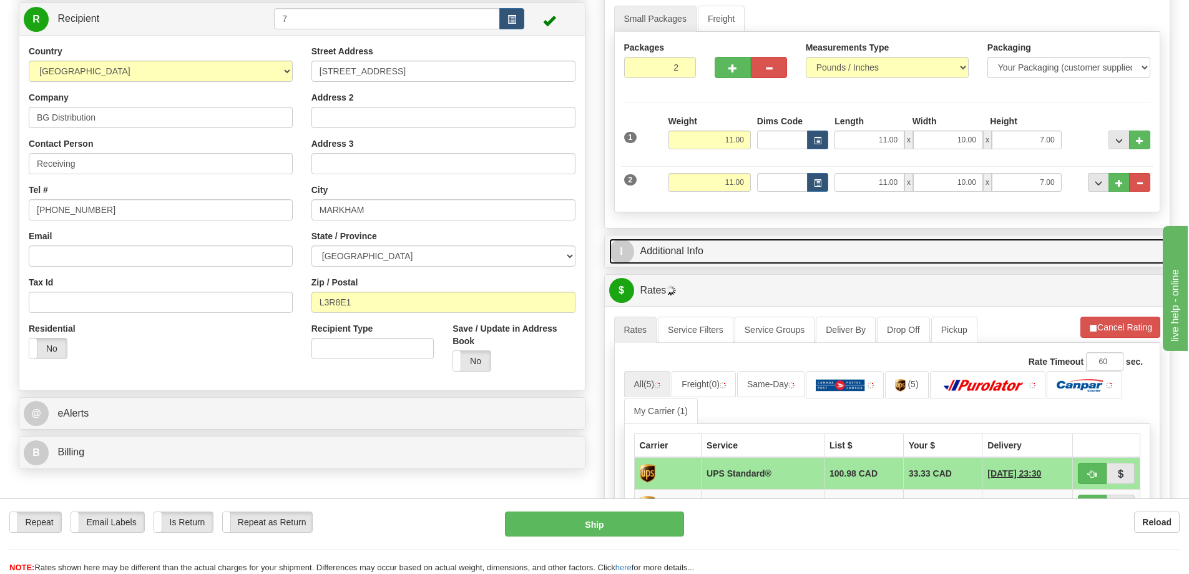
click at [762, 247] on link "I Additional Info" at bounding box center [887, 251] width 557 height 26
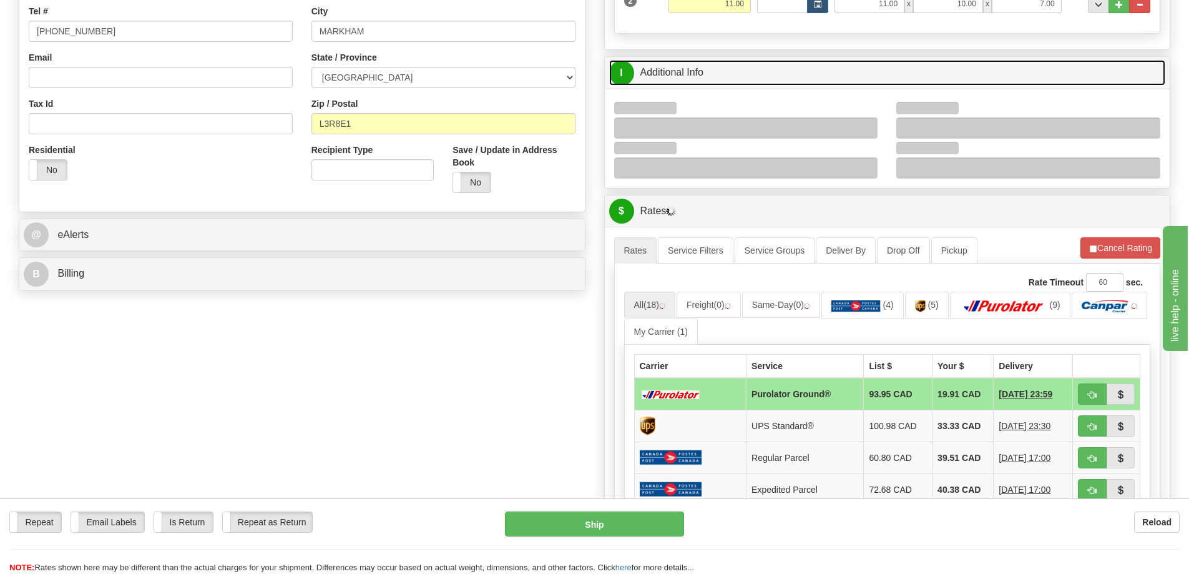
scroll to position [312, 0]
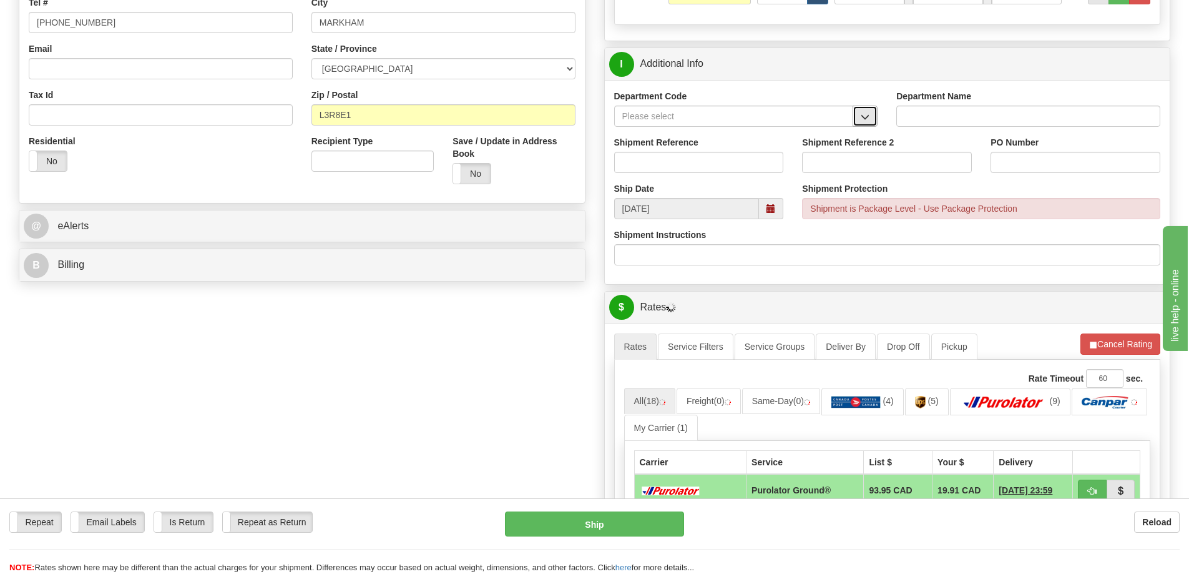
drag, startPoint x: 876, startPoint y: 113, endPoint x: 854, endPoint y: 120, distance: 23.1
click at [875, 113] on button "button" at bounding box center [865, 116] width 25 height 21
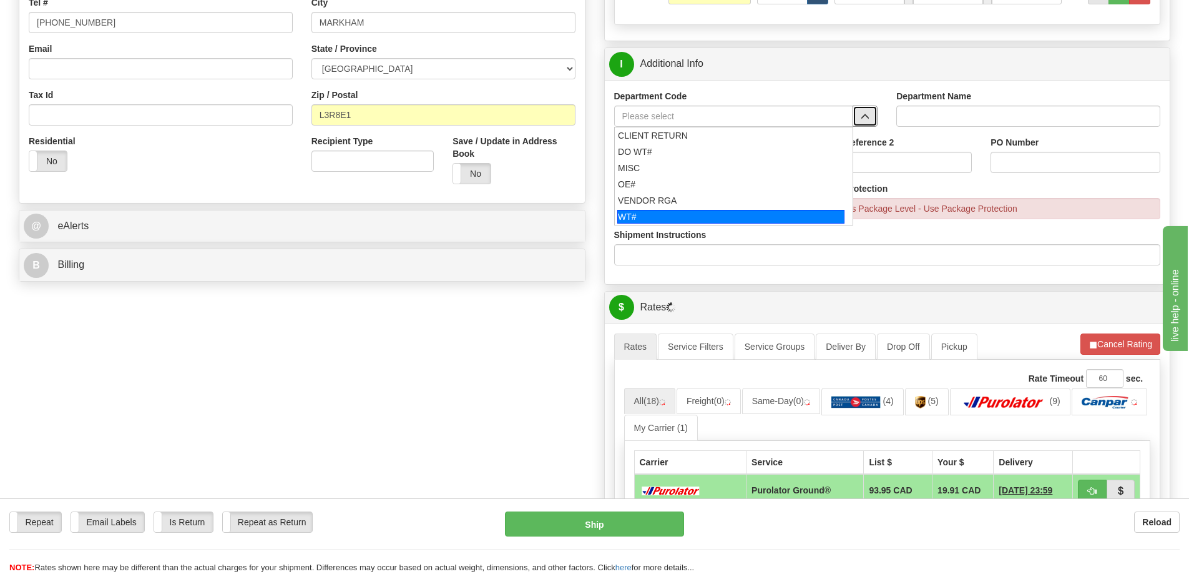
click at [656, 215] on div "WT#" at bounding box center [730, 217] width 227 height 14
type input "WT#"
type input "WAREHOUSE TRANSFERS"
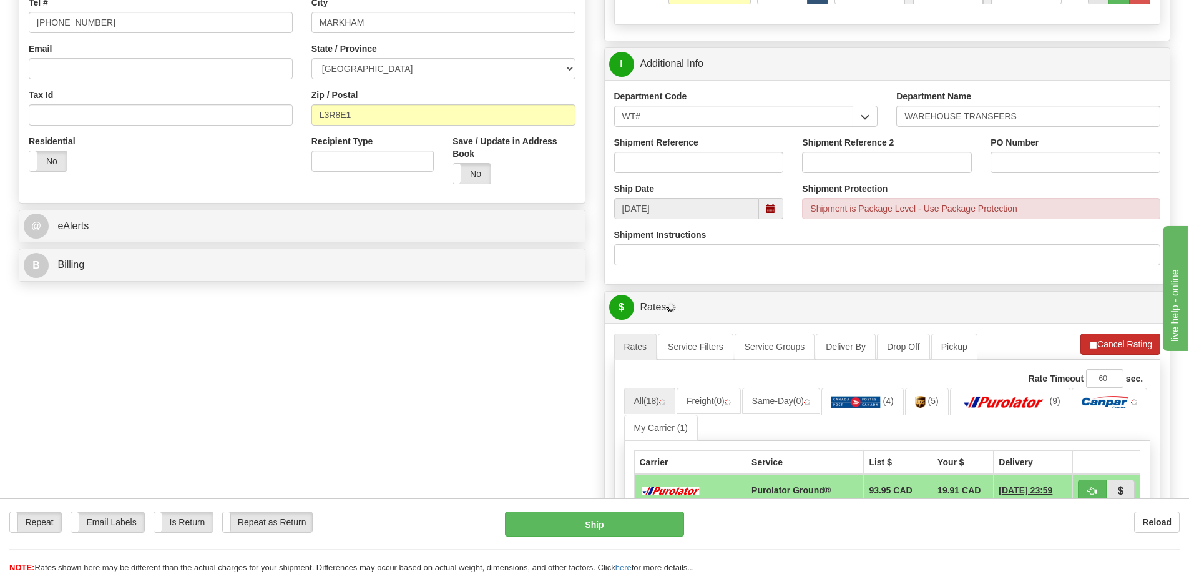
click at [1117, 351] on li "Refresh Rates Cancel Rating" at bounding box center [1121, 343] width 80 height 21
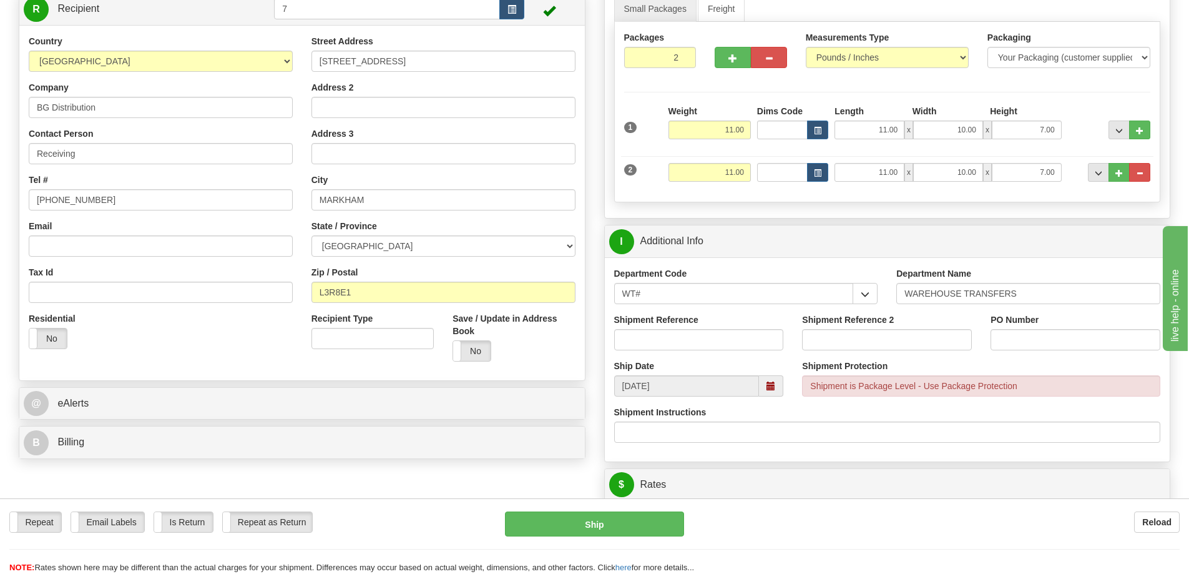
scroll to position [0, 0]
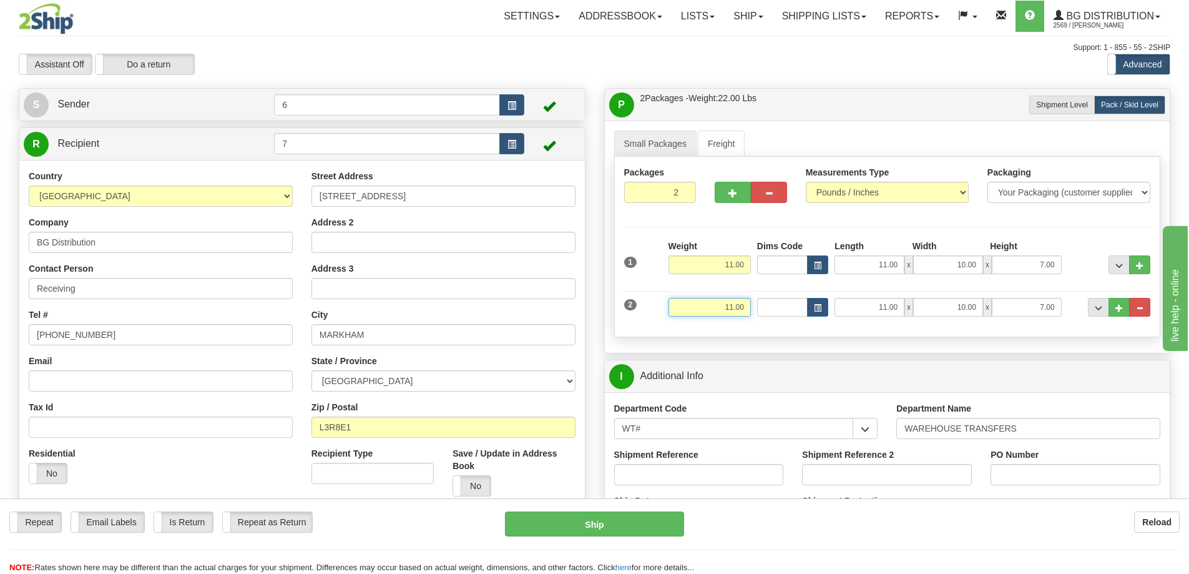
drag, startPoint x: 707, startPoint y: 303, endPoint x: 867, endPoint y: 318, distance: 159.9
click at [864, 315] on div "2 Weight 11.00 Dims Code Length Width Height" at bounding box center [887, 306] width 533 height 42
type input "10.00"
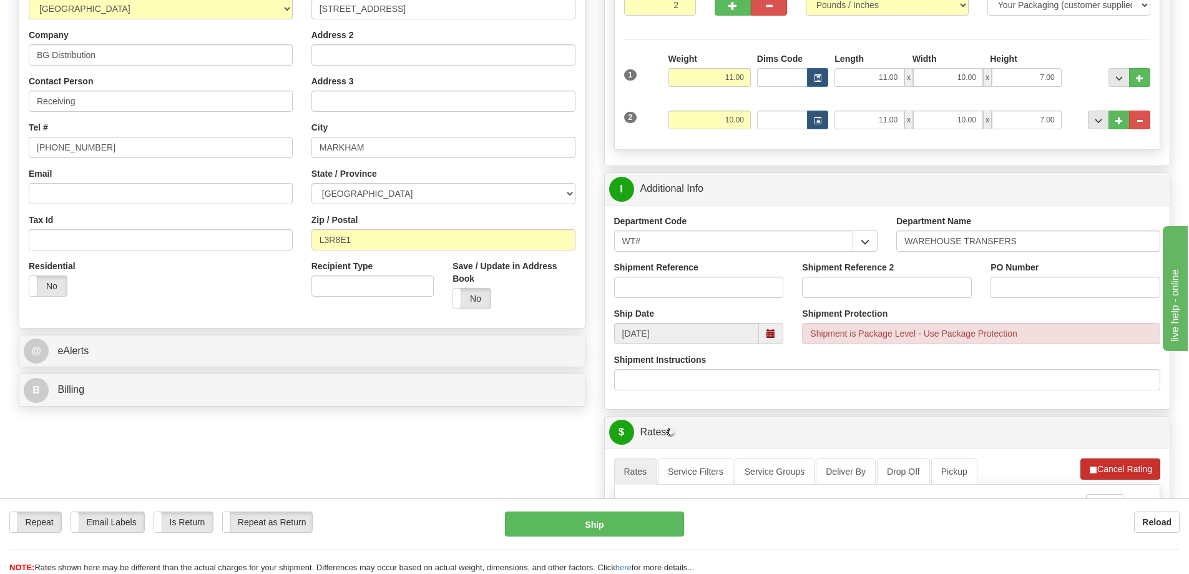
drag, startPoint x: 1119, startPoint y: 483, endPoint x: 1119, endPoint y: 466, distance: 16.9
click at [1119, 481] on ul "Rates Service Filters Service Groups Deliver By Drop Off Pickup Refresh Rates C…" at bounding box center [887, 471] width 547 height 26
click at [1119, 466] on button "Cancel Rating" at bounding box center [1121, 468] width 80 height 21
click at [1123, 467] on button "Refresh Rates" at bounding box center [1120, 468] width 81 height 21
click at [681, 295] on input "Shipment Reference" at bounding box center [699, 287] width 170 height 21
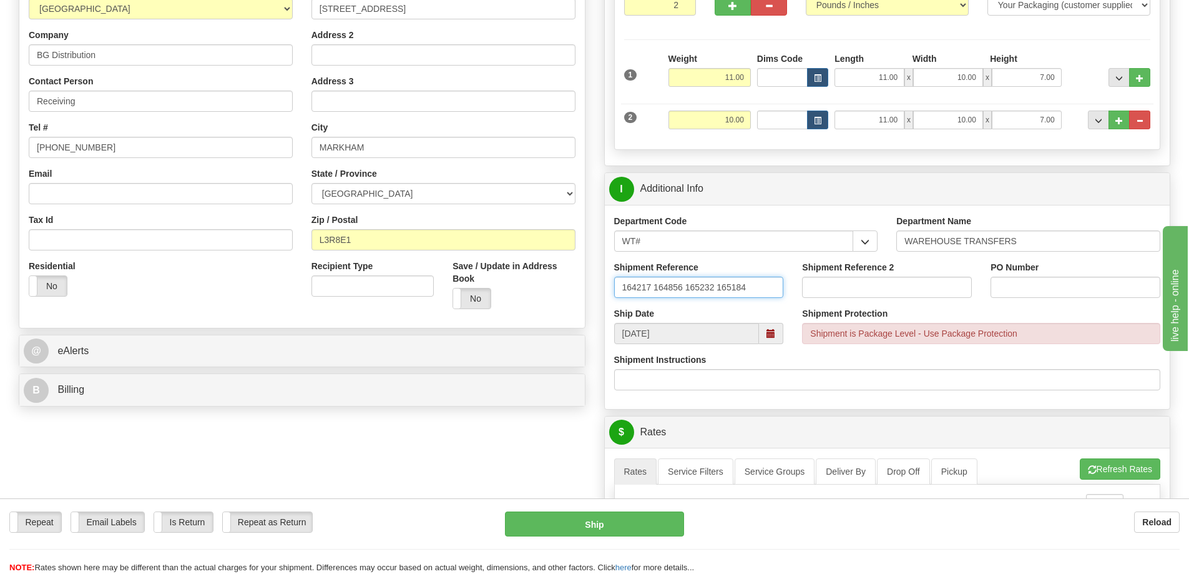
type input "164217 164856 165232 165184"
drag, startPoint x: 680, startPoint y: 302, endPoint x: 662, endPoint y: 385, distance: 85.1
drag, startPoint x: 662, startPoint y: 385, endPoint x: 889, endPoint y: 317, distance: 237.4
click at [892, 317] on div "Shipment Protection Shipment is Package Level - Use Package Protection" at bounding box center [981, 325] width 358 height 37
click at [662, 289] on input "164217 164856 165232 165184" at bounding box center [699, 287] width 170 height 21
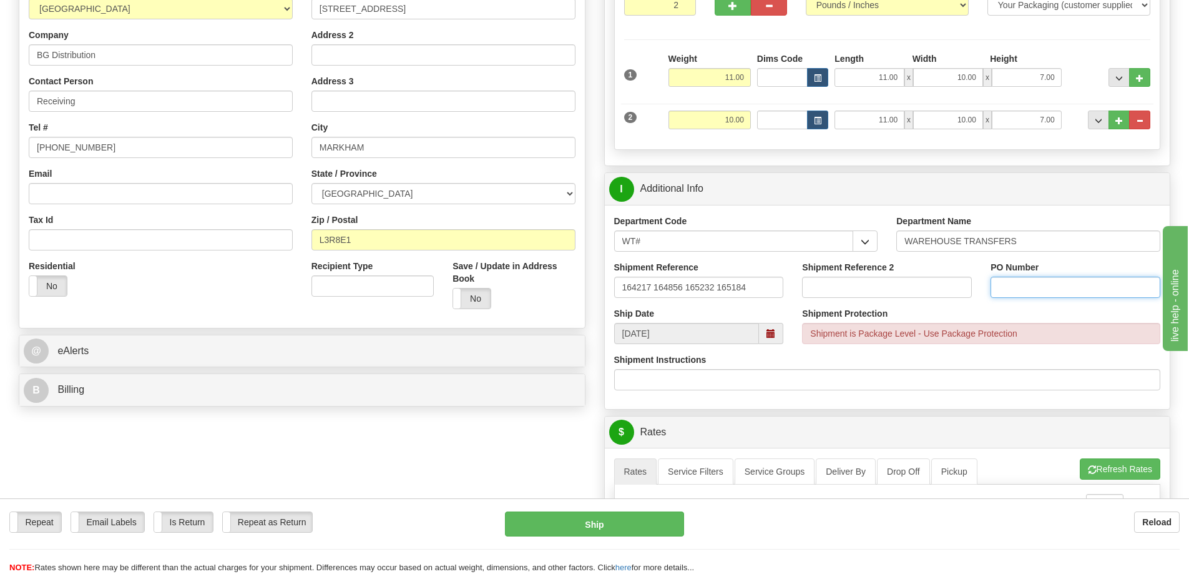
paste input "164217 164856 165232 165184"
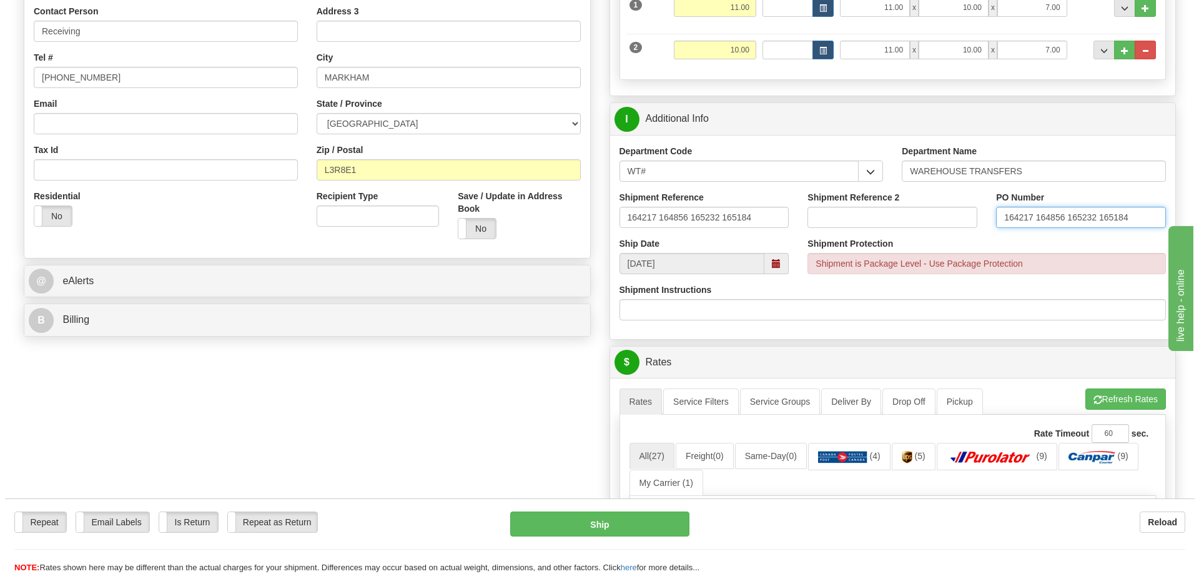
scroll to position [437, 0]
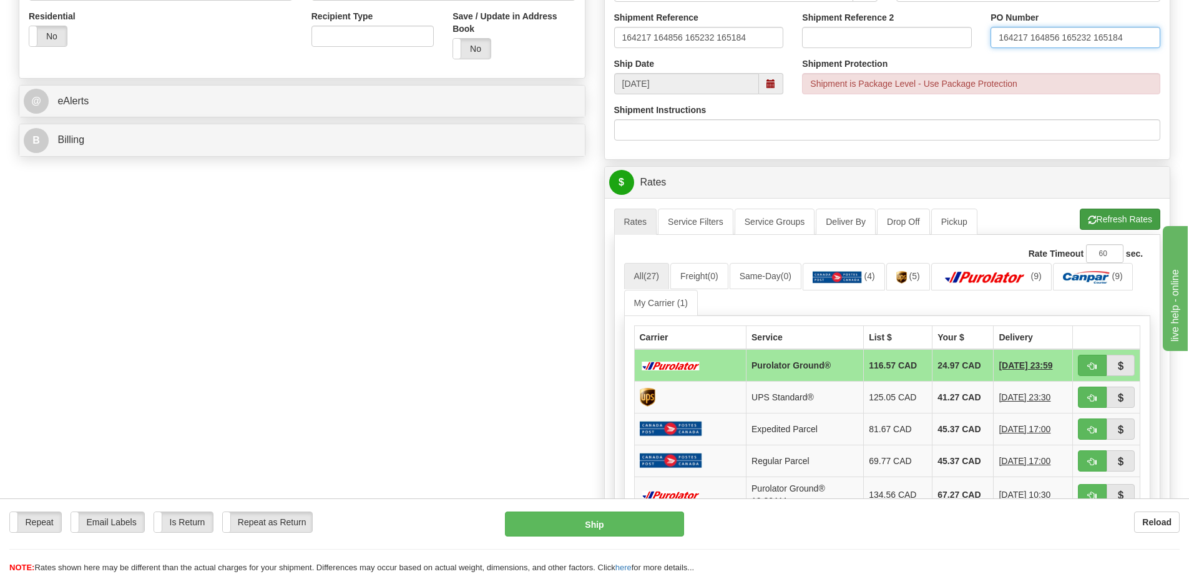
type input "164217 164856 165232 165184"
click at [1104, 220] on button "Refresh Rates" at bounding box center [1120, 219] width 81 height 21
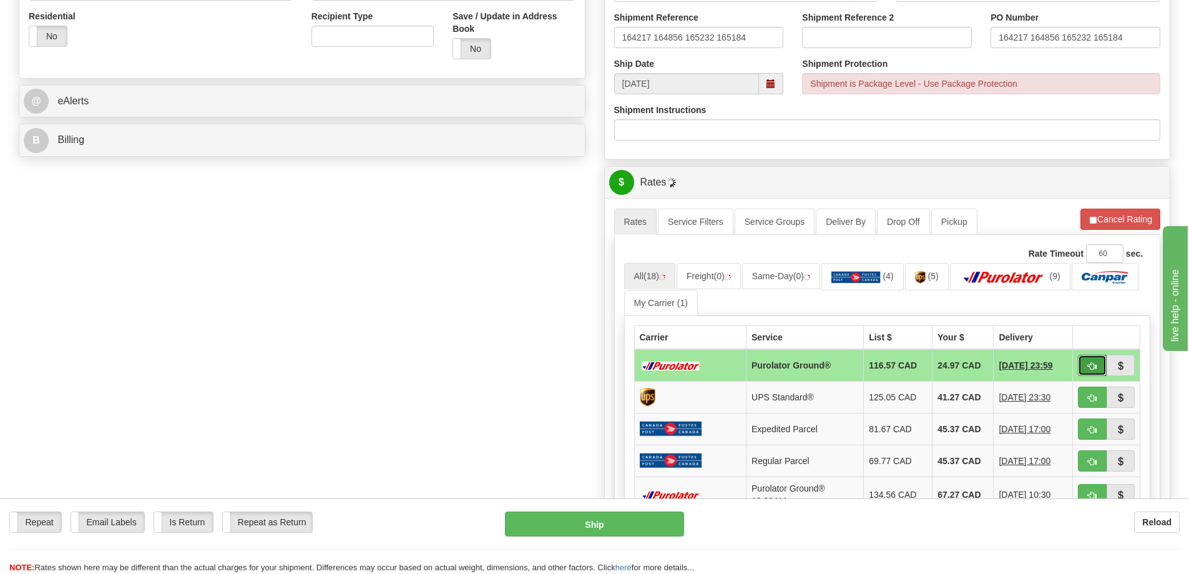
click at [1090, 366] on span "button" at bounding box center [1092, 366] width 9 height 8
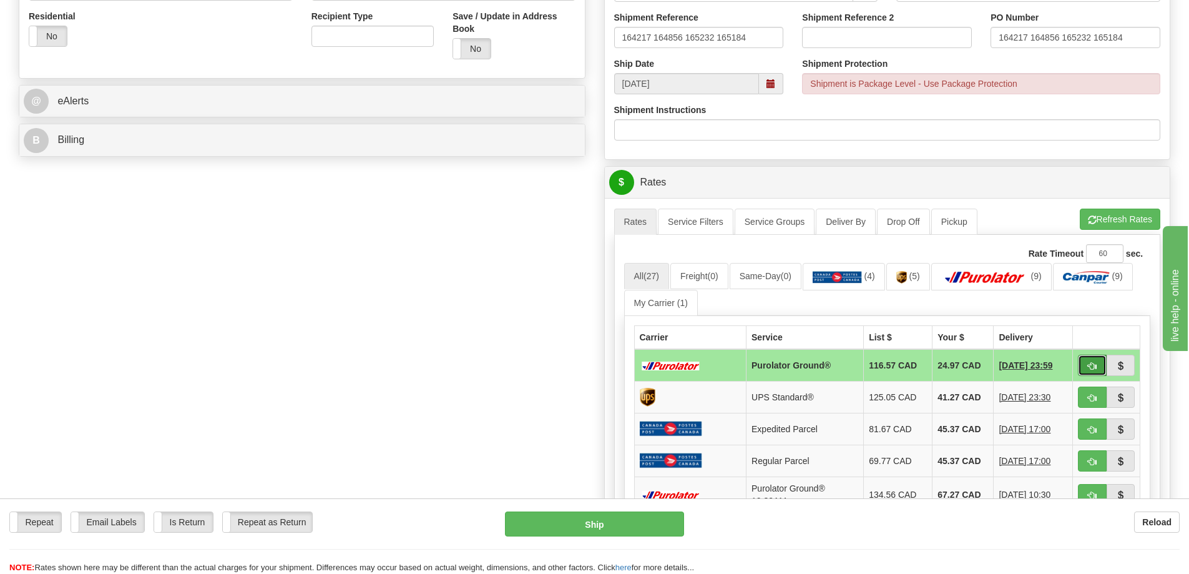
click at [1083, 367] on button "button" at bounding box center [1092, 365] width 29 height 21
type input "260"
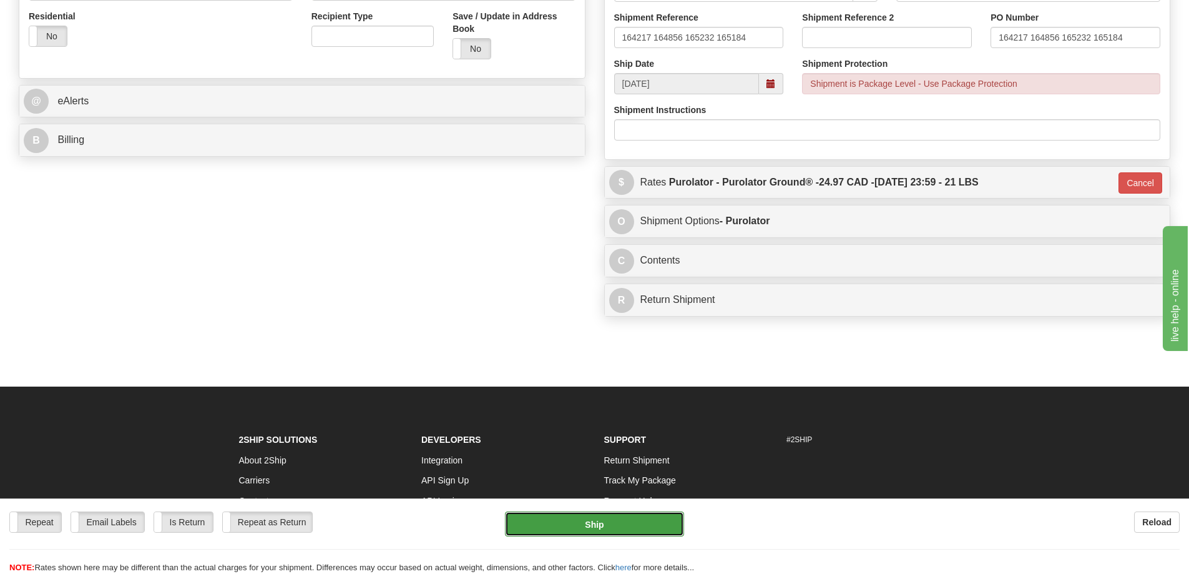
click at [577, 523] on button "Ship" at bounding box center [594, 523] width 179 height 25
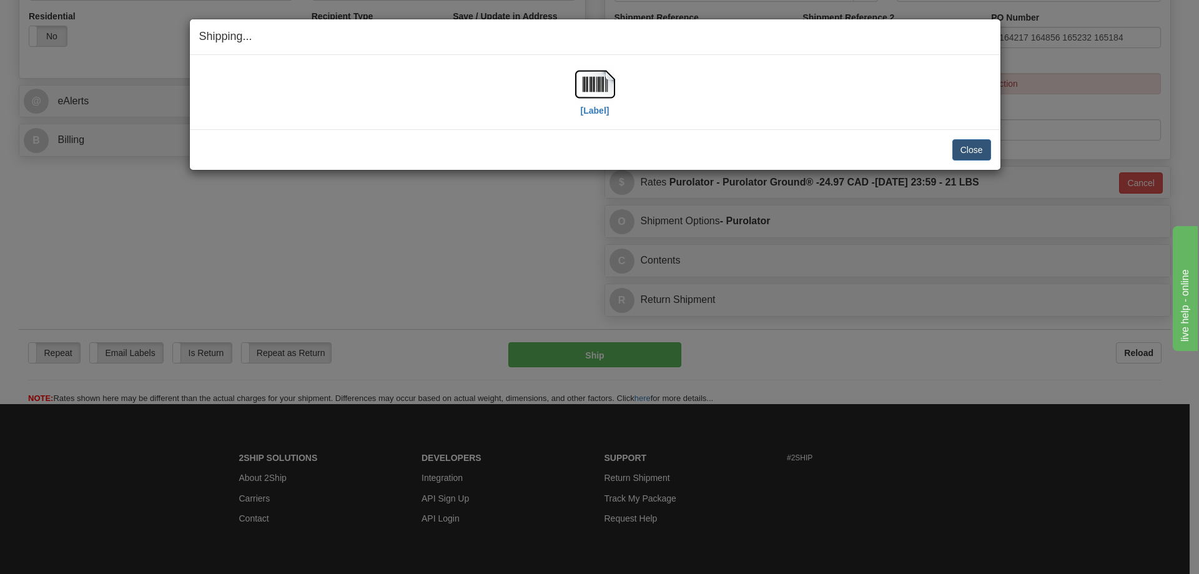
click at [591, 119] on div "[Label]" at bounding box center [595, 92] width 40 height 56
click at [604, 101] on img at bounding box center [595, 84] width 40 height 40
